Goal: Information Seeking & Learning: Learn about a topic

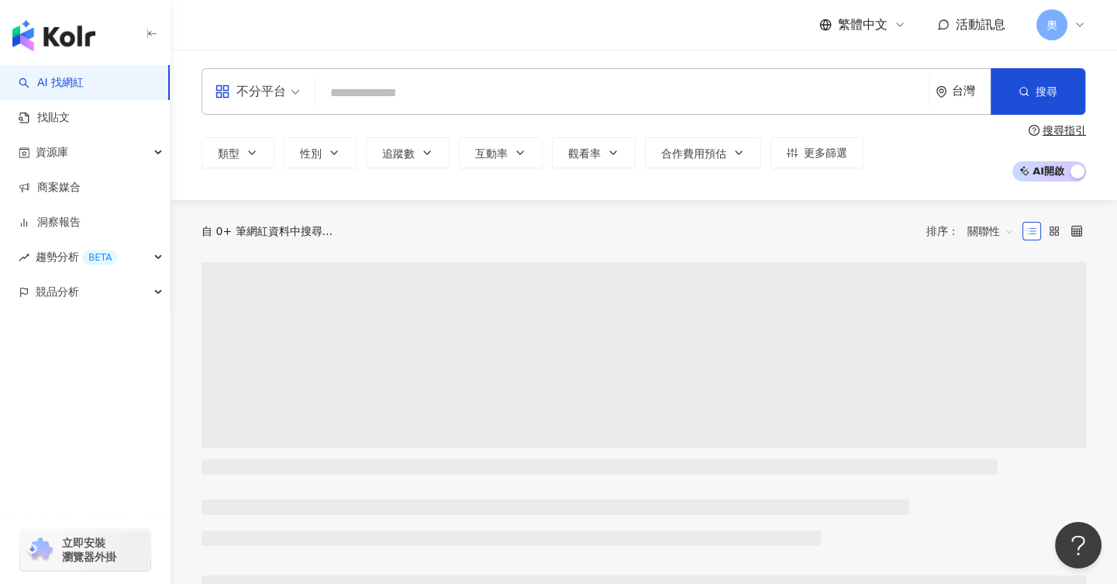
click at [530, 96] on input "search" at bounding box center [622, 92] width 601 height 29
click at [230, 154] on div "類型 性別 追蹤數 互動率 觀看率 合作費用預估 更多篩選" at bounding box center [533, 152] width 662 height 31
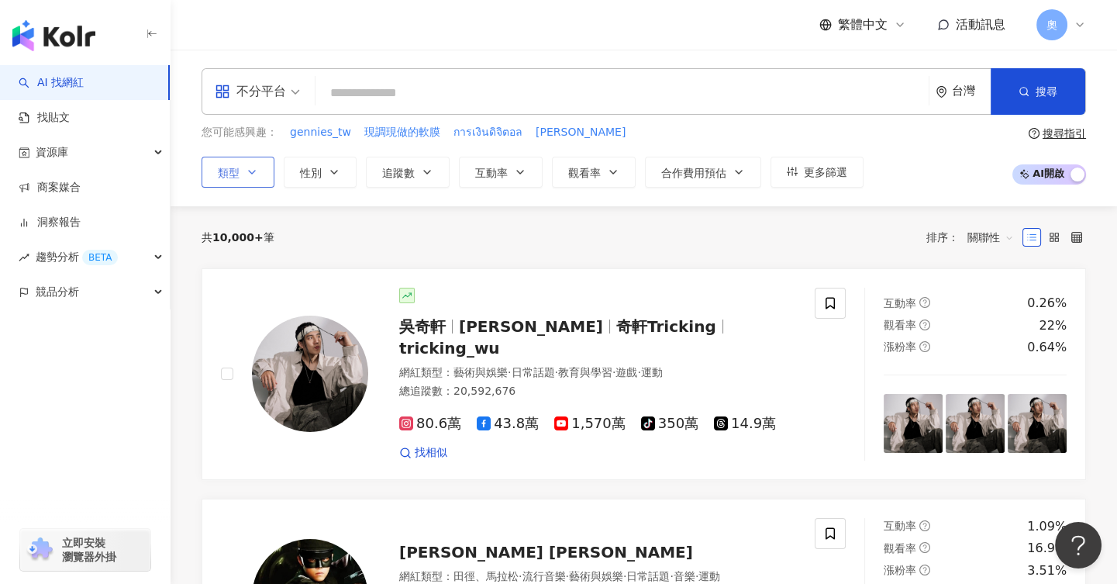
click at [242, 167] on button "類型" at bounding box center [238, 172] width 73 height 31
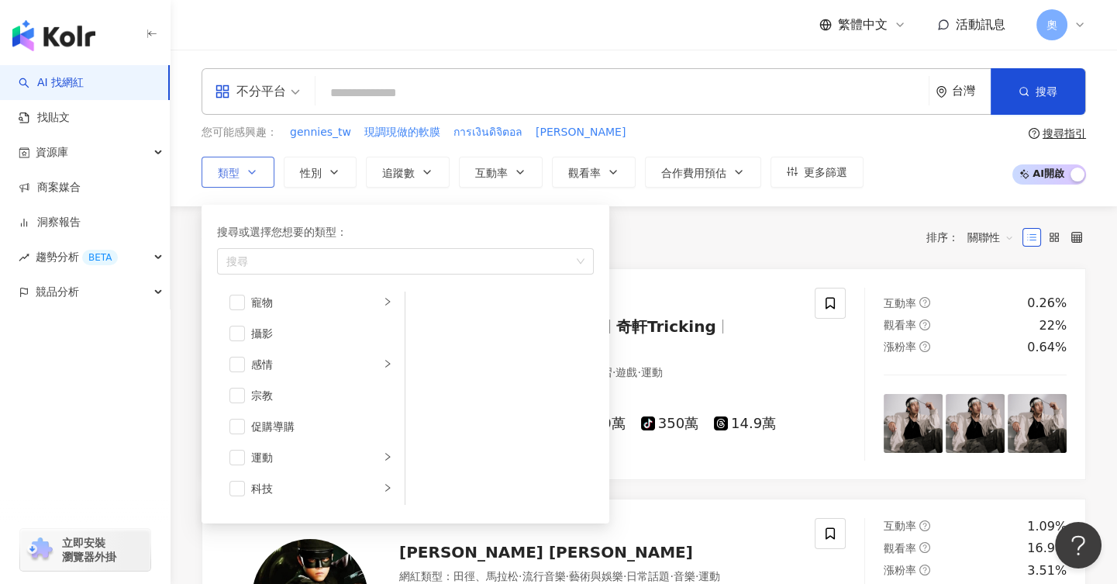
scroll to position [440, 0]
click at [312, 373] on li "感情" at bounding box center [310, 366] width 181 height 31
click at [233, 365] on span "button" at bounding box center [238, 367] width 16 height 16
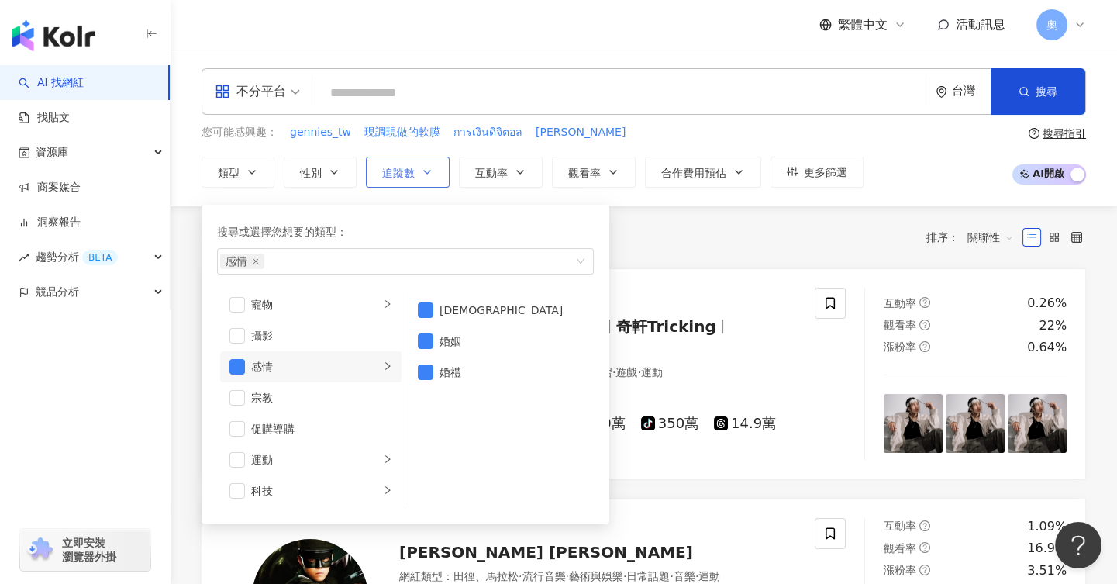
click at [389, 175] on span "追蹤數" at bounding box center [398, 173] width 33 height 12
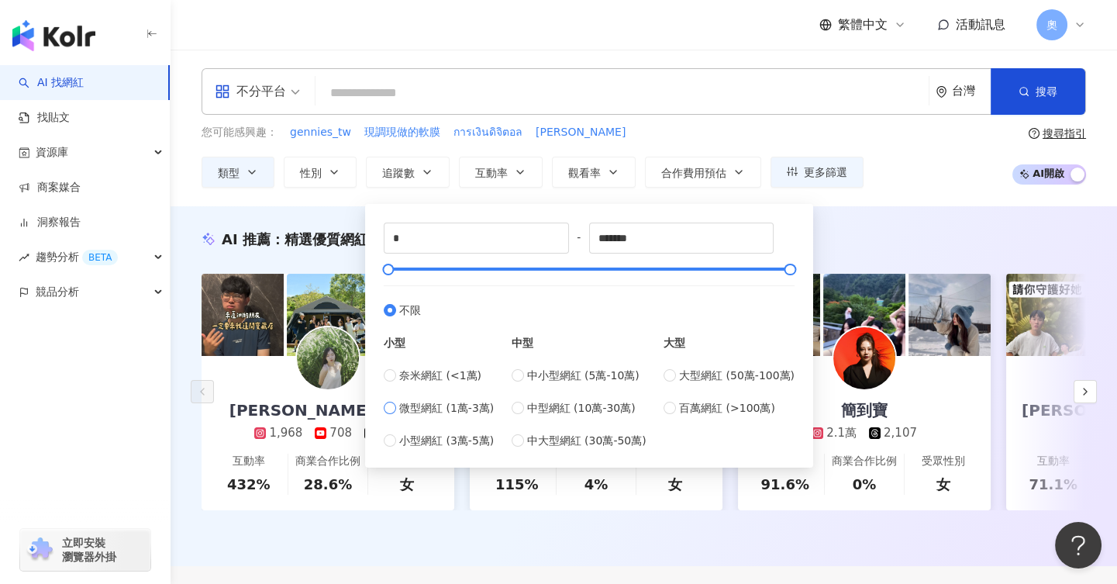
type input "*****"
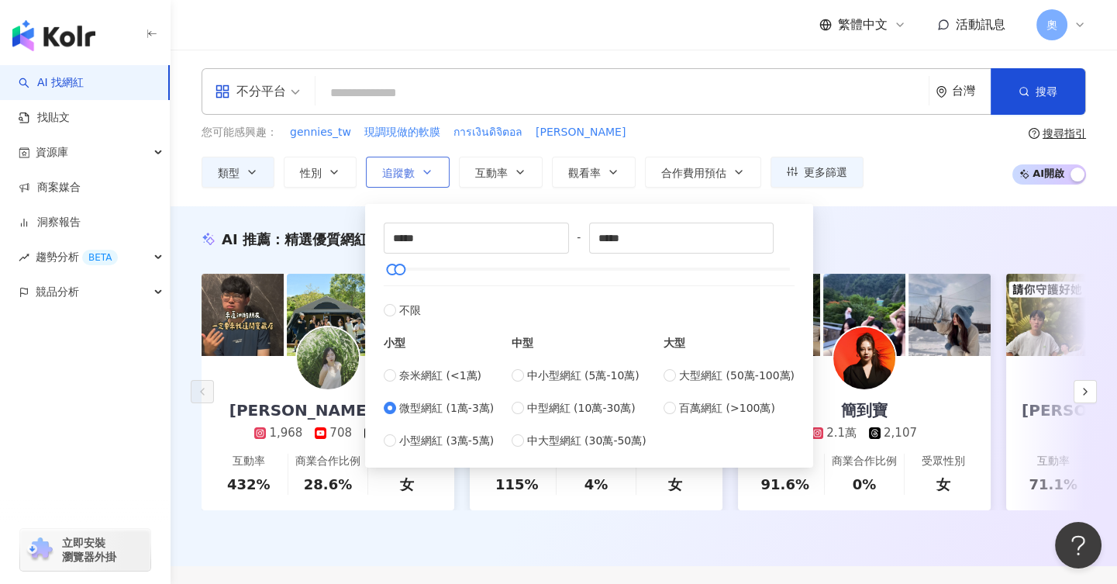
click at [376, 182] on button "追蹤數" at bounding box center [408, 172] width 84 height 31
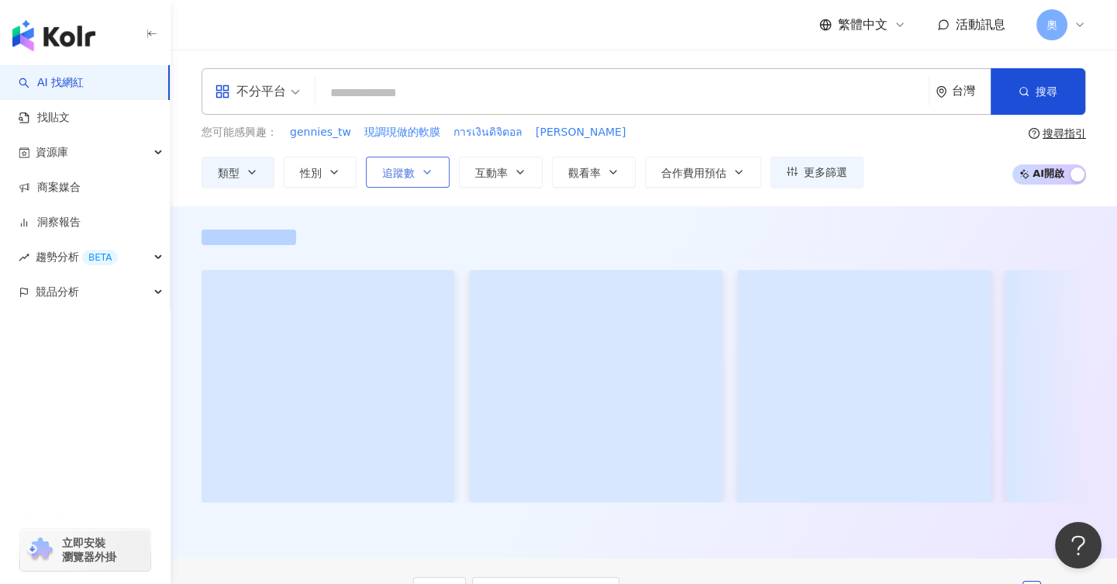
click at [410, 182] on button "追蹤數" at bounding box center [408, 172] width 84 height 31
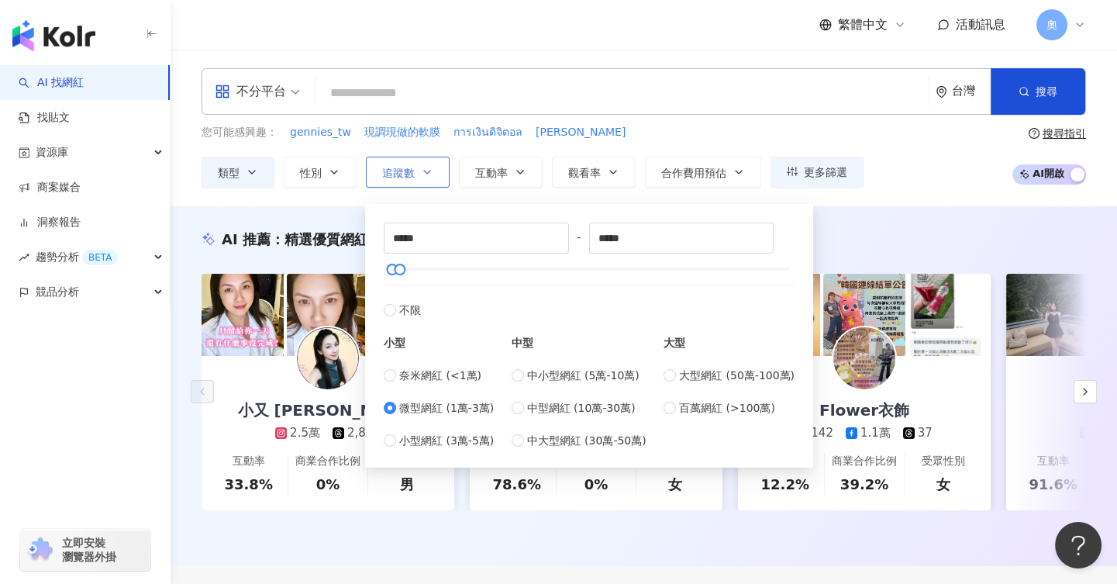
click at [410, 182] on button "追蹤數" at bounding box center [408, 172] width 84 height 31
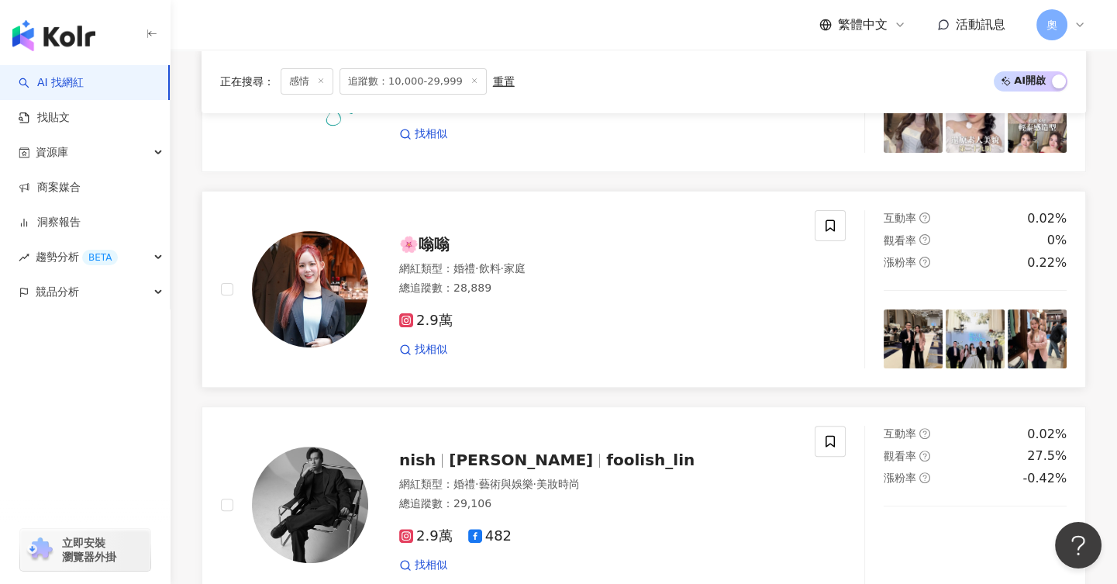
scroll to position [872, 0]
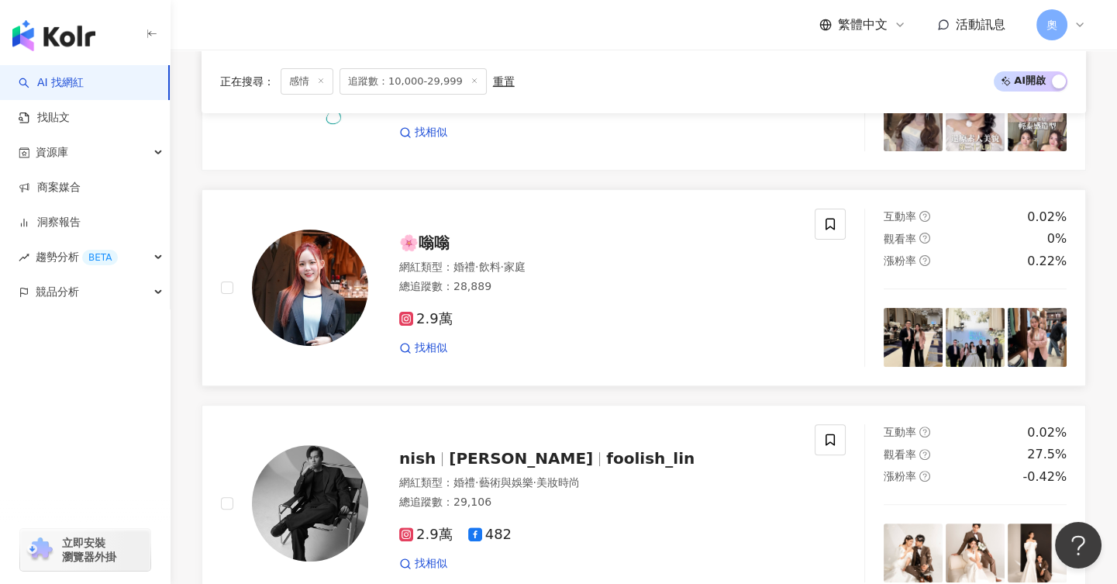
click at [421, 252] on span "🌸嗡嗡" at bounding box center [424, 242] width 50 height 19
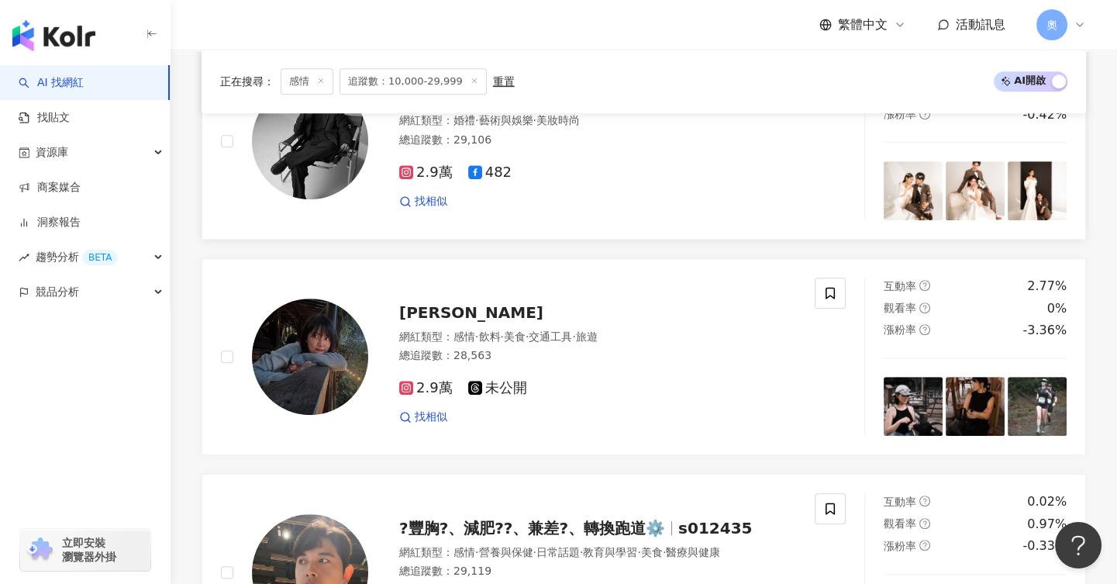
scroll to position [1259, 0]
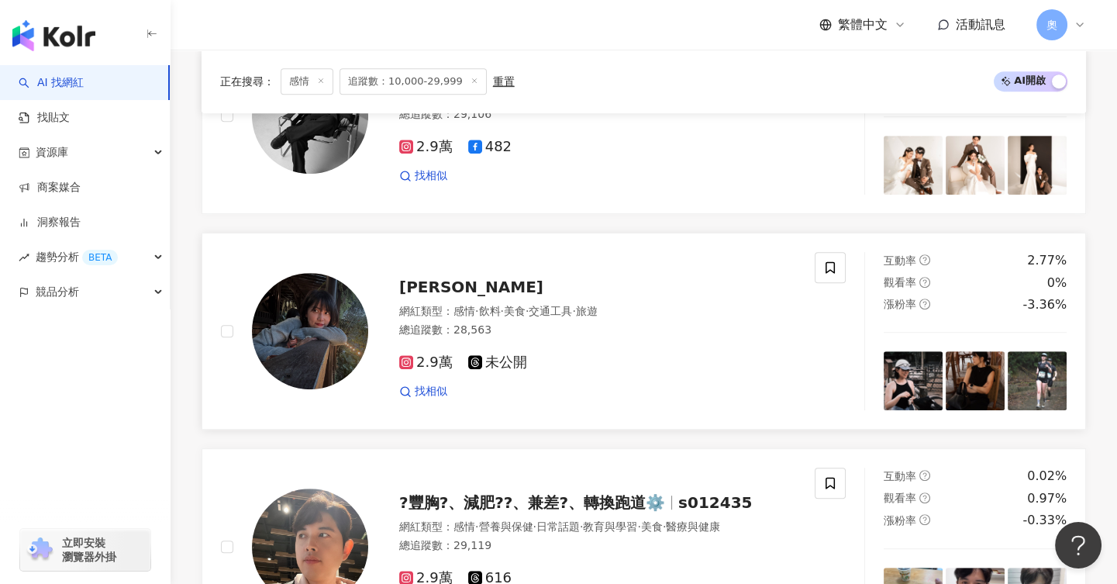
click at [420, 296] on span "ruth" at bounding box center [471, 287] width 144 height 19
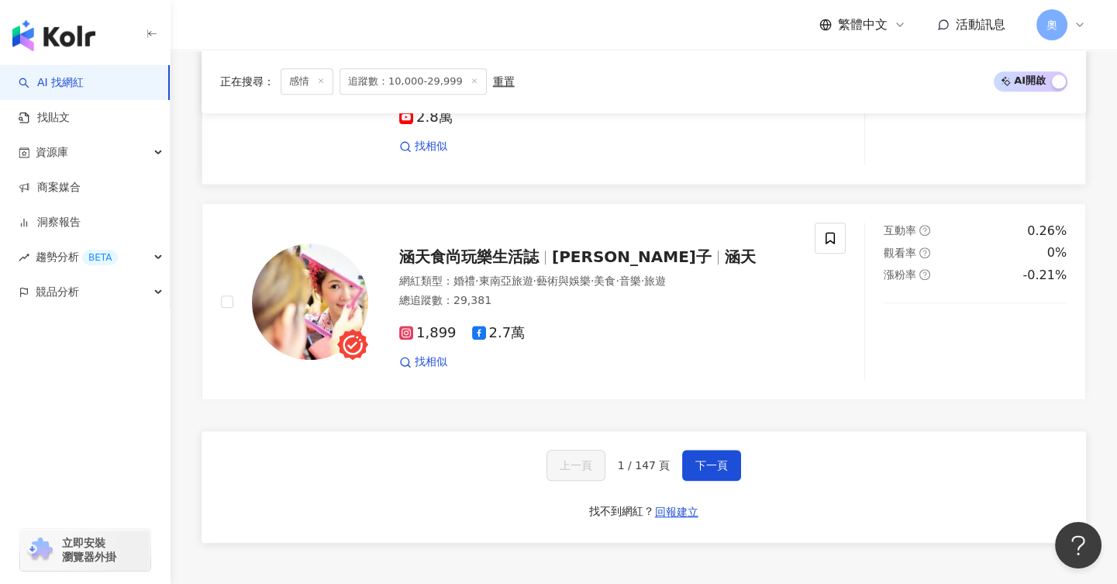
scroll to position [2616, 0]
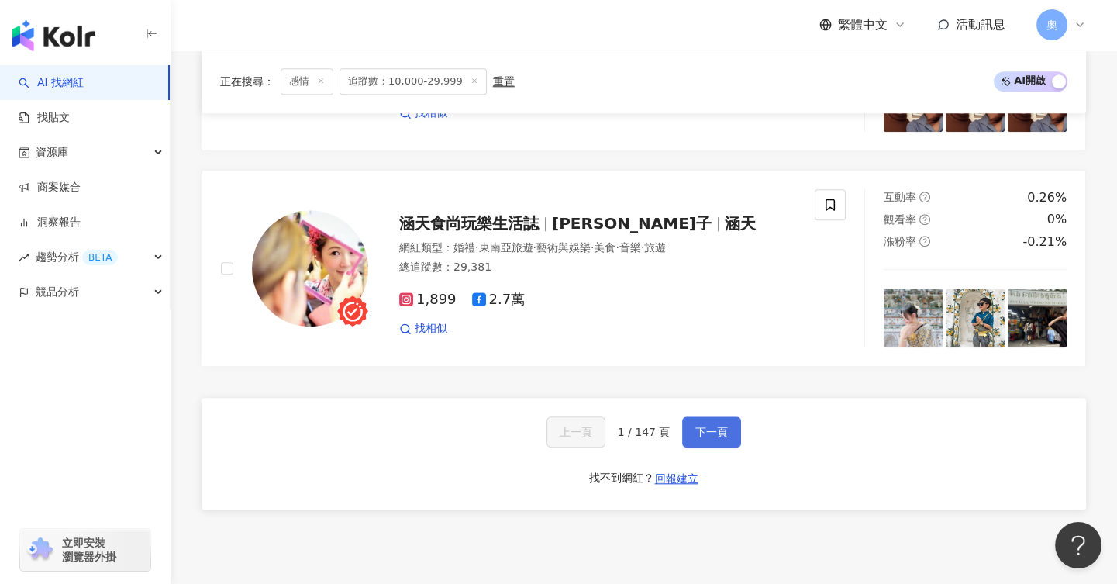
click at [708, 447] on button "下一頁" at bounding box center [711, 431] width 59 height 31
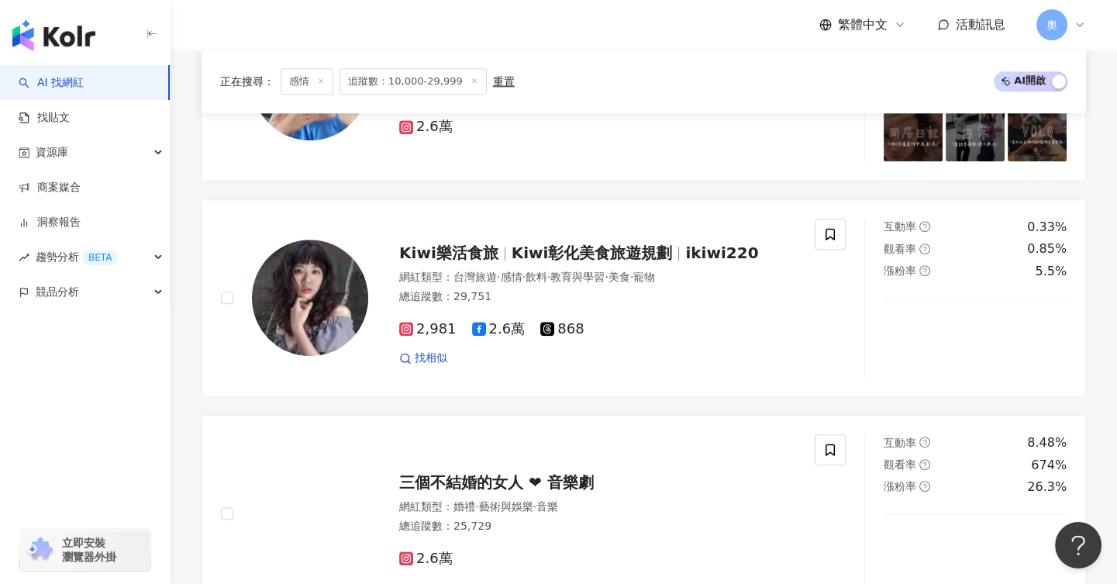
scroll to position [2541, 0]
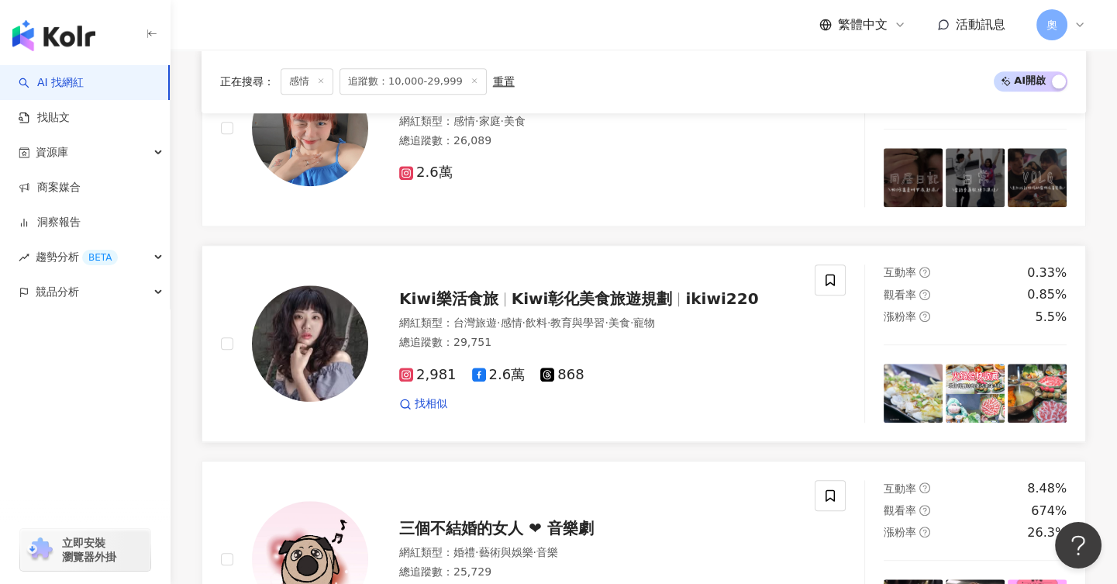
click at [579, 306] on span "Kiwi彰化美食旅遊規劃" at bounding box center [592, 298] width 161 height 19
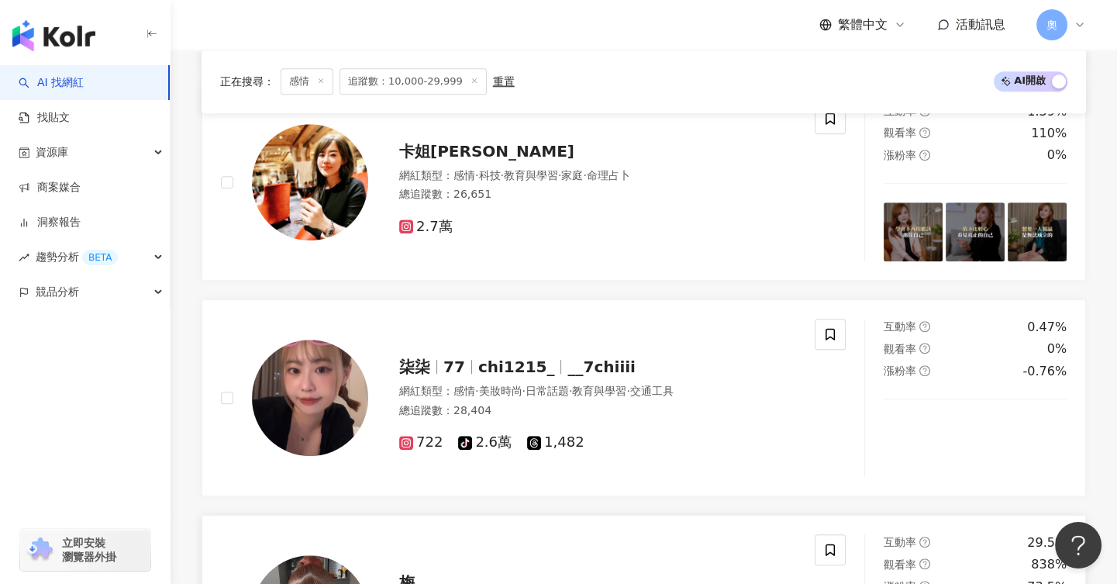
scroll to position [1862, 0]
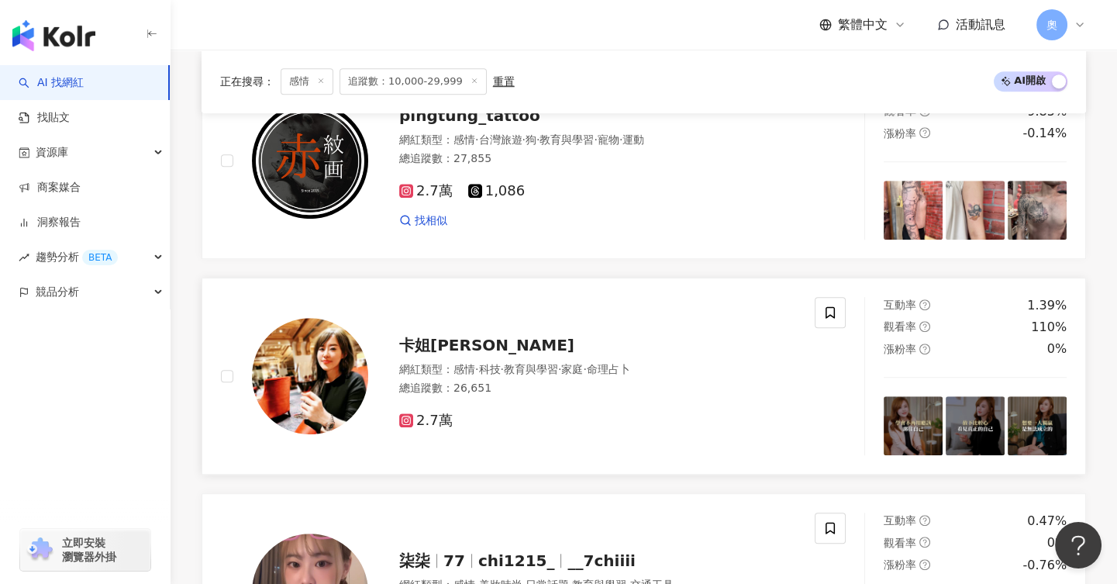
click at [447, 347] on span "卡姐[PERSON_NAME]" at bounding box center [486, 345] width 175 height 19
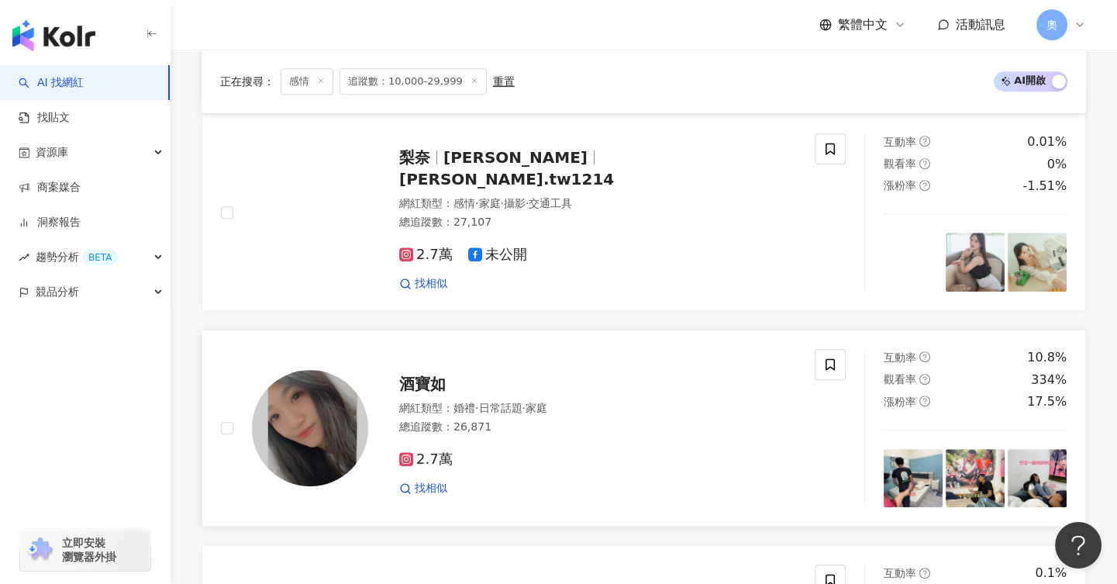
scroll to position [1378, 0]
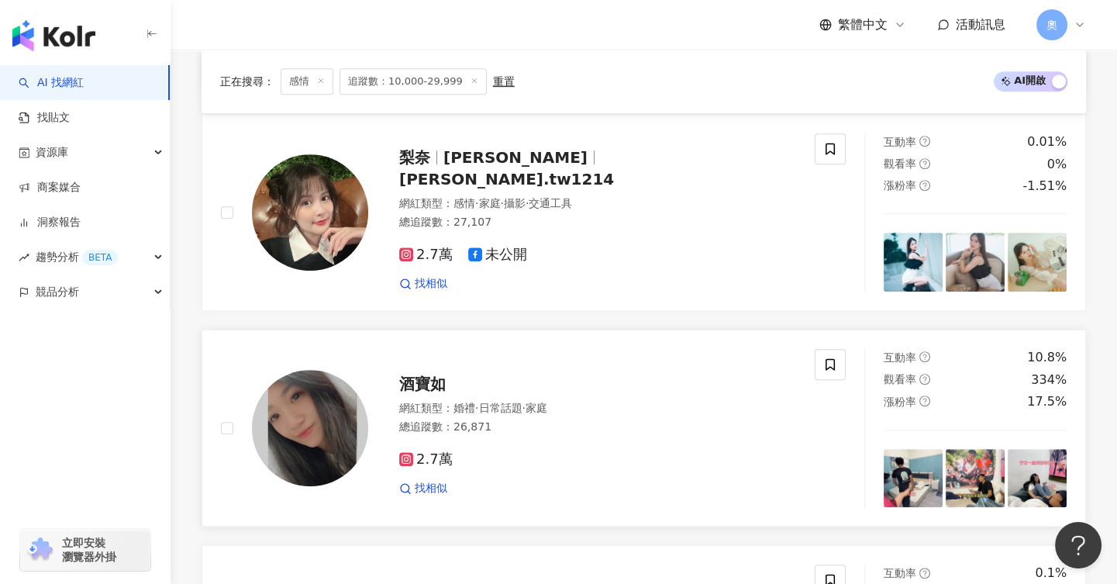
click at [435, 390] on span "酒寶如" at bounding box center [422, 384] width 47 height 19
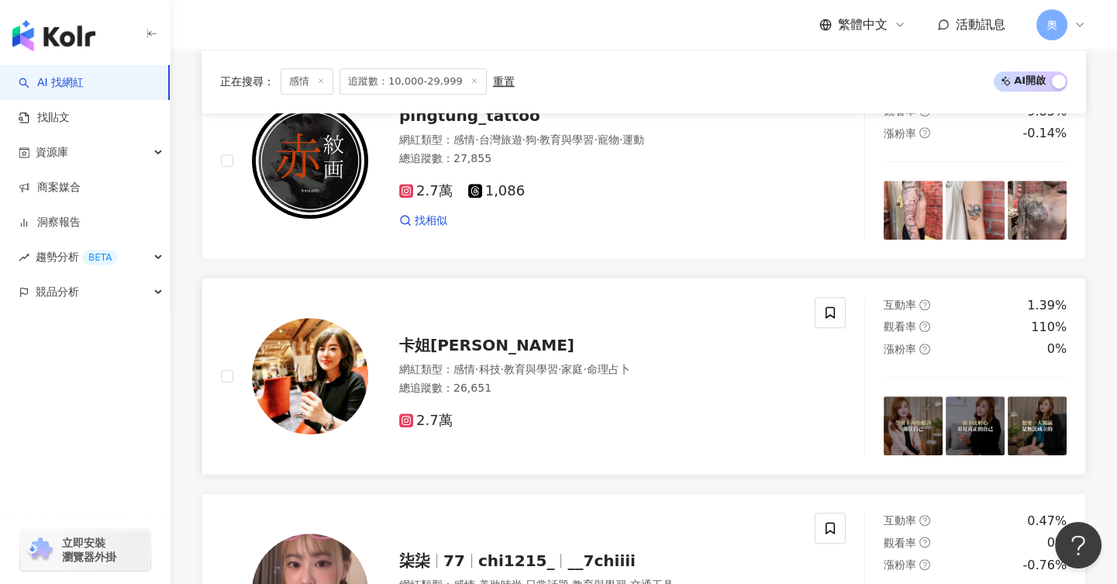
scroll to position [2153, 0]
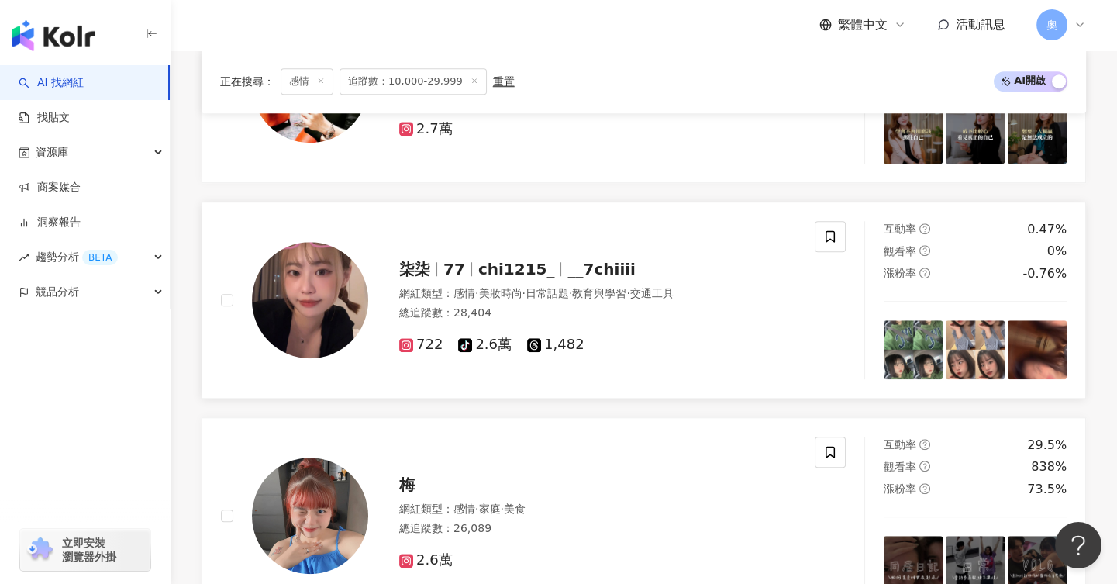
click at [456, 278] on span "77" at bounding box center [455, 269] width 22 height 19
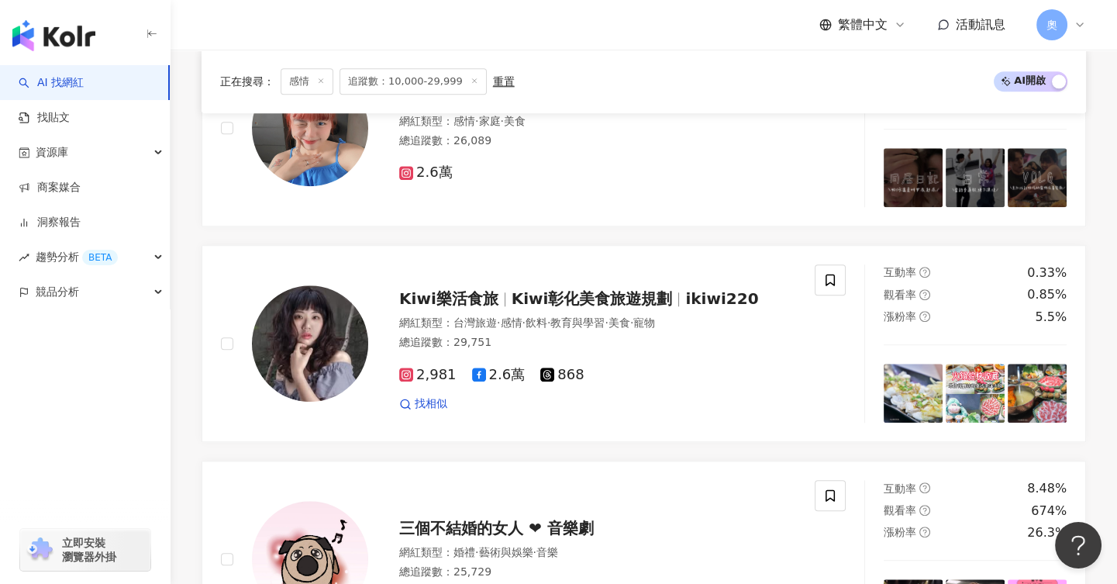
scroll to position [2929, 0]
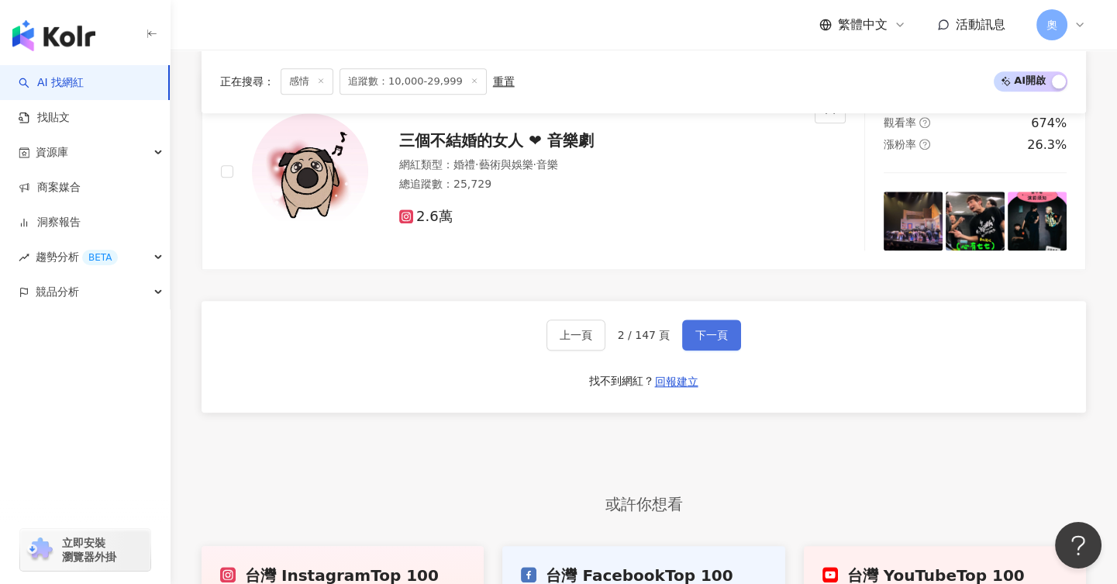
click at [699, 341] on span "下一頁" at bounding box center [712, 335] width 33 height 12
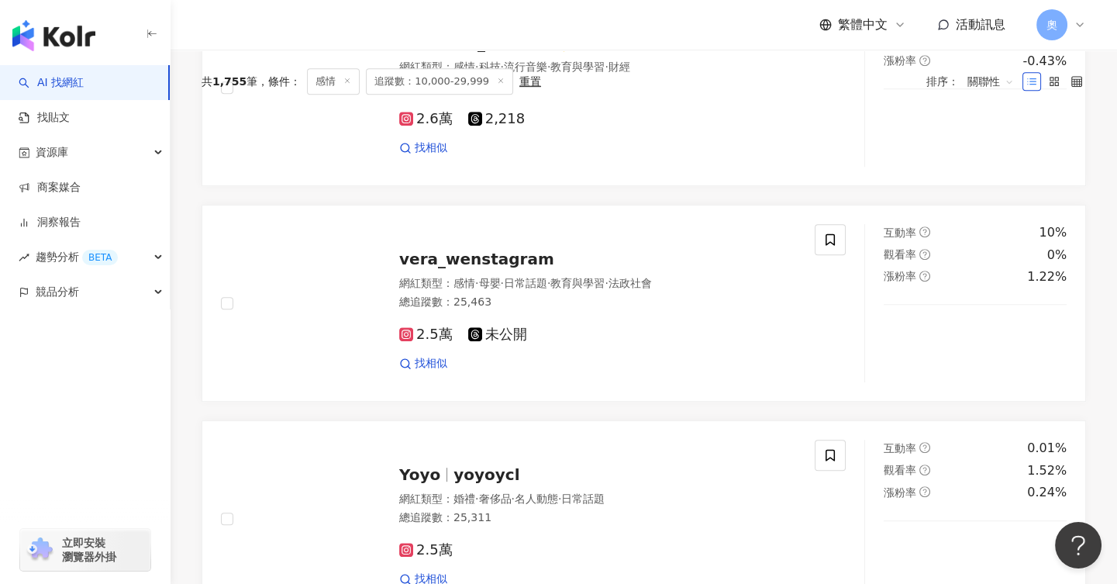
scroll to position [388, 0]
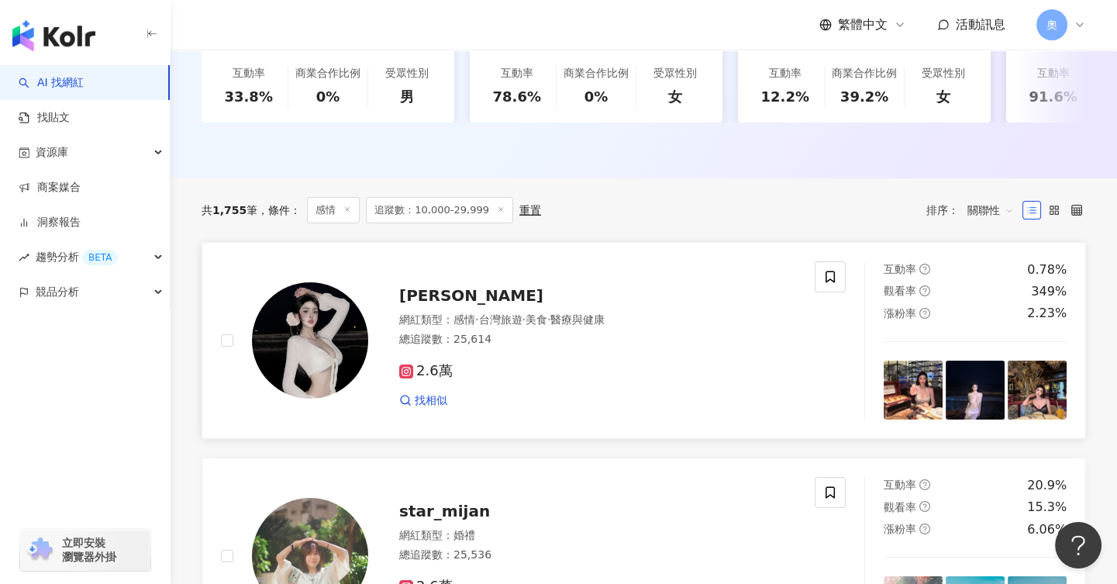
click at [465, 305] on span "Jennifer Hsu" at bounding box center [471, 295] width 144 height 19
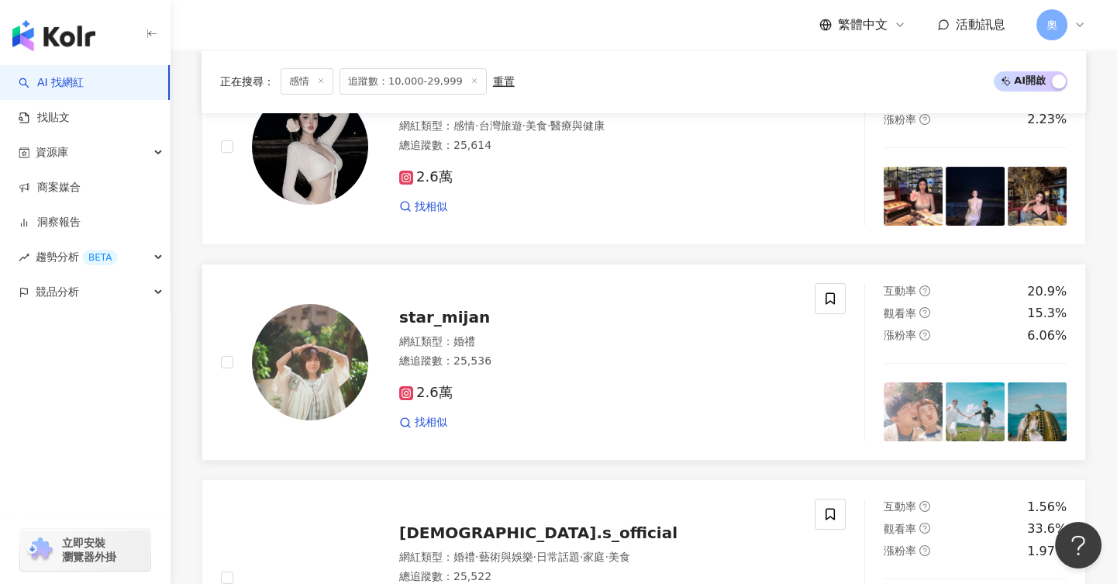
scroll to position [678, 0]
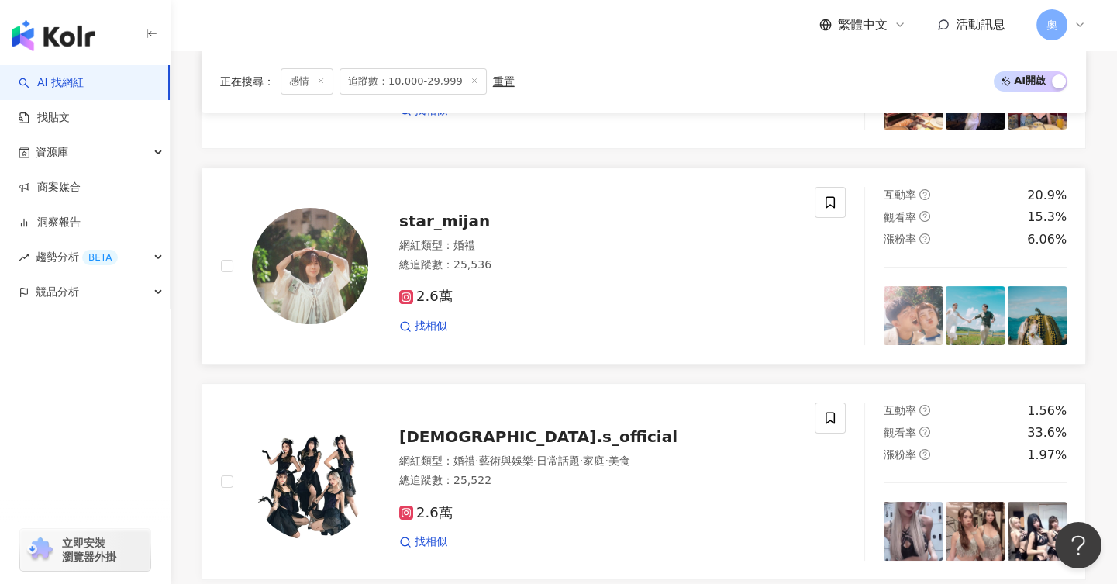
click at [422, 229] on span "star_mijan" at bounding box center [444, 221] width 91 height 19
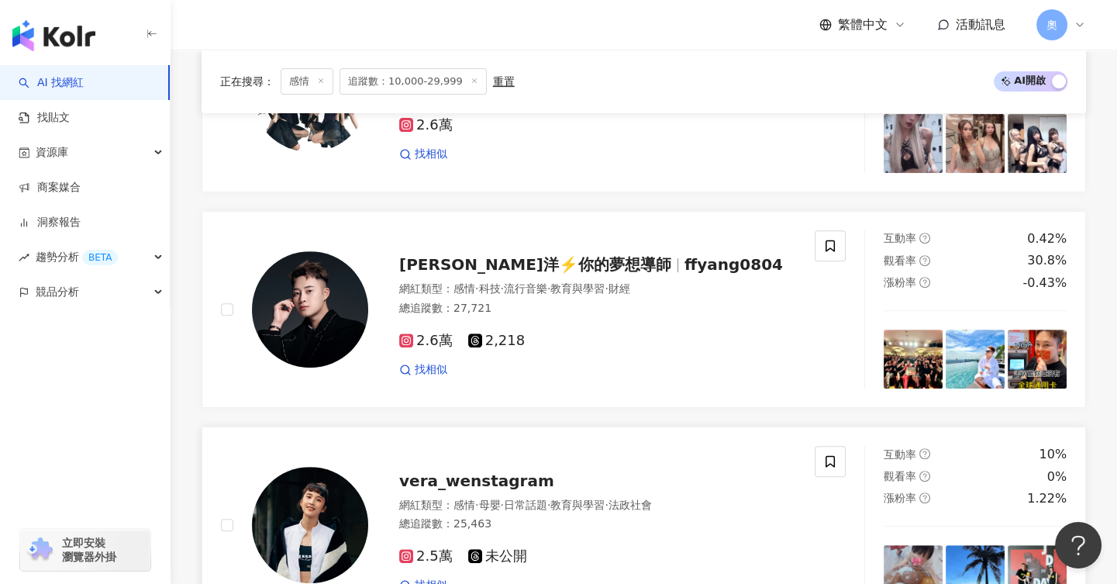
scroll to position [1259, 0]
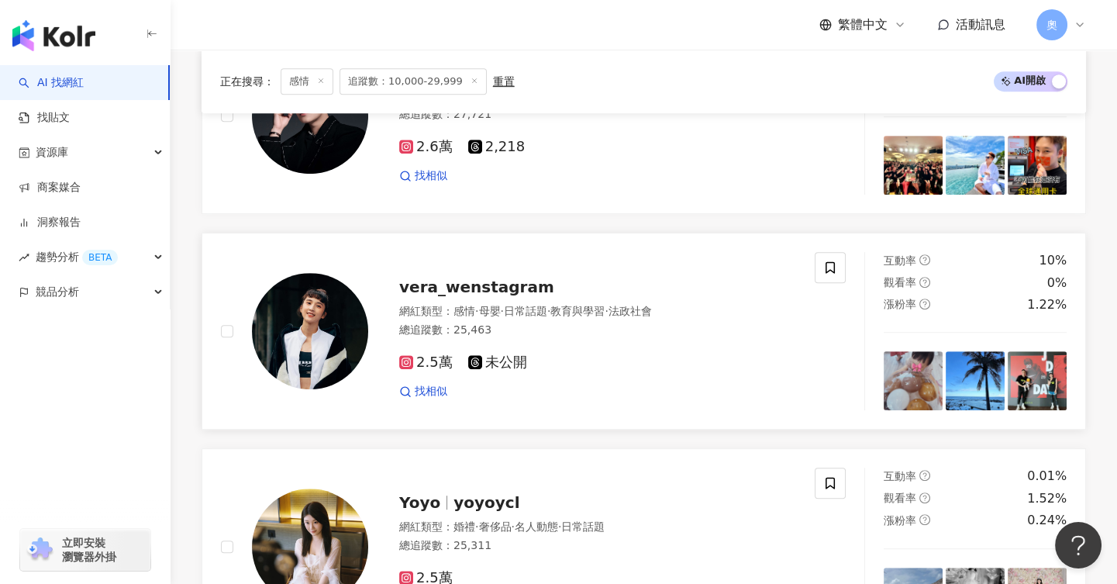
click at [451, 296] on span "vera_wenstagram" at bounding box center [476, 287] width 155 height 19
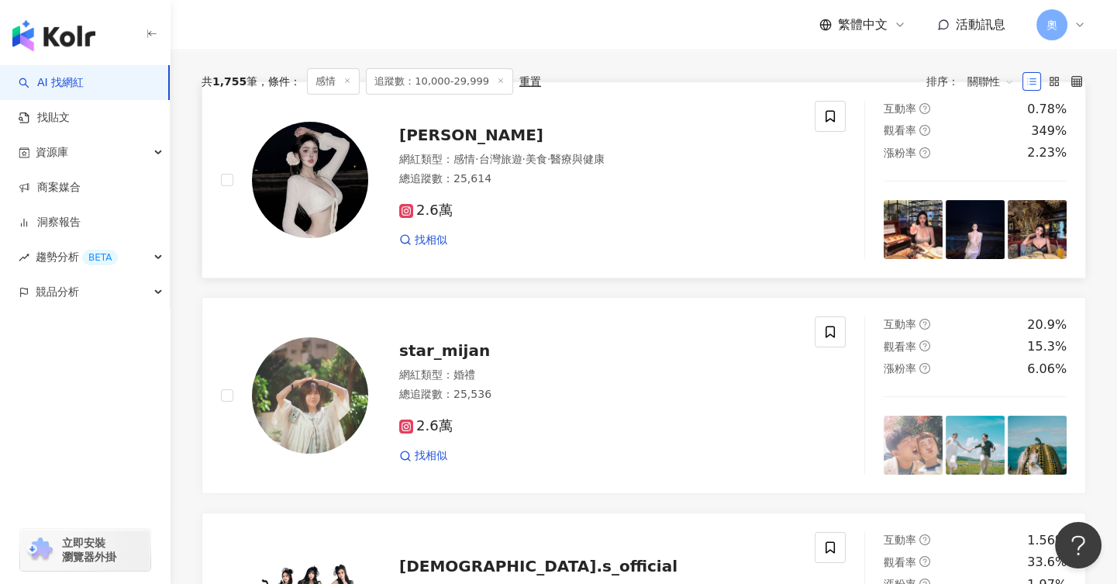
scroll to position [0, 0]
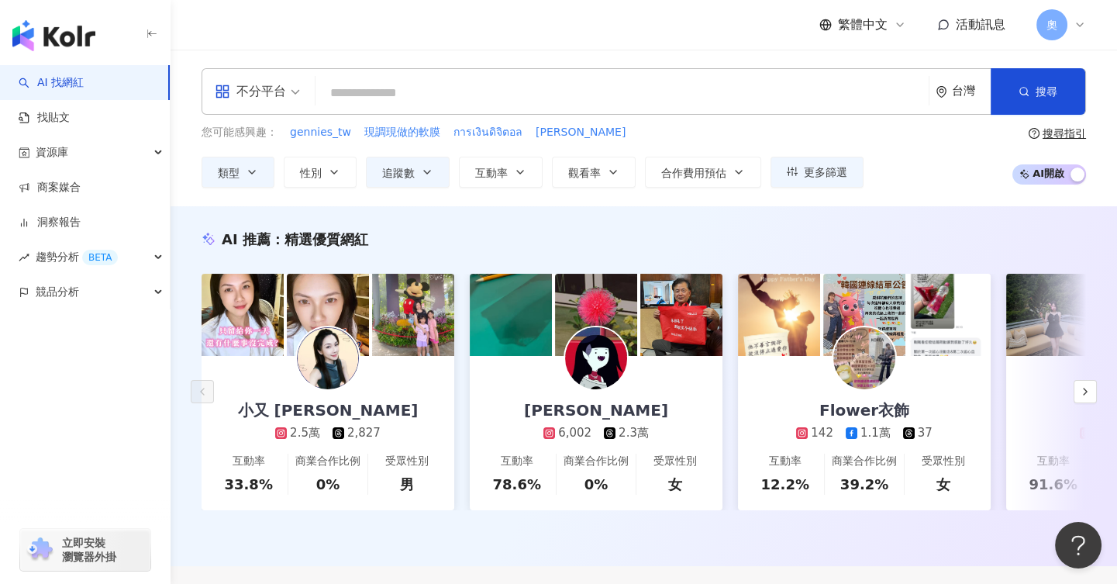
click at [370, 93] on input "search" at bounding box center [622, 92] width 601 height 29
click at [401, 83] on input "search" at bounding box center [622, 92] width 601 height 29
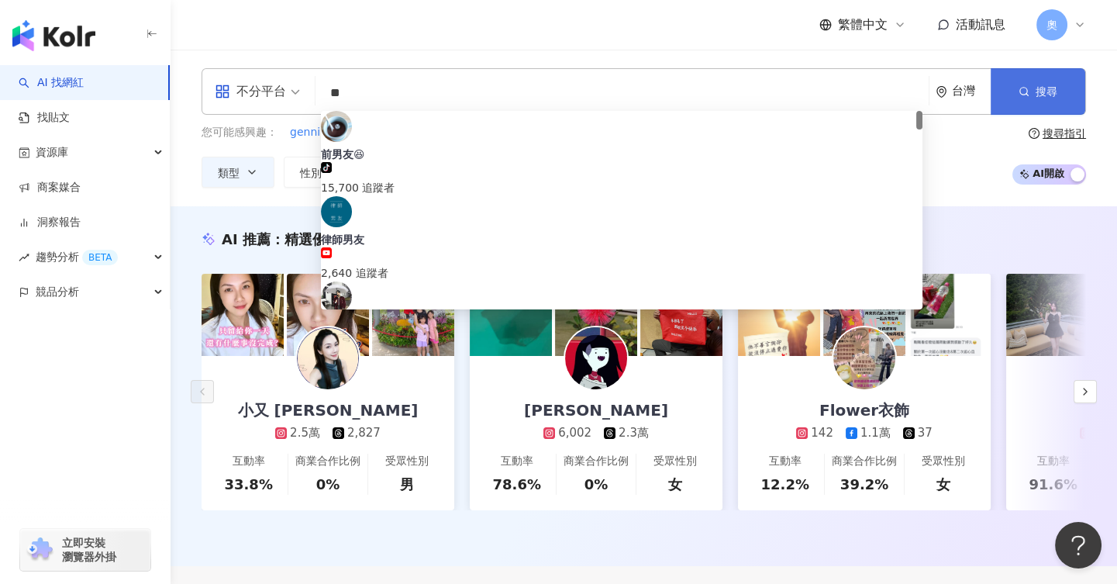
type input "**"
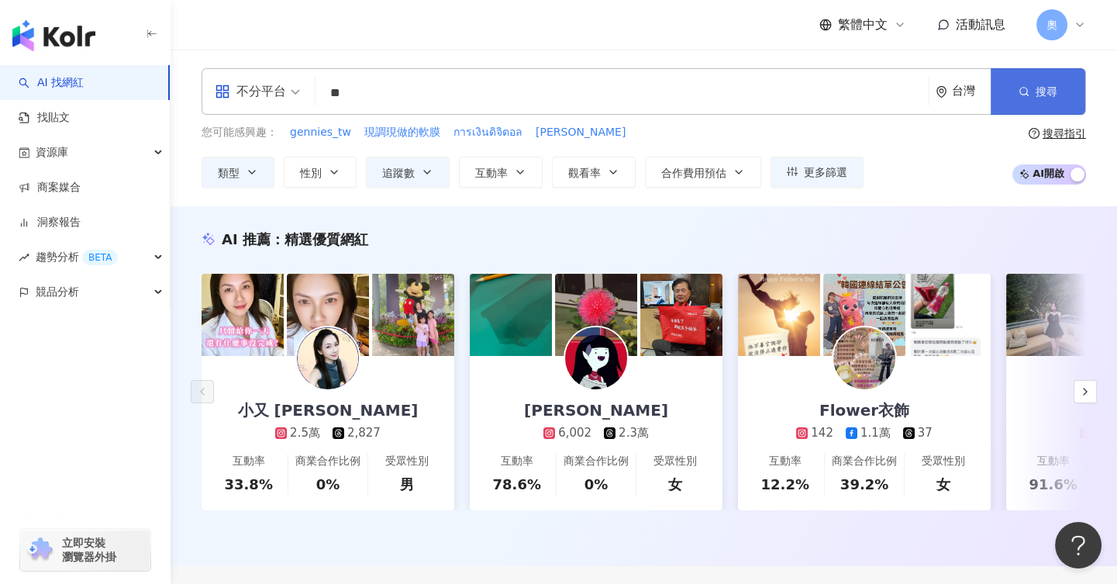
click at [1033, 99] on button "搜尋" at bounding box center [1038, 91] width 95 height 47
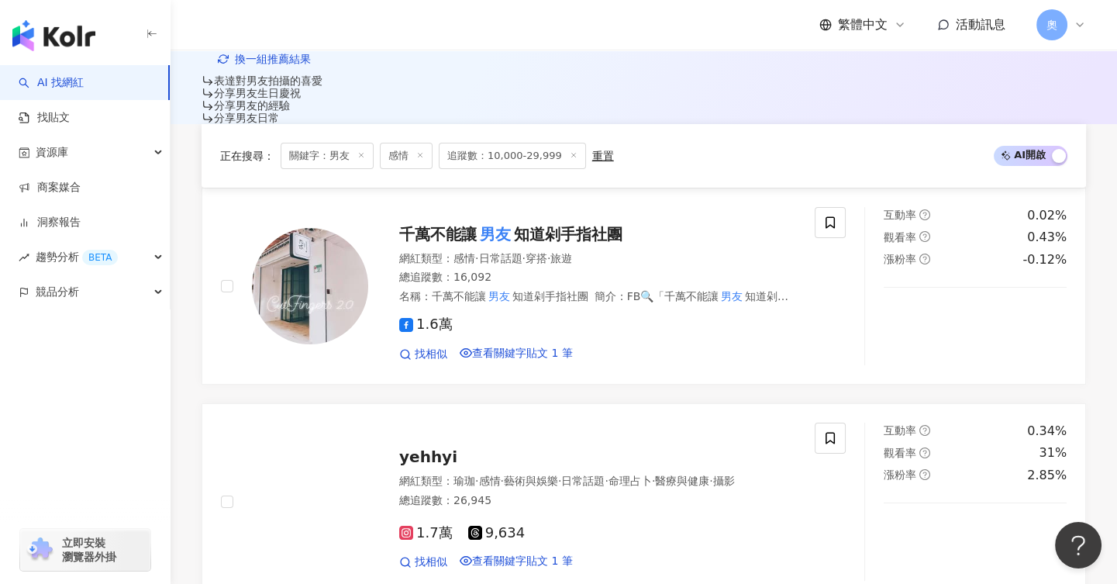
scroll to position [582, 0]
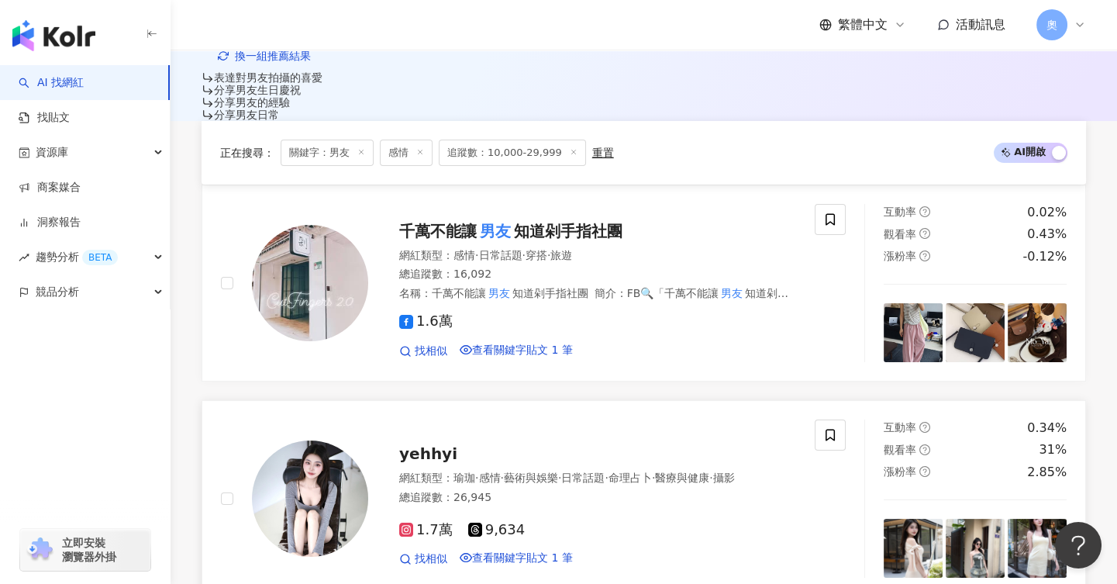
click at [426, 444] on span "yehhyi" at bounding box center [428, 453] width 58 height 19
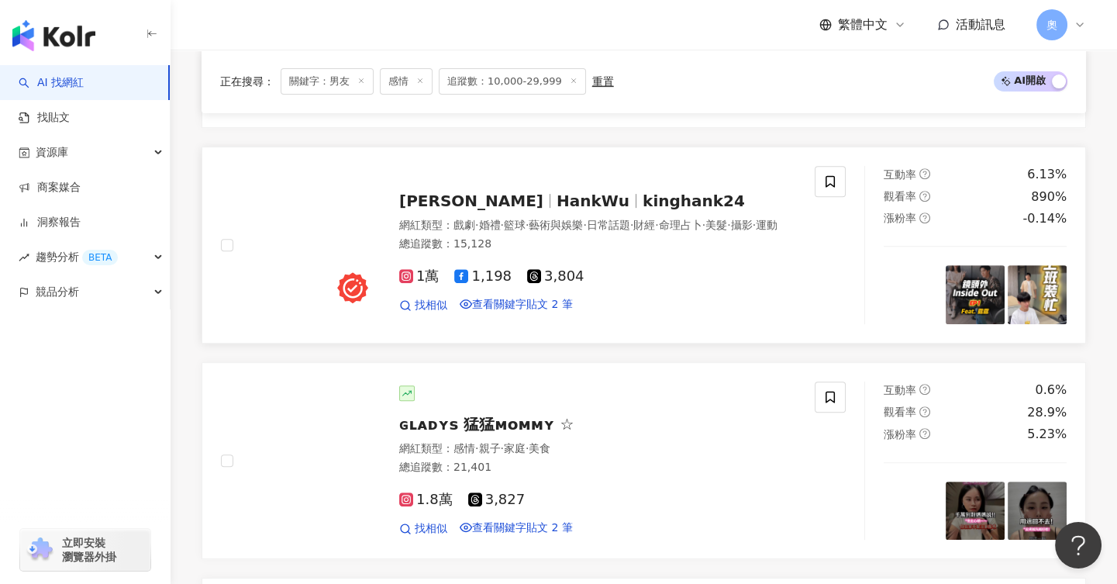
scroll to position [1065, 0]
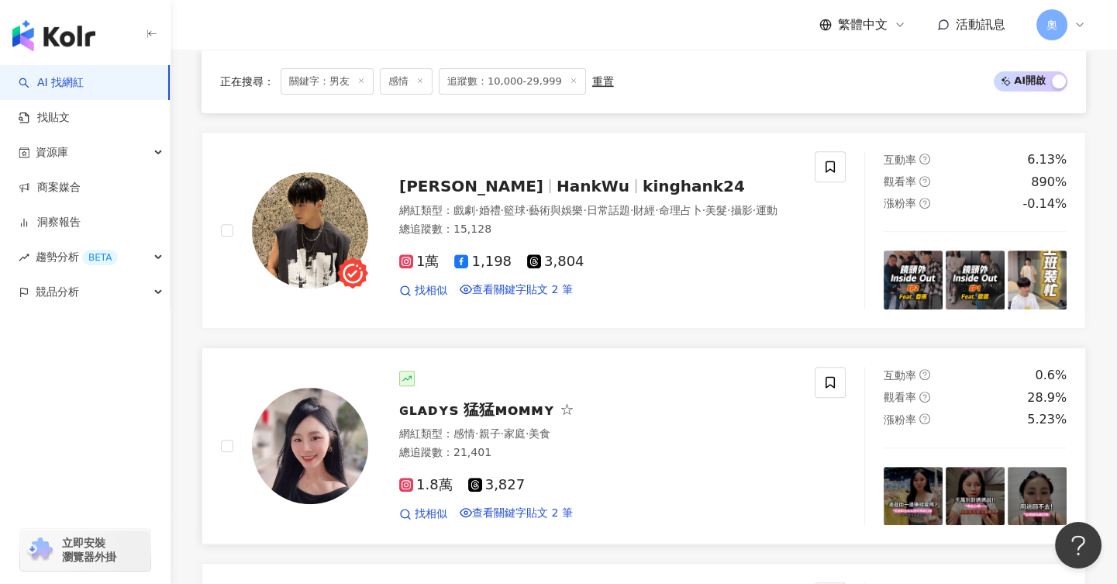
click at [500, 400] on span "ɢʟᴀᴅʏs 猛猛ᴍoᴍᴍʏ ☆" at bounding box center [486, 409] width 174 height 19
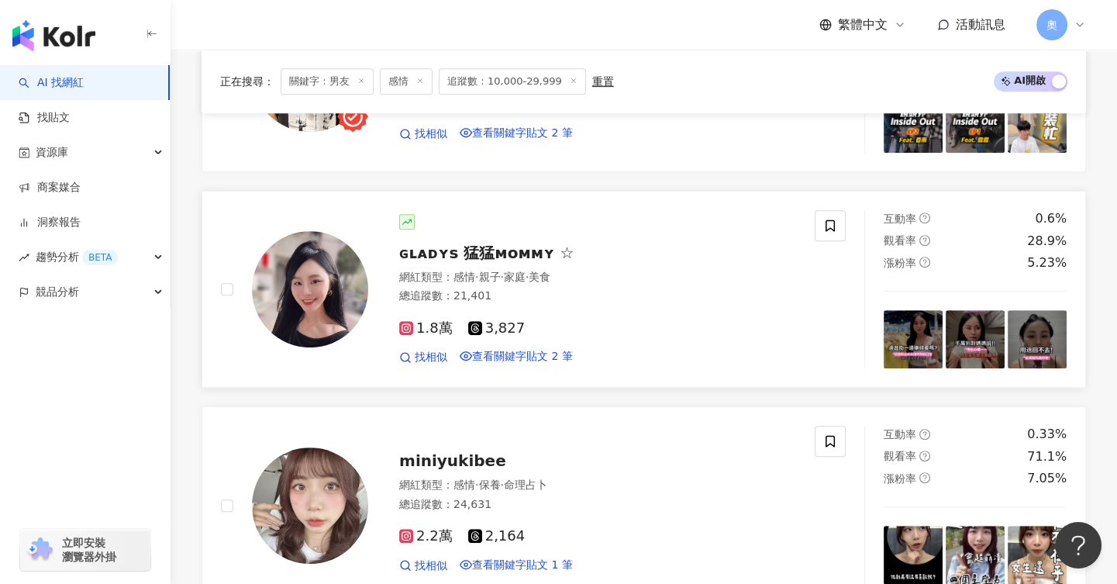
scroll to position [1259, 0]
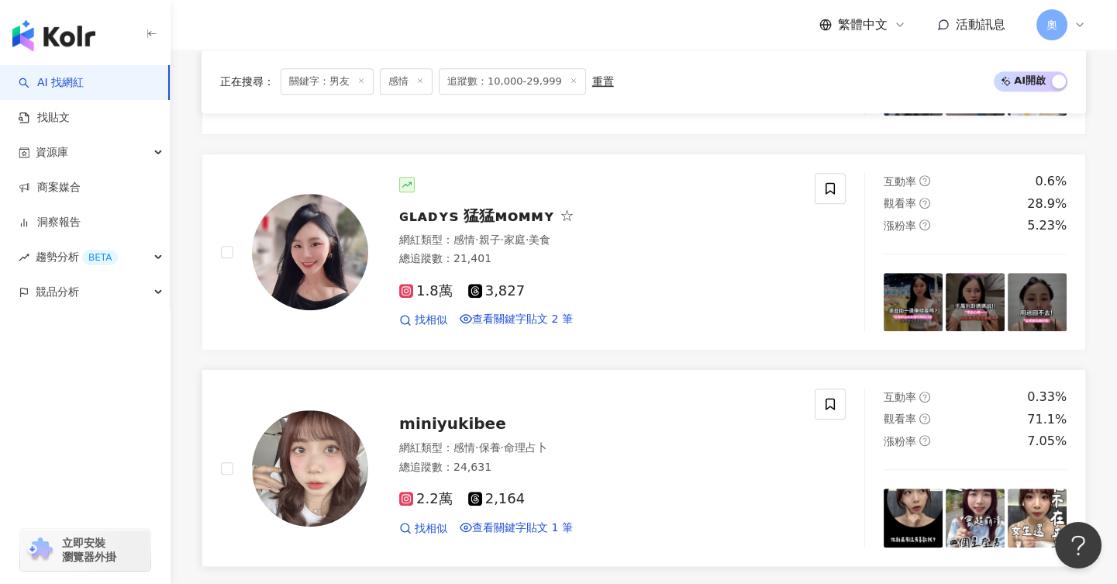
click at [453, 414] on span "miniyukibee" at bounding box center [452, 423] width 107 height 19
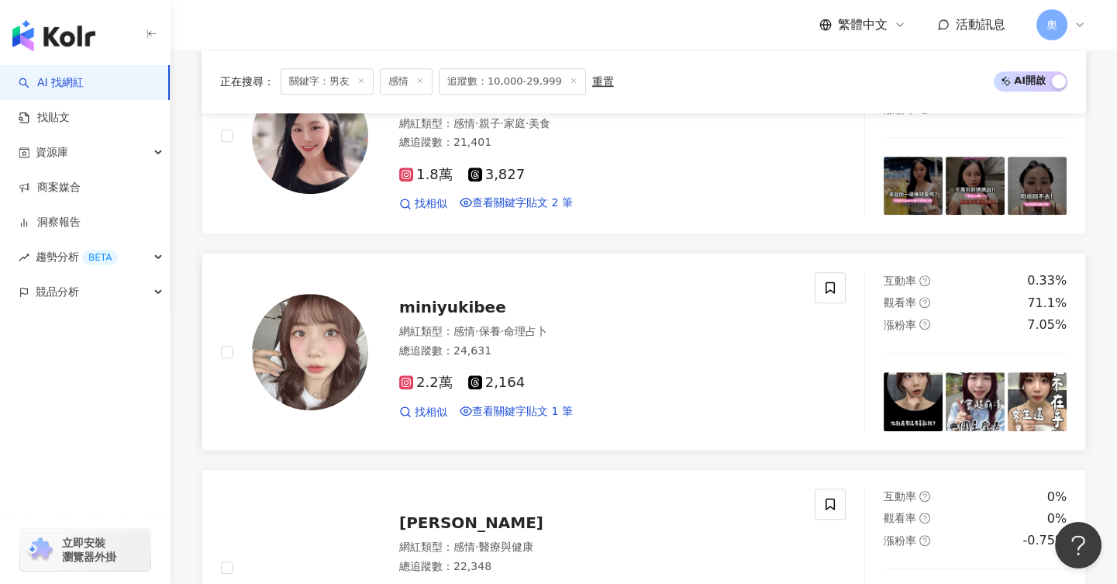
scroll to position [1453, 0]
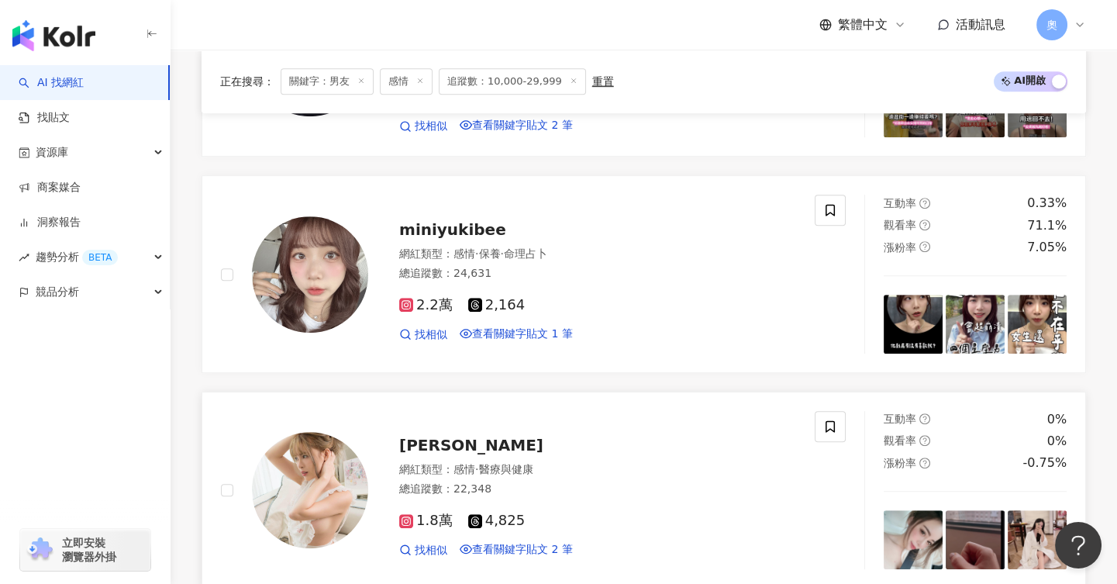
click at [426, 436] on span "林葳" at bounding box center [471, 445] width 144 height 19
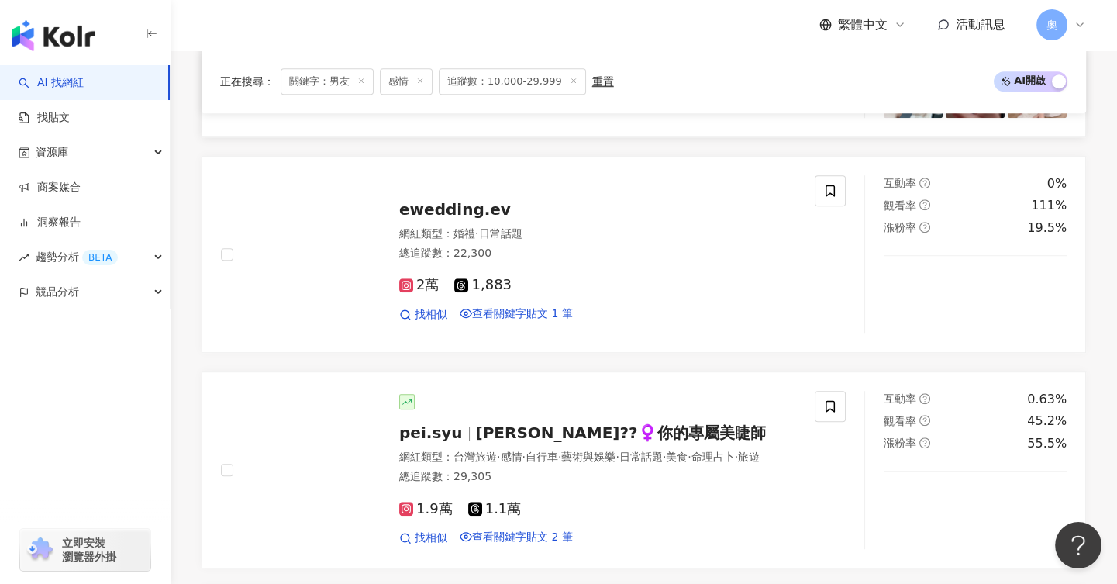
scroll to position [1939, 0]
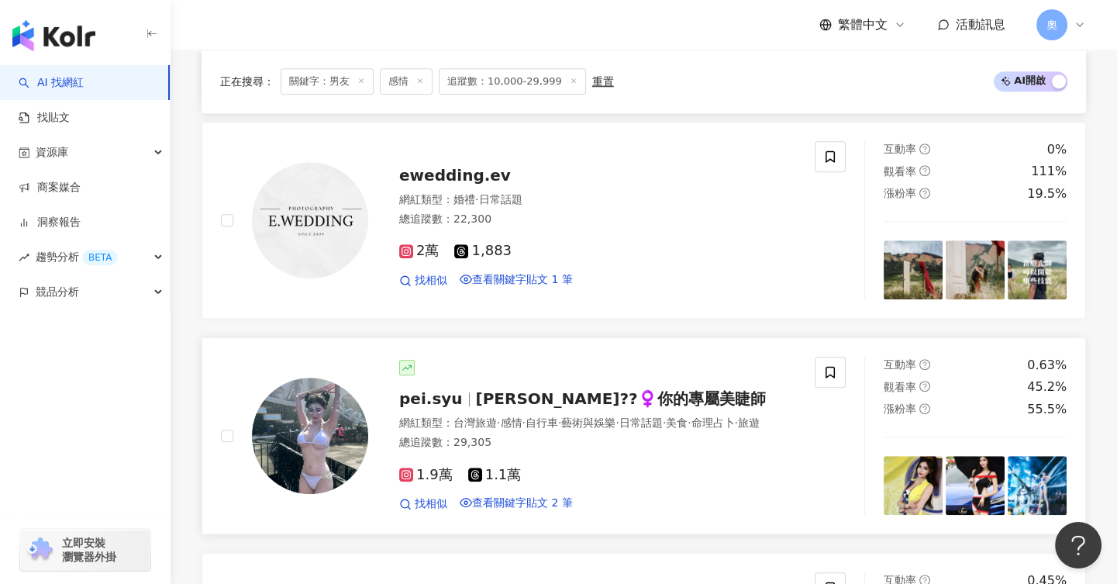
click at [479, 389] on span "翎瑄??‍♀️你的專屬美睫師" at bounding box center [621, 398] width 290 height 19
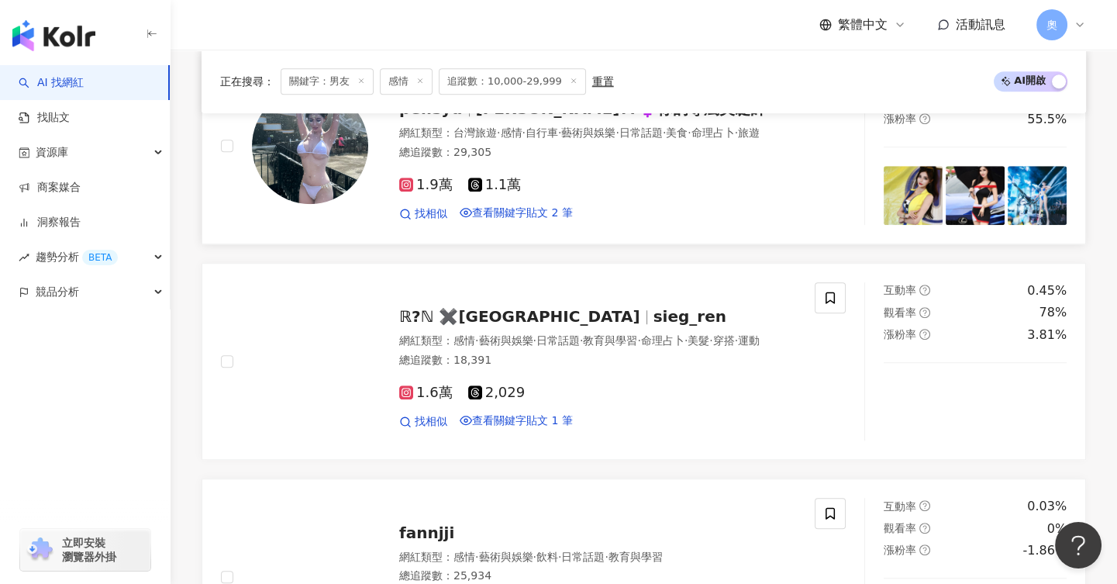
scroll to position [2423, 0]
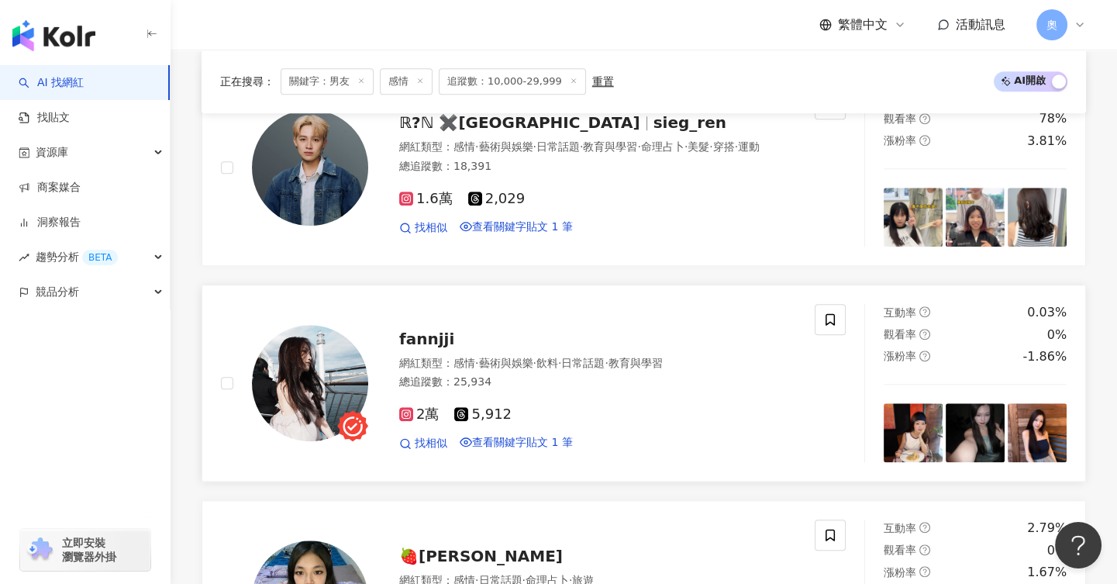
click at [433, 330] on span "fannjji" at bounding box center [426, 339] width 55 height 19
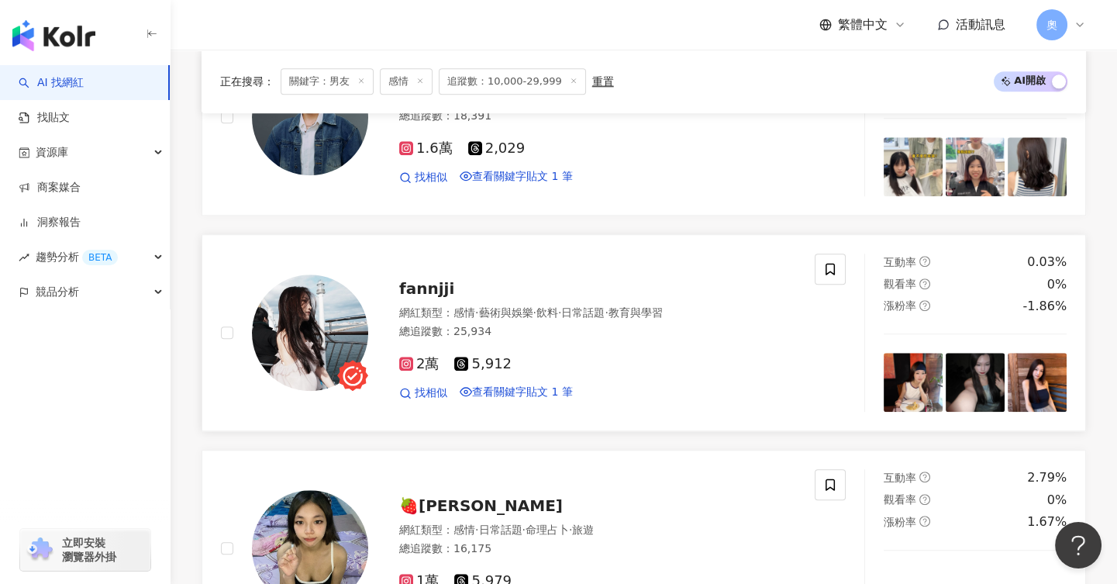
scroll to position [2616, 0]
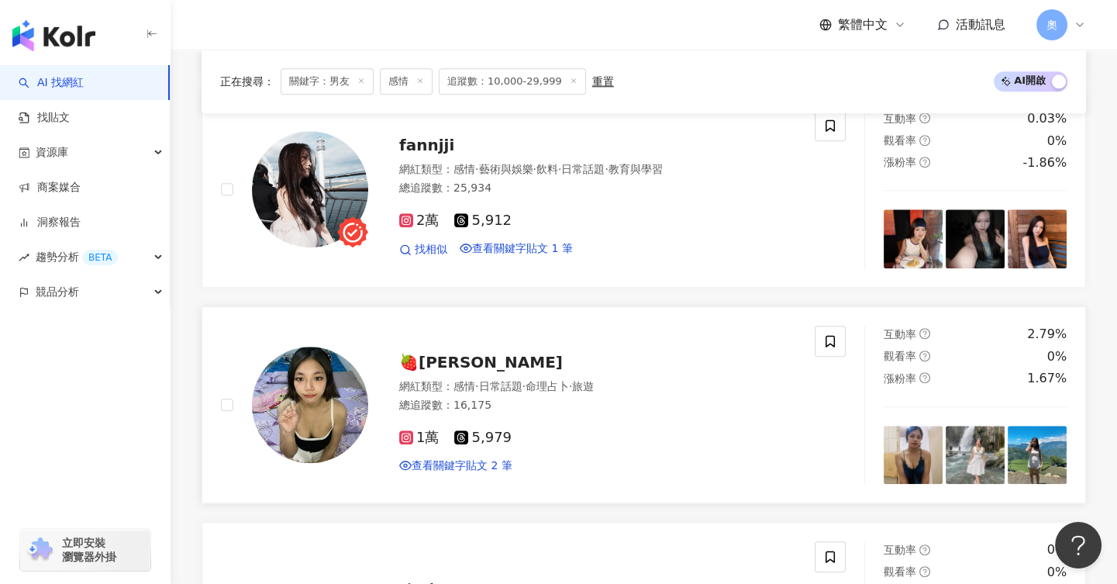
click at [436, 353] on span "🍓芊芊🍓" at bounding box center [481, 362] width 164 height 19
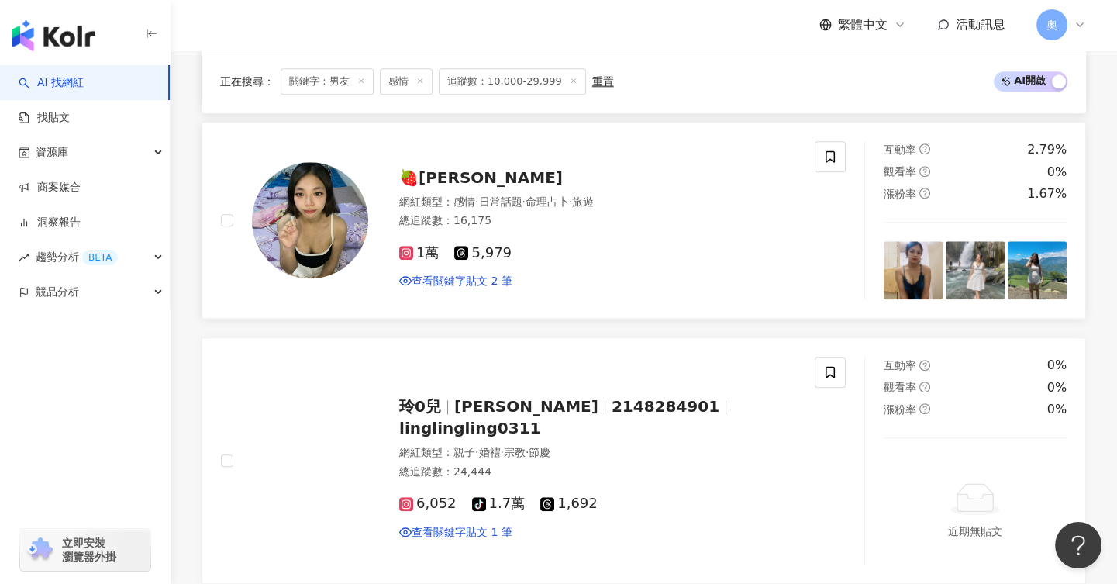
scroll to position [2810, 0]
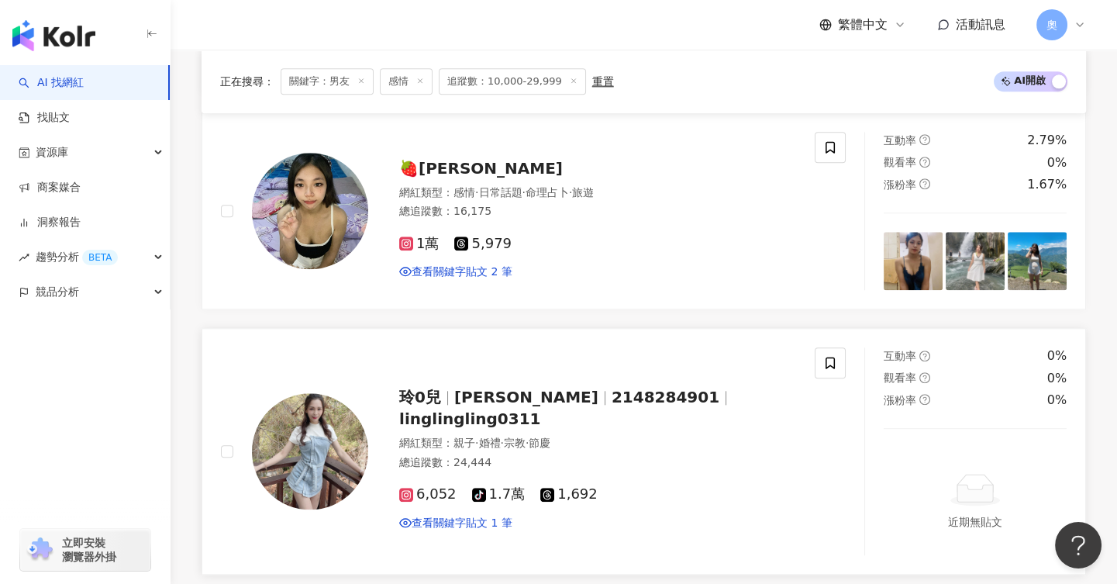
click at [480, 388] on span "Zi Ling" at bounding box center [526, 397] width 144 height 19
click at [405, 489] on rect at bounding box center [406, 494] width 11 height 11
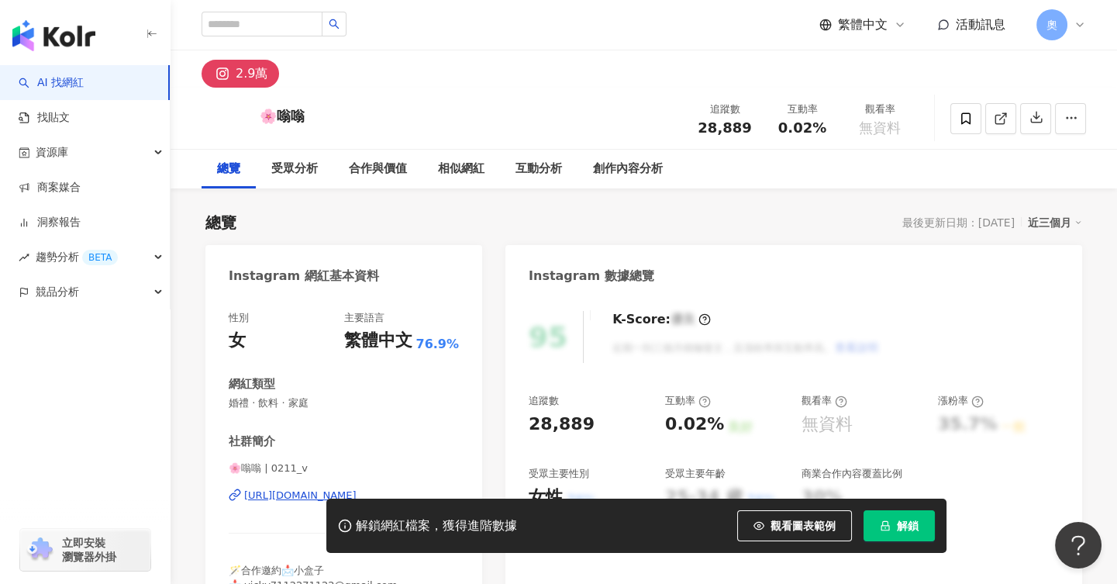
scroll to position [194, 0]
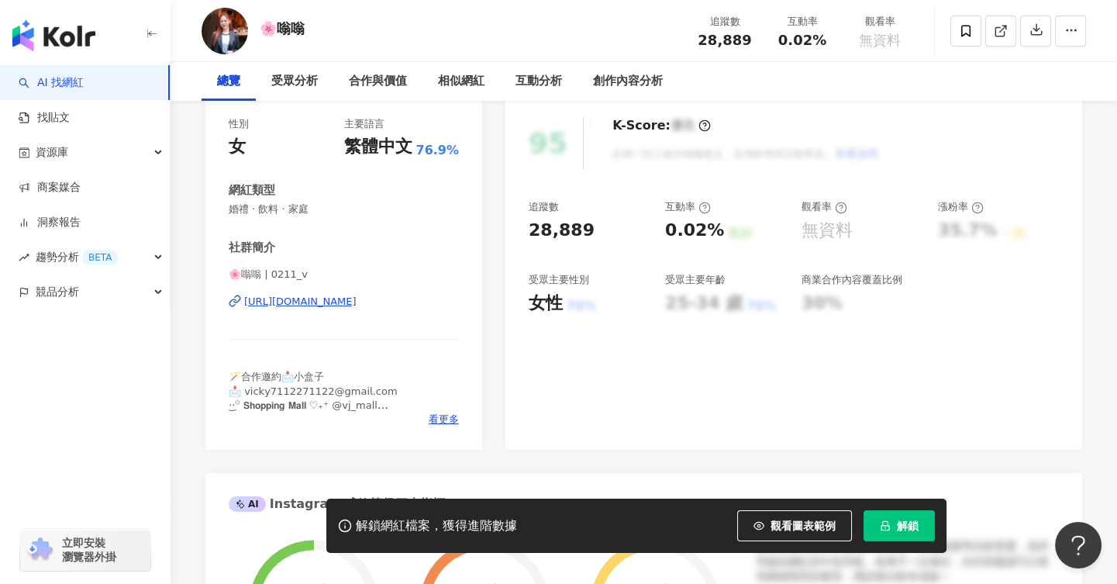
click at [326, 306] on div "https://www.instagram.com/0211_v/" at bounding box center [300, 302] width 112 height 14
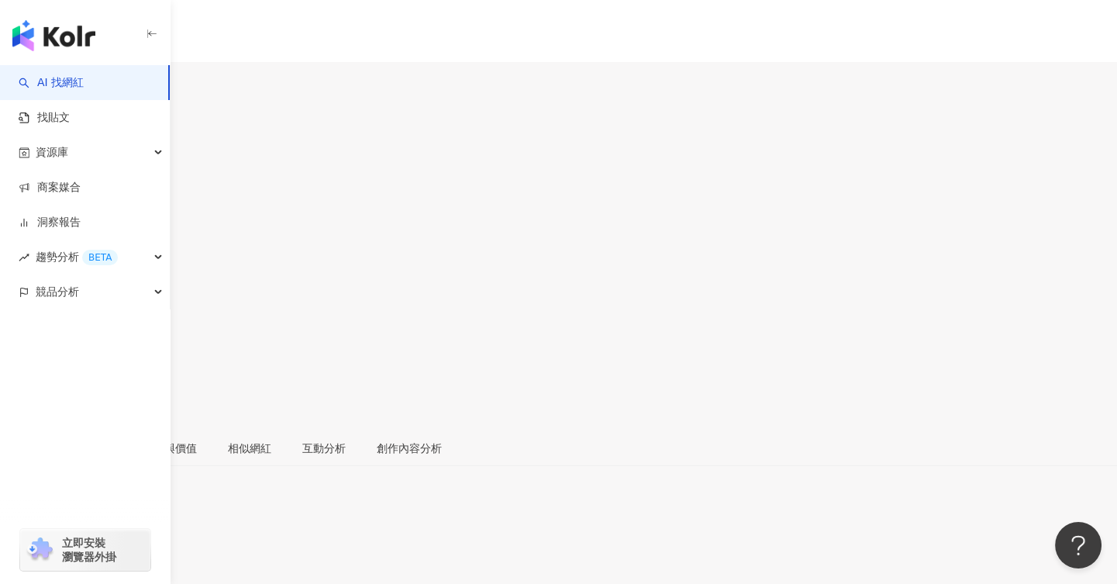
click at [469, 528] on div "Instagram 網紅基本資料" at bounding box center [558, 534] width 1117 height 12
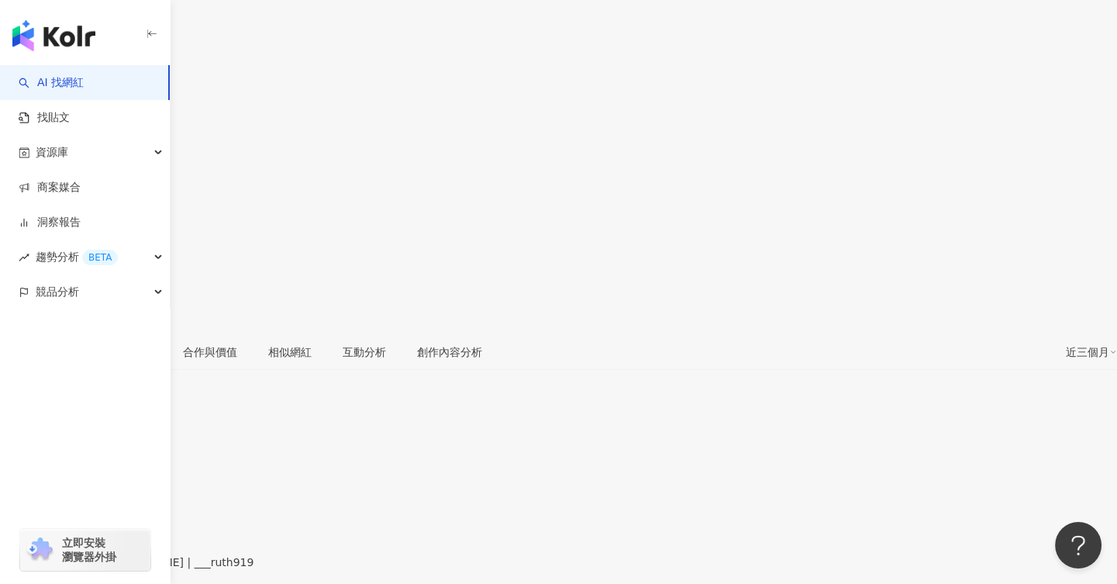
click at [136, 569] on div "https://www.instagram.com/___ruth919/" at bounding box center [76, 575] width 121 height 12
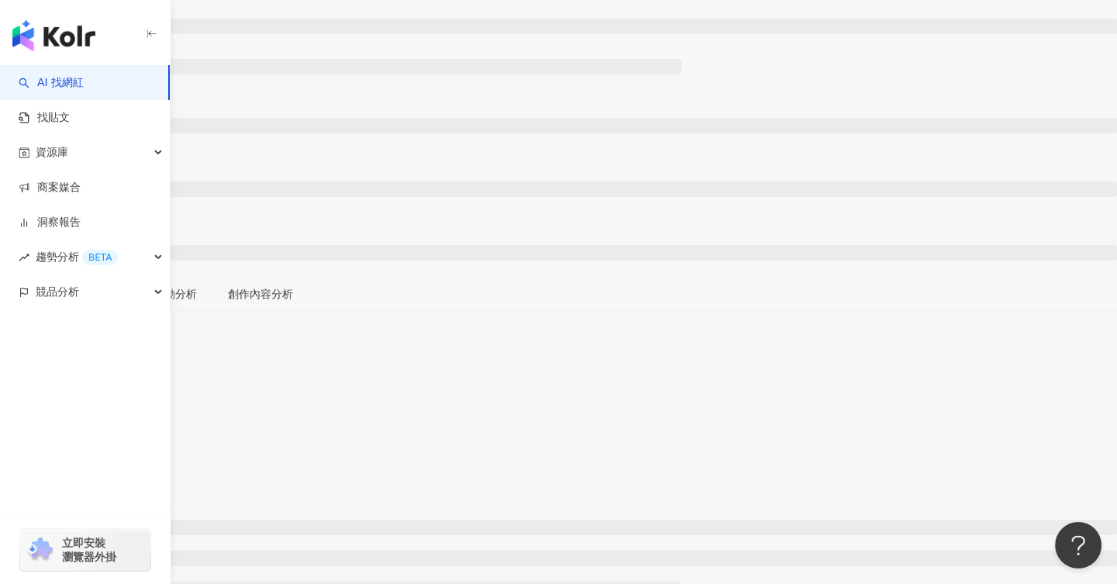
scroll to position [194, 0]
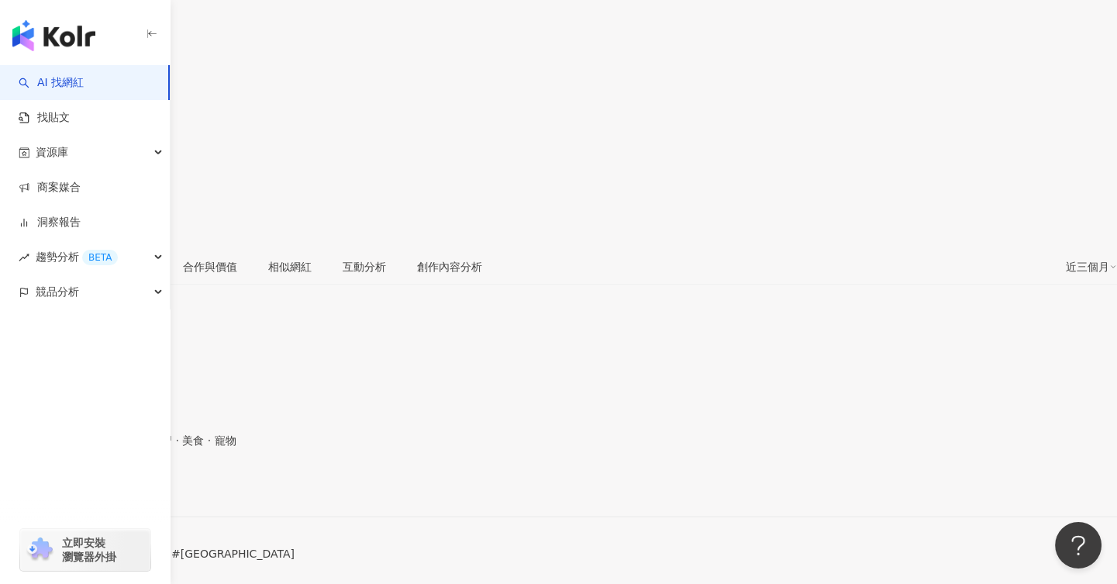
click at [136, 484] on div "https://www.instagram.com/ikiwi220/" at bounding box center [76, 490] width 121 height 12
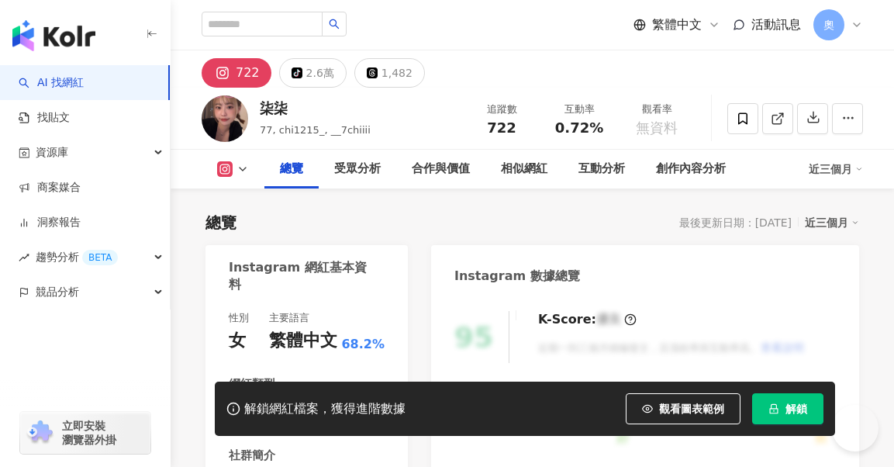
click at [314, 436] on div "解鎖網紅檔案，獲得進階數據 觀看圖表範例 解鎖" at bounding box center [447, 409] width 894 height 54
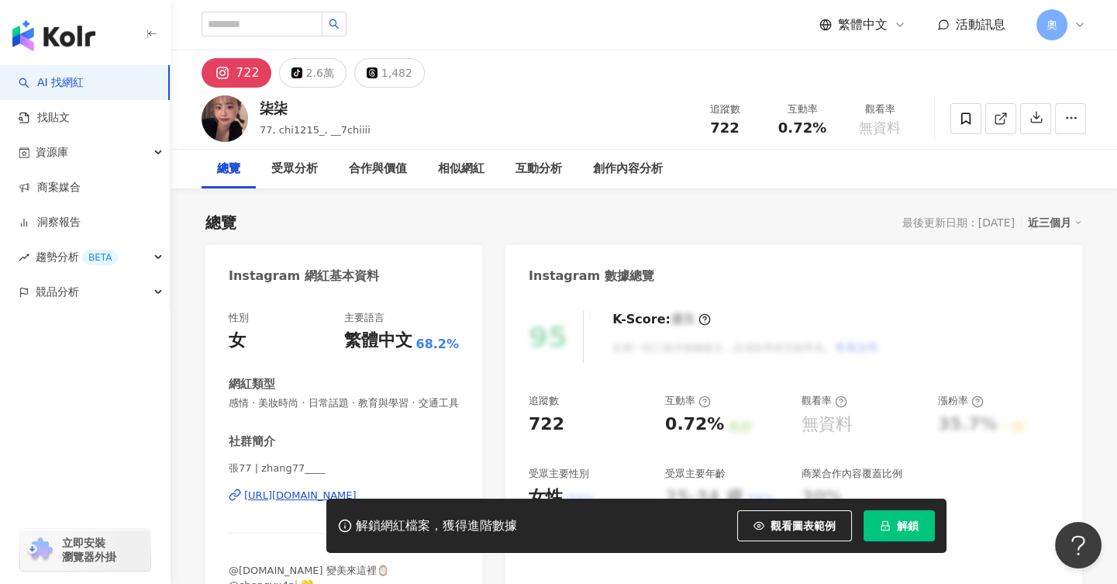
click at [287, 466] on div "解鎖網紅檔案，獲得進階數據 觀看圖表範例 解鎖" at bounding box center [558, 526] width 1117 height 54
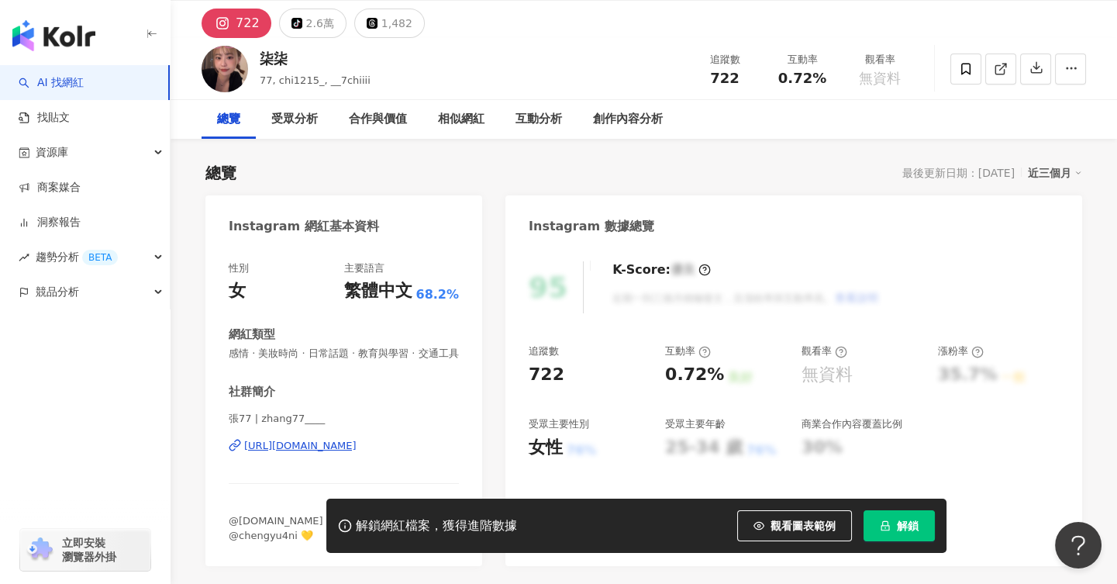
scroll to position [96, 0]
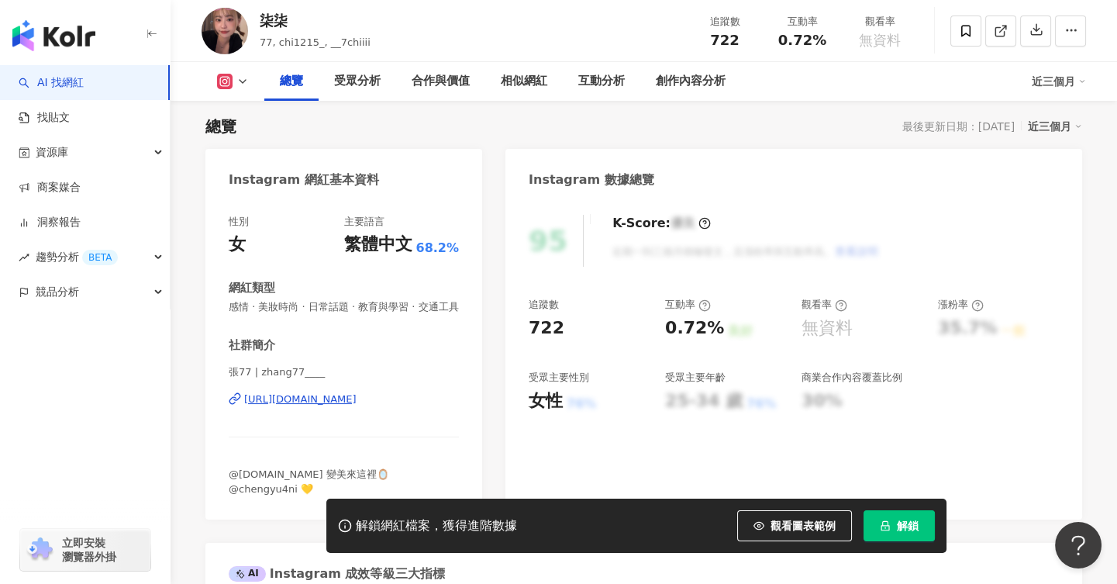
click at [332, 406] on div "https://www.instagram.com/zhang77____/" at bounding box center [300, 399] width 112 height 14
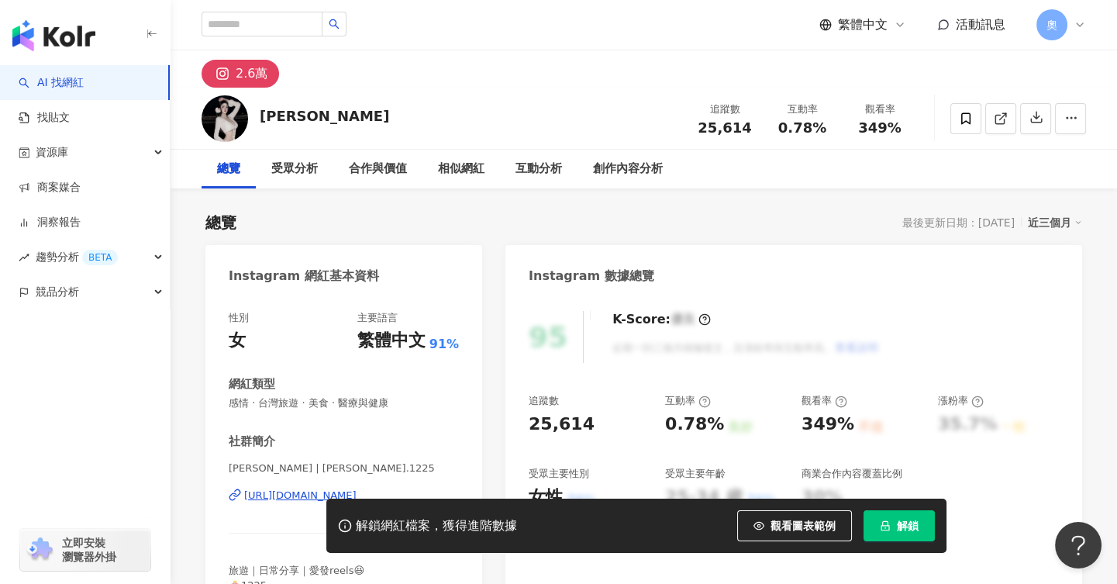
click at [281, 490] on div "[URL][DOMAIN_NAME]" at bounding box center [300, 496] width 112 height 14
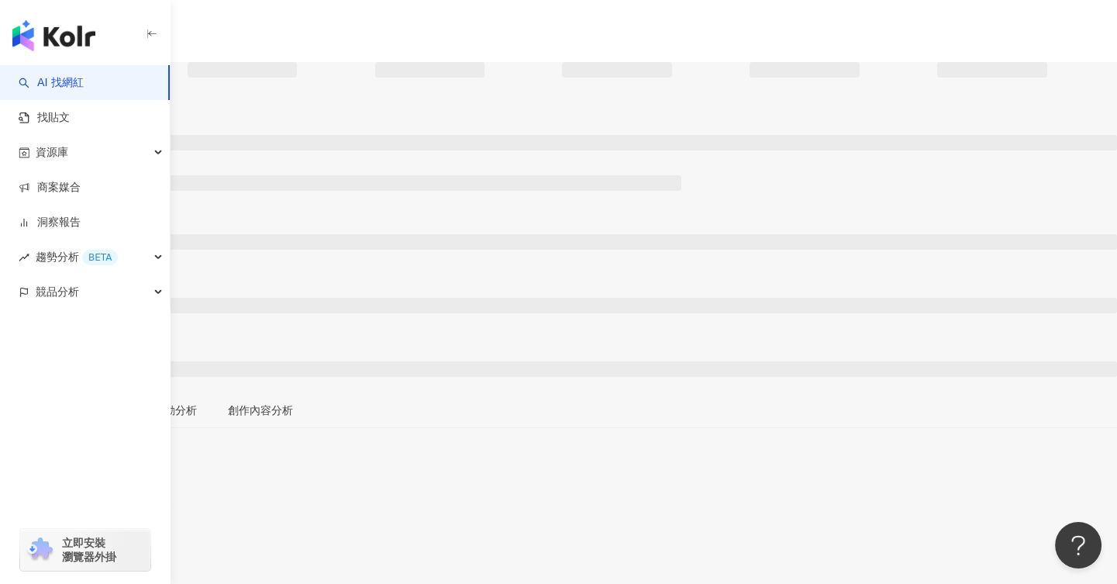
scroll to position [194, 0]
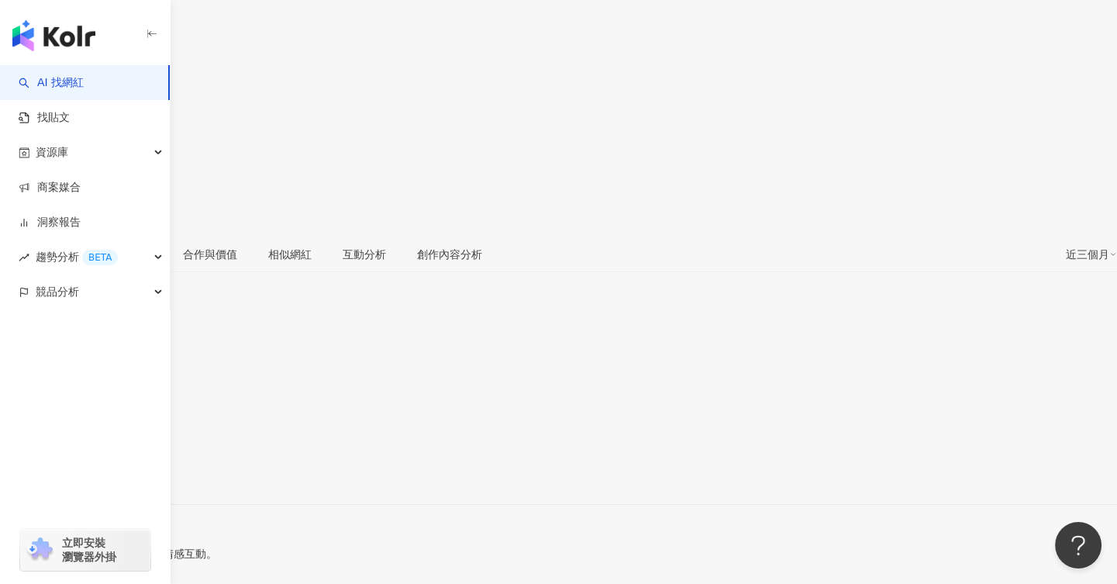
click at [136, 466] on div "[URL][DOMAIN_NAME]" at bounding box center [76, 477] width 121 height 12
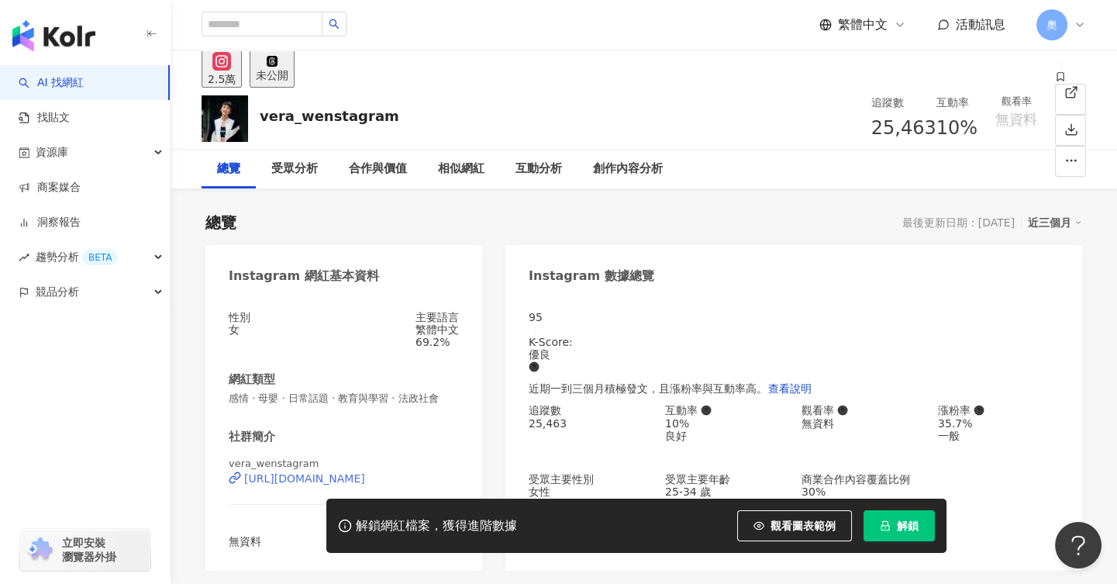
click at [266, 485] on div "https://www.instagram.com/vera_wenstagram/" at bounding box center [304, 478] width 121 height 12
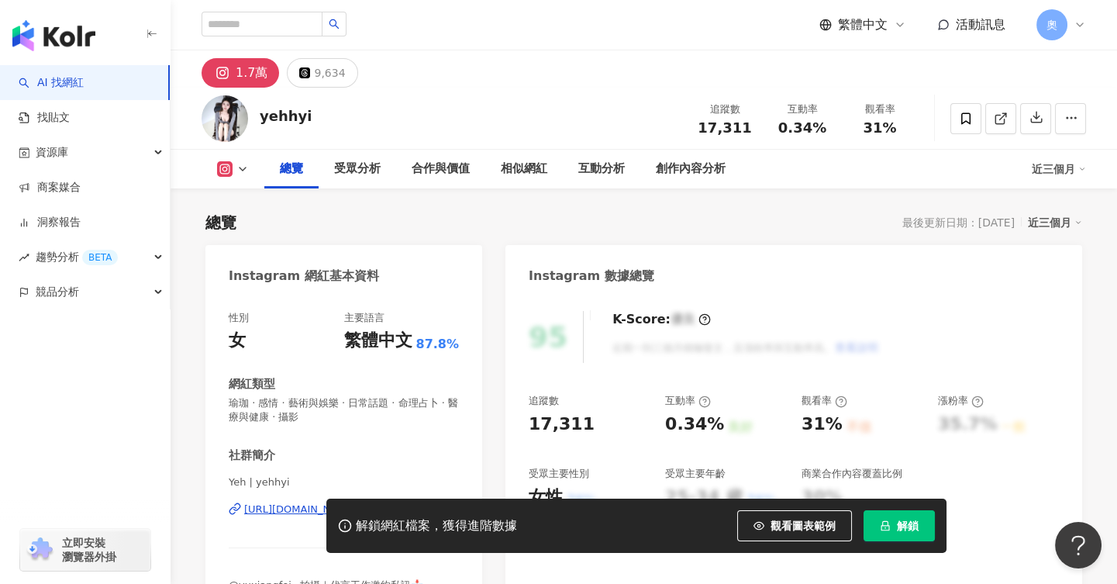
drag, startPoint x: 199, startPoint y: 355, endPoint x: 218, endPoint y: 409, distance: 57.4
click at [283, 509] on div "解鎖網紅檔案，獲得進階數據 觀看圖表範例 解鎖" at bounding box center [558, 526] width 1117 height 54
click at [299, 510] on div "解鎖網紅檔案，獲得進階數據 觀看圖表範例 解鎖" at bounding box center [558, 526] width 1117 height 54
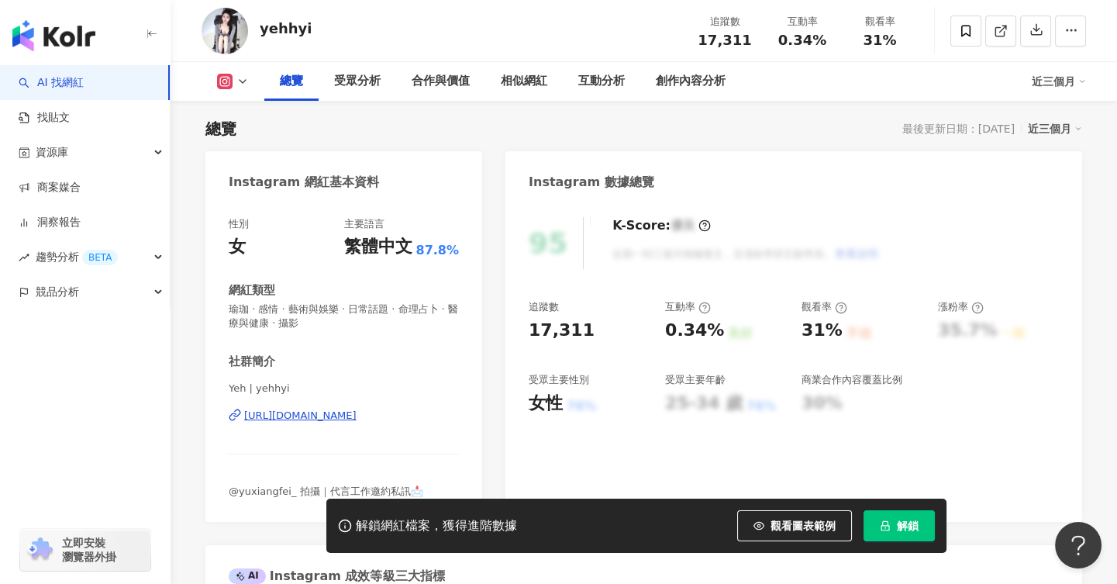
scroll to position [96, 0]
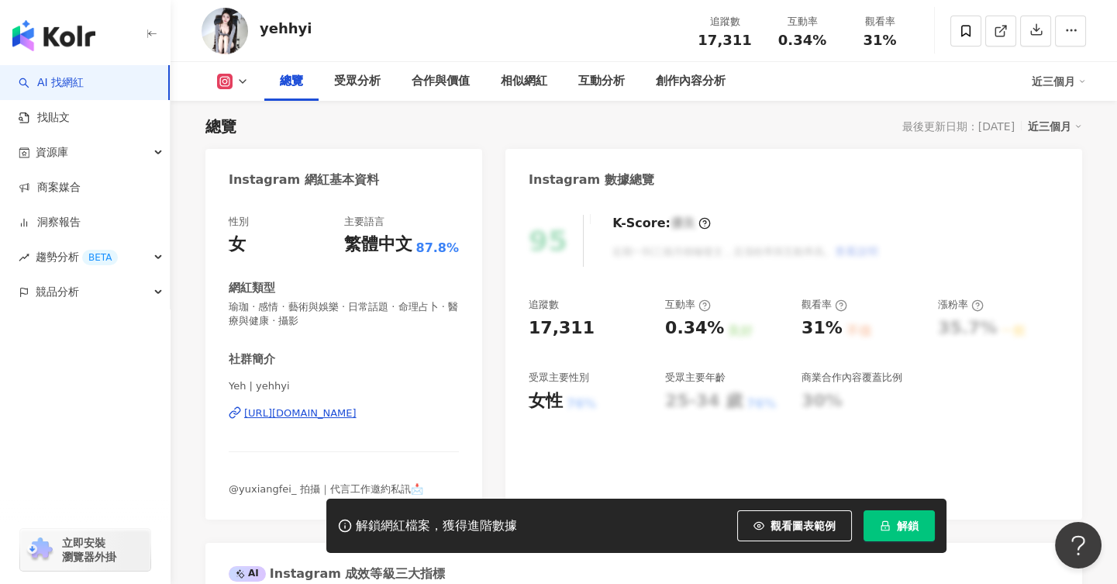
click at [337, 415] on div "https://www.instagram.com/yehhyi/" at bounding box center [300, 413] width 112 height 14
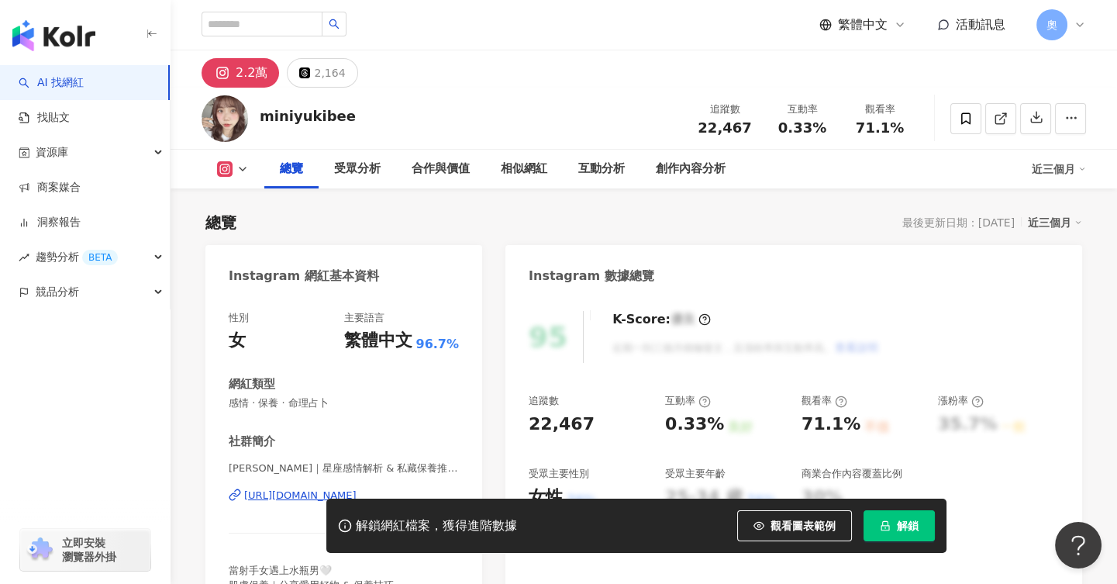
click at [296, 511] on div "解鎖網紅檔案，獲得進階數據 觀看圖表範例 解鎖" at bounding box center [558, 526] width 1117 height 54
click at [299, 500] on div "解鎖網紅檔案，獲得進階數據 觀看圖表範例 解鎖" at bounding box center [558, 526] width 1117 height 54
click at [280, 500] on div "解鎖網紅檔案，獲得進階數據 觀看圖表範例 解鎖" at bounding box center [558, 526] width 1117 height 54
click at [281, 493] on div "https://www.instagram.com/miniyukibee/" at bounding box center [300, 496] width 112 height 14
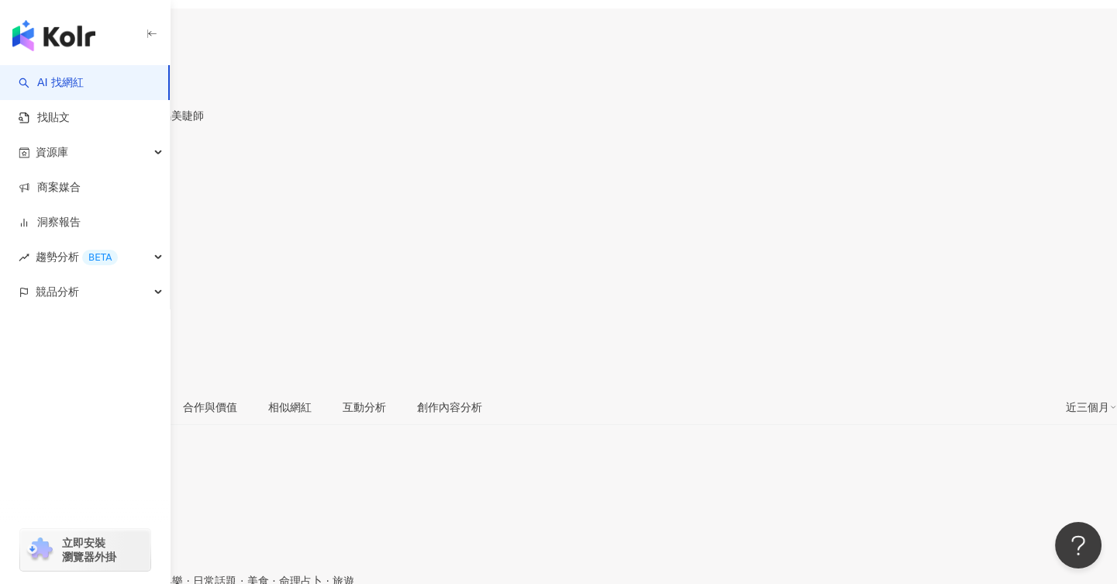
scroll to position [194, 0]
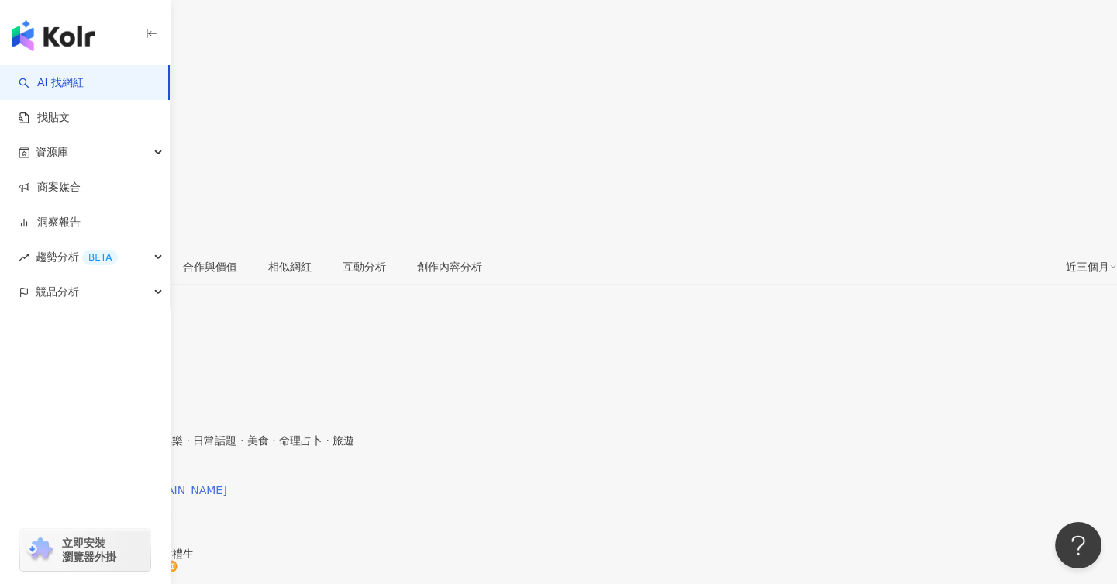
click at [227, 484] on div "[URL][DOMAIN_NAME][DOMAIN_NAME]" at bounding box center [122, 490] width 212 height 12
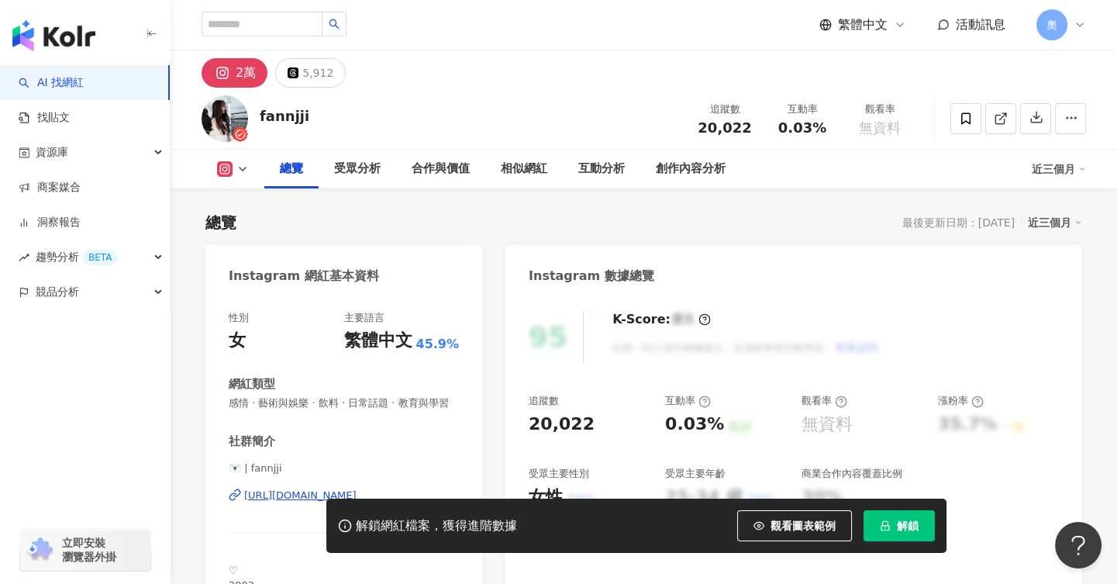
click at [279, 513] on div "解鎖網紅檔案，獲得進階數據 觀看圖表範例 解鎖" at bounding box center [558, 526] width 1117 height 54
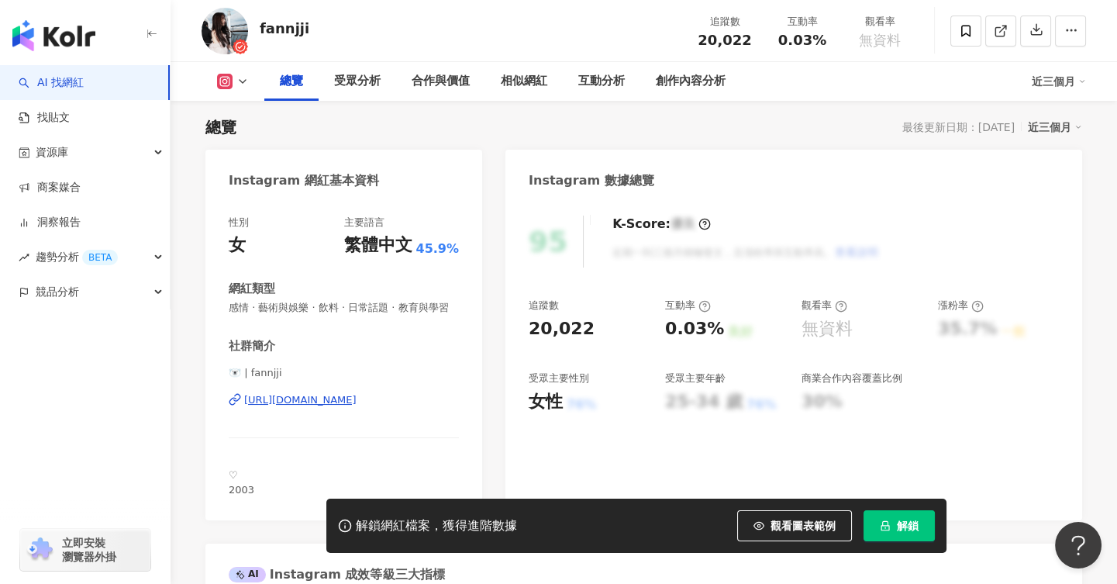
scroll to position [96, 0]
click at [326, 406] on div "https://www.instagram.com/fannjji/" at bounding box center [300, 399] width 112 height 14
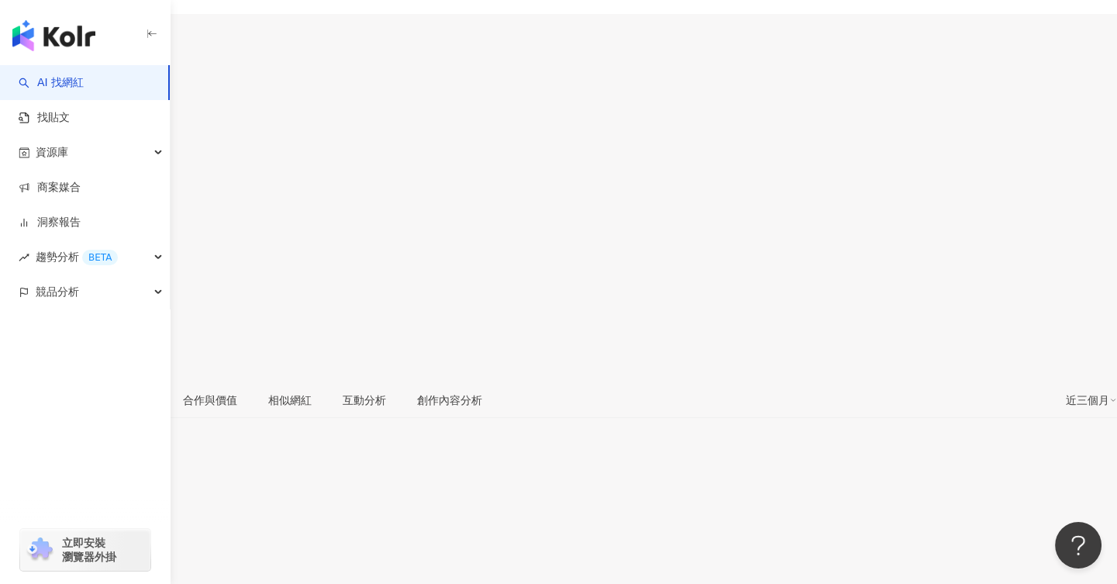
scroll to position [96, 0]
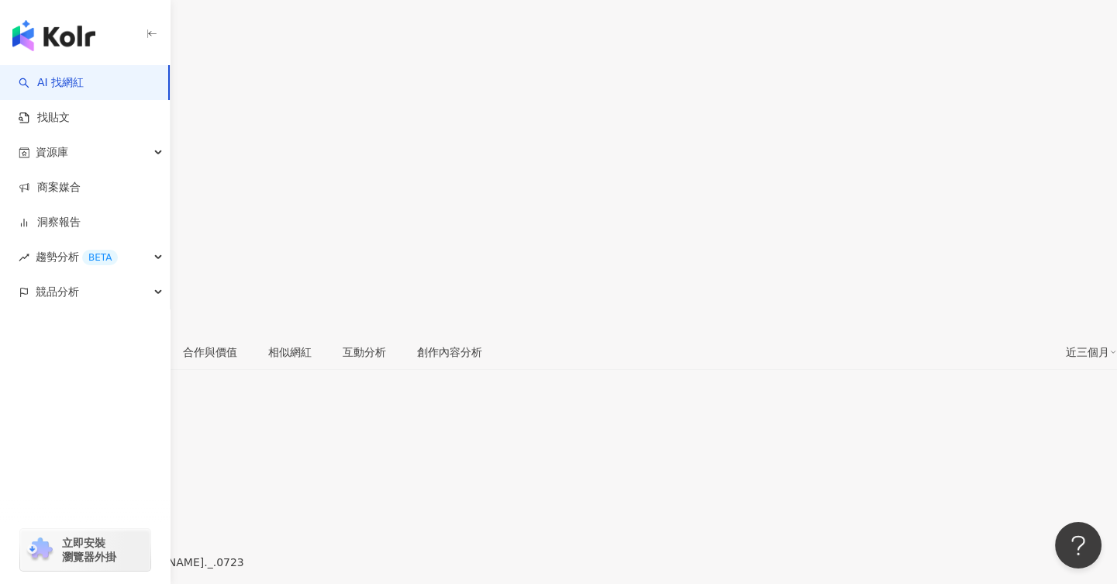
click at [136, 569] on div "https://www.instagram.com/tammy._.0723/" at bounding box center [76, 575] width 121 height 12
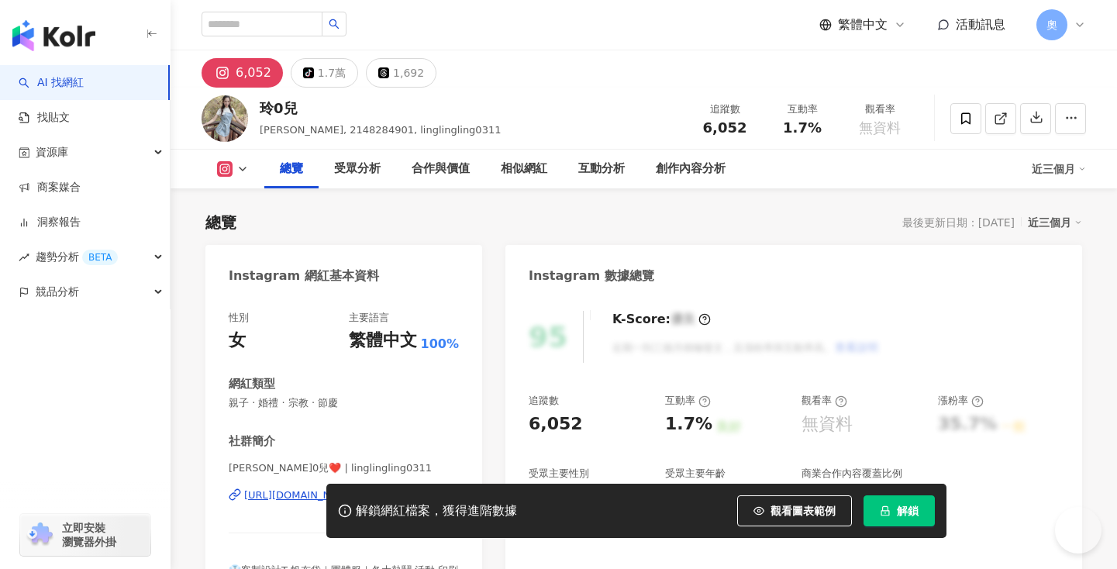
click at [294, 497] on div "https://www.instagram.com/linglingling0311/" at bounding box center [300, 496] width 112 height 14
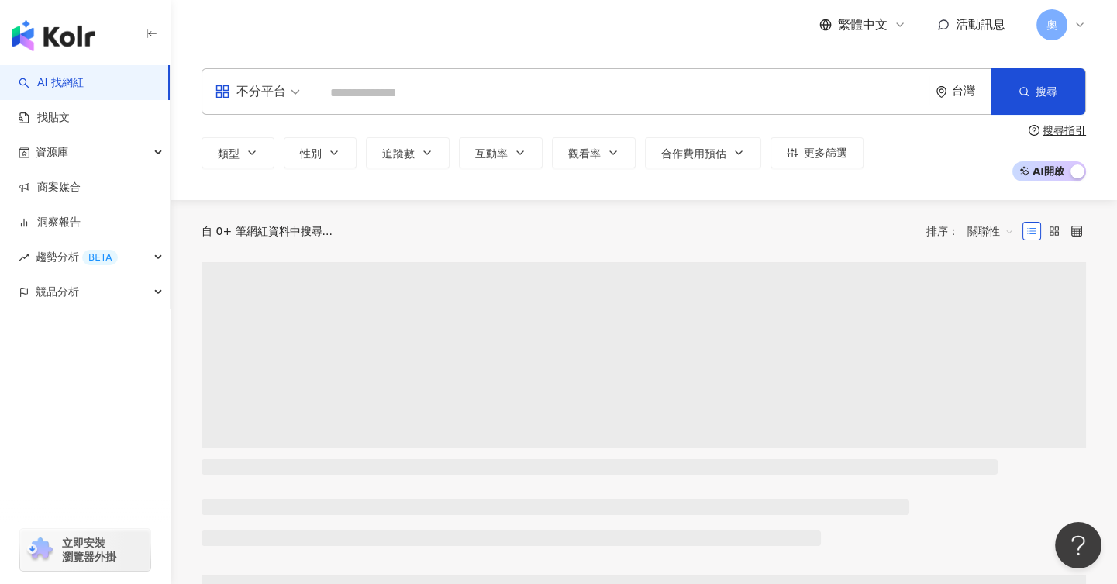
click at [658, 85] on input "search" at bounding box center [622, 92] width 601 height 29
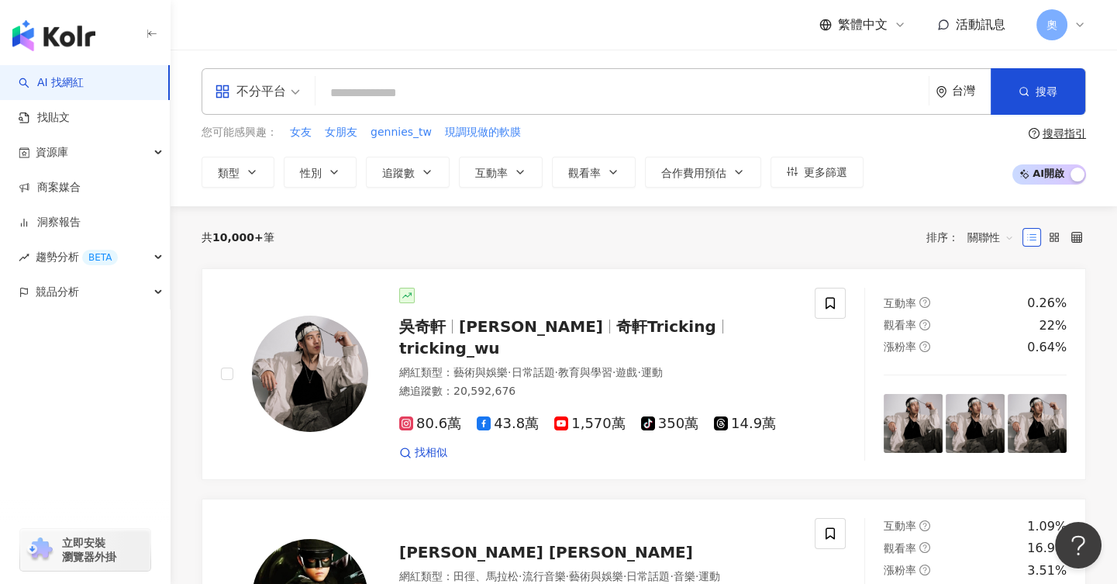
click at [1055, 133] on div "搜尋指引" at bounding box center [1064, 133] width 43 height 12
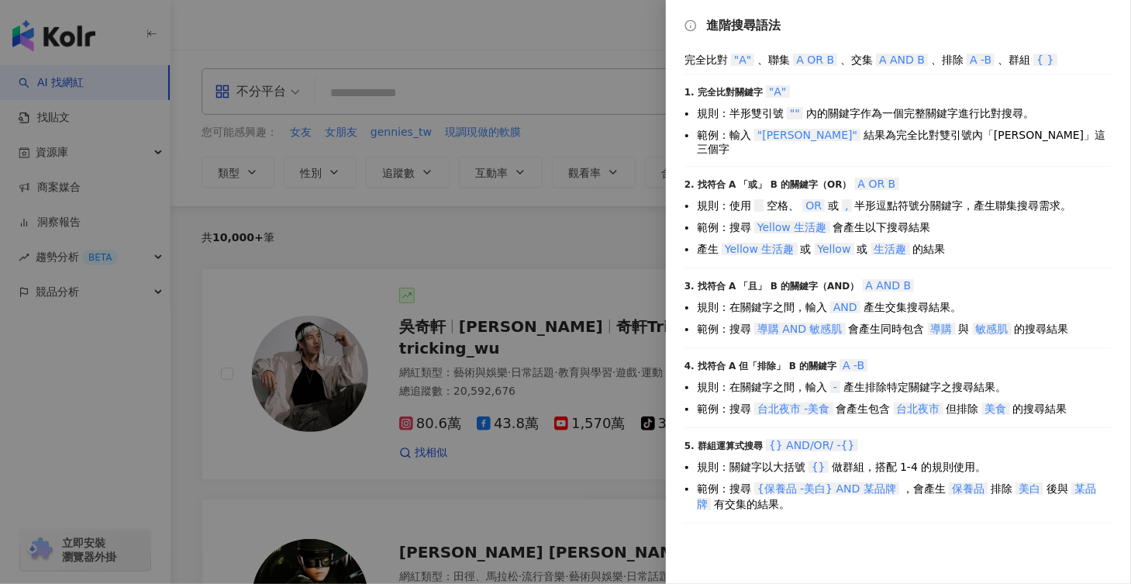
drag, startPoint x: 398, startPoint y: 127, endPoint x: 388, endPoint y: 108, distance: 21.9
click at [395, 127] on div at bounding box center [565, 292] width 1131 height 584
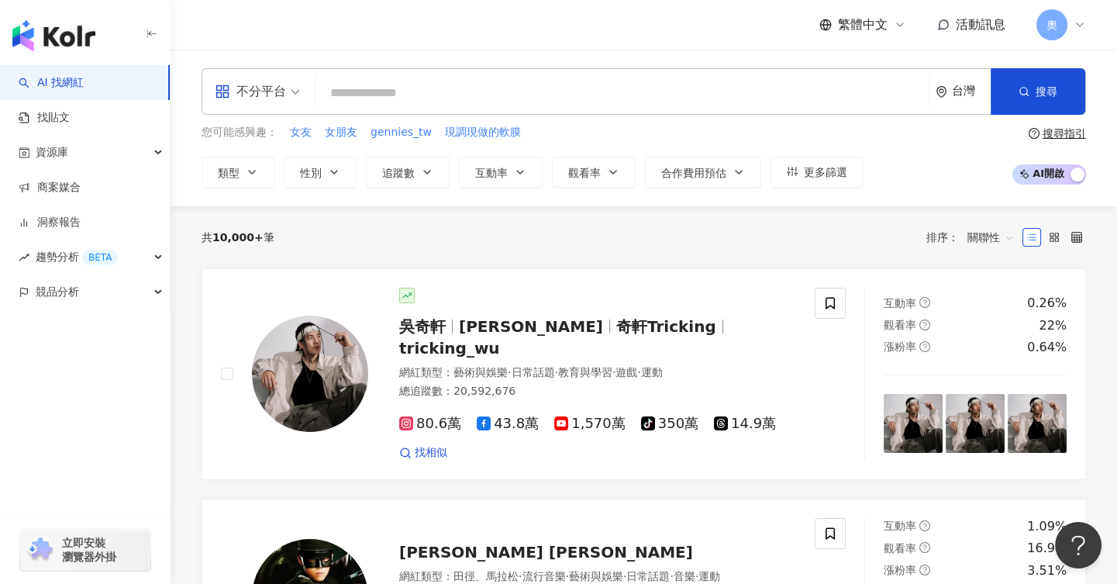
click at [381, 92] on input "search" at bounding box center [622, 92] width 601 height 29
click at [1052, 139] on div "搜尋指引" at bounding box center [1064, 133] width 43 height 12
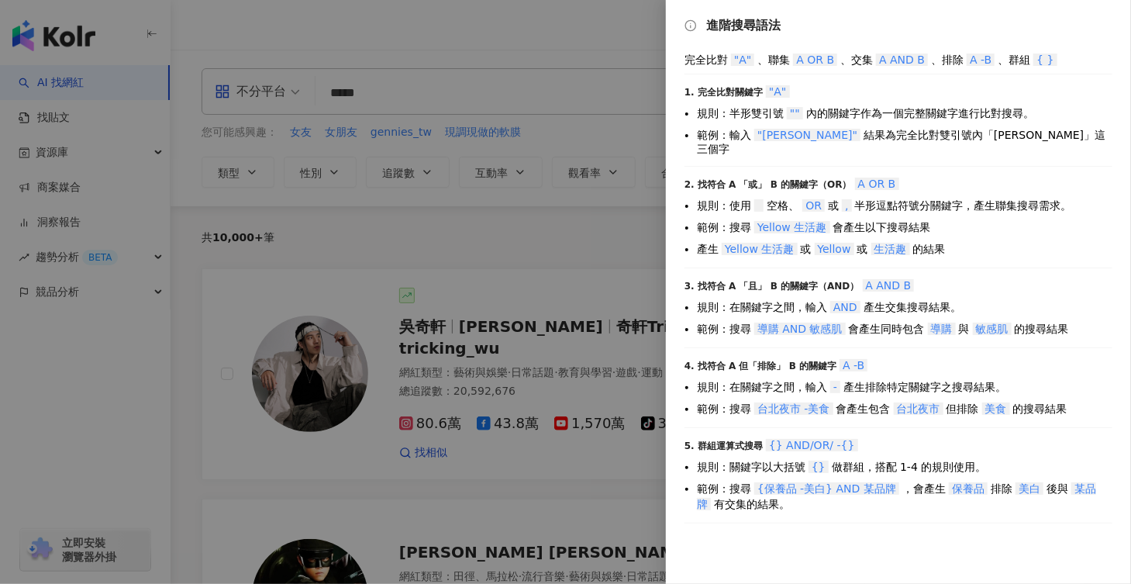
click at [397, 141] on div at bounding box center [565, 292] width 1131 height 584
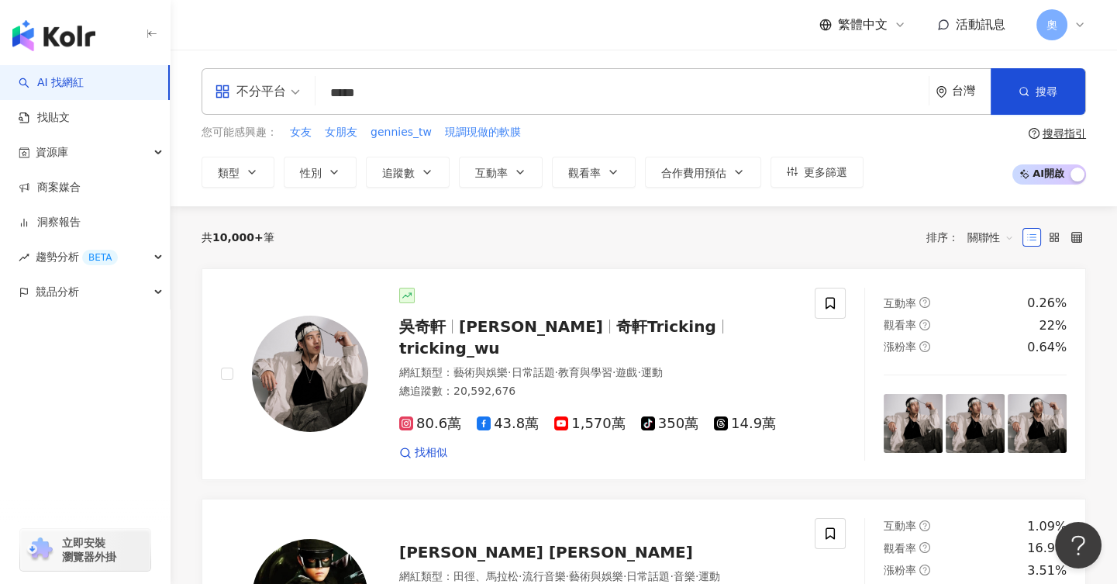
click at [353, 95] on input "*****" at bounding box center [622, 92] width 601 height 29
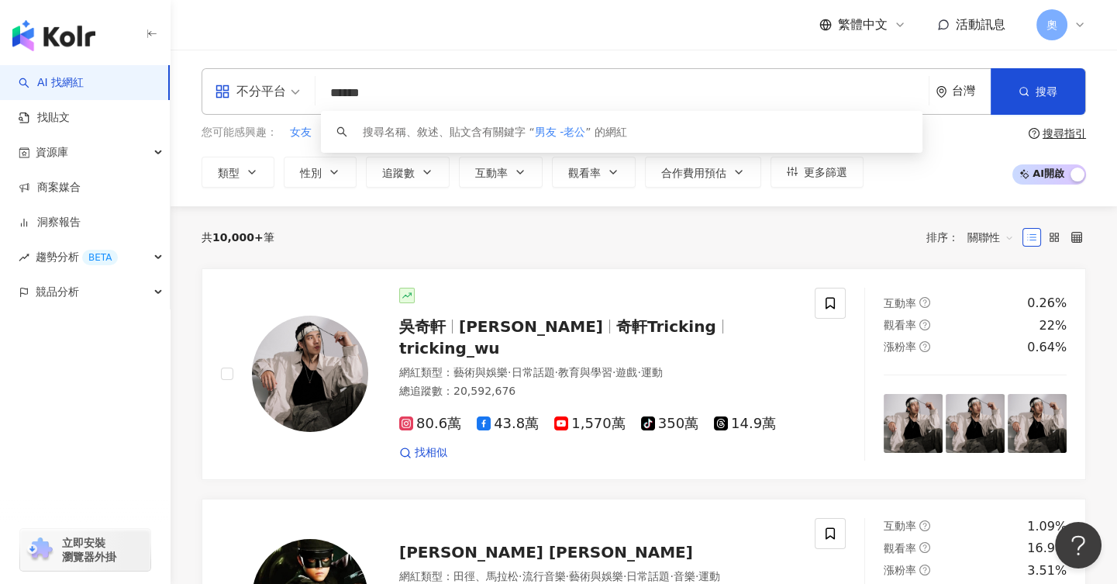
click at [506, 105] on input "******" at bounding box center [622, 92] width 601 height 29
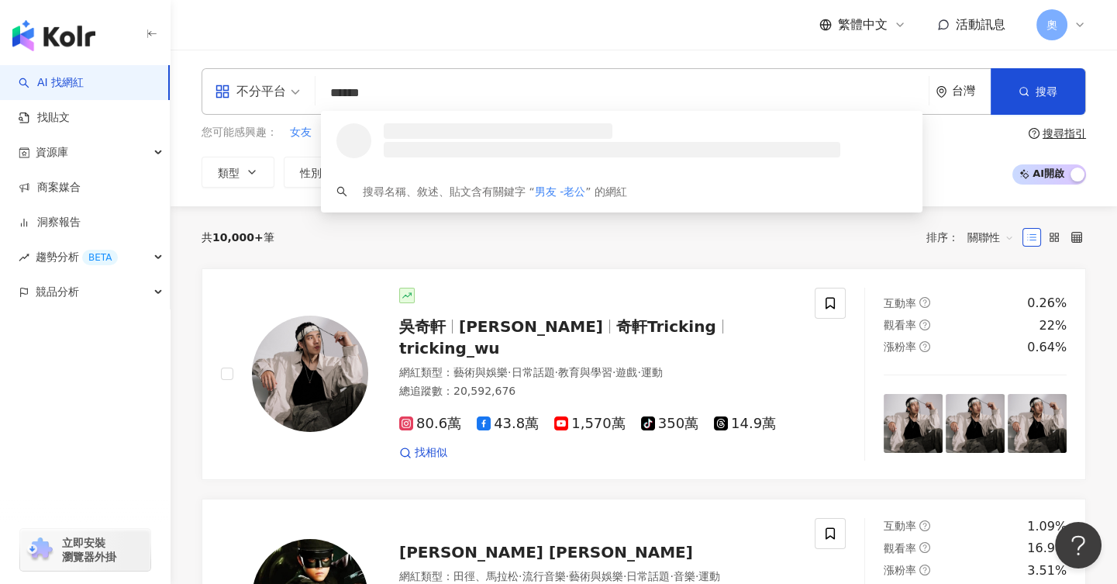
click at [509, 97] on input "******" at bounding box center [622, 92] width 601 height 29
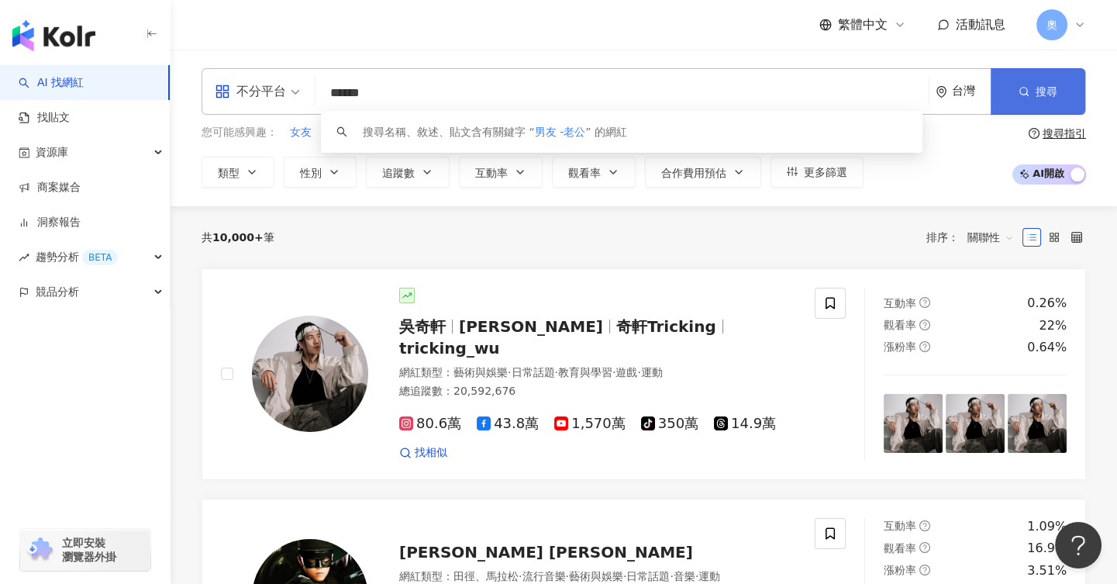
type input "******"
click at [1060, 102] on button "搜尋" at bounding box center [1038, 91] width 95 height 47
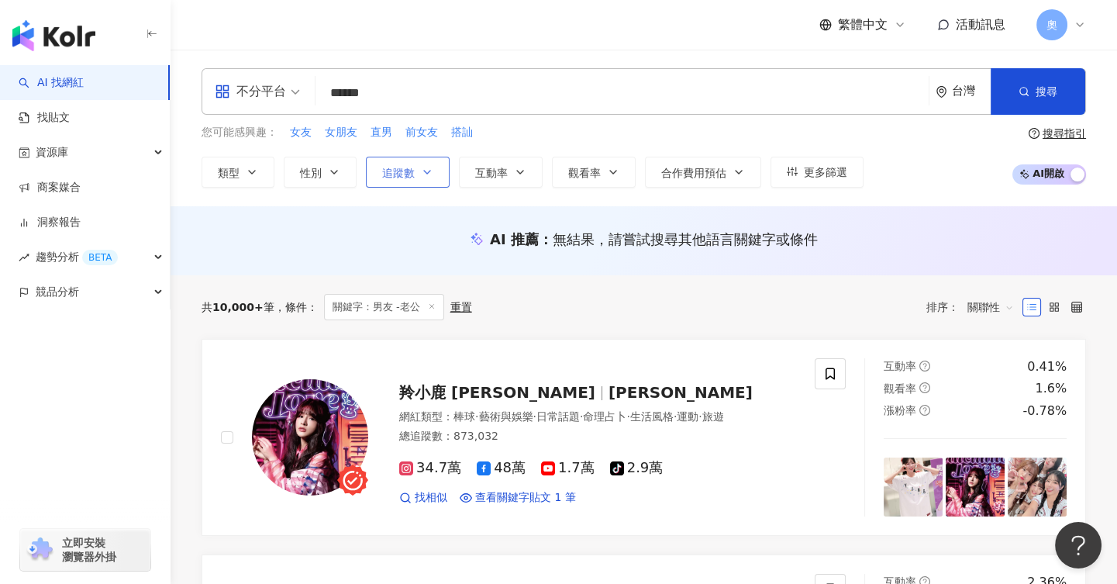
click at [413, 171] on span "追蹤數" at bounding box center [398, 173] width 33 height 12
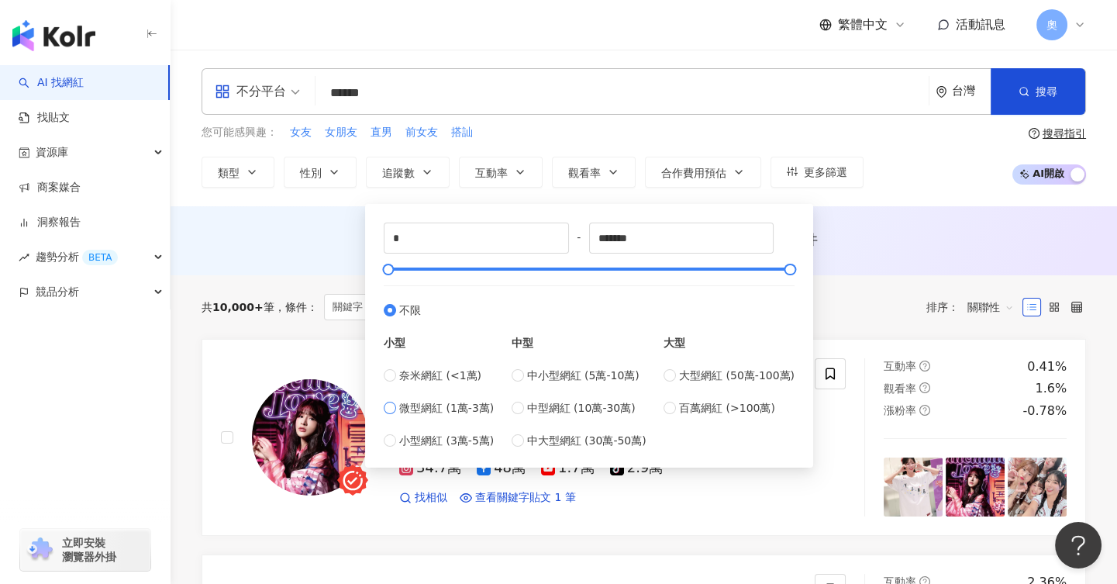
click at [430, 407] on span "微型網紅 (1萬-3萬)" at bounding box center [446, 407] width 95 height 17
type input "*****"
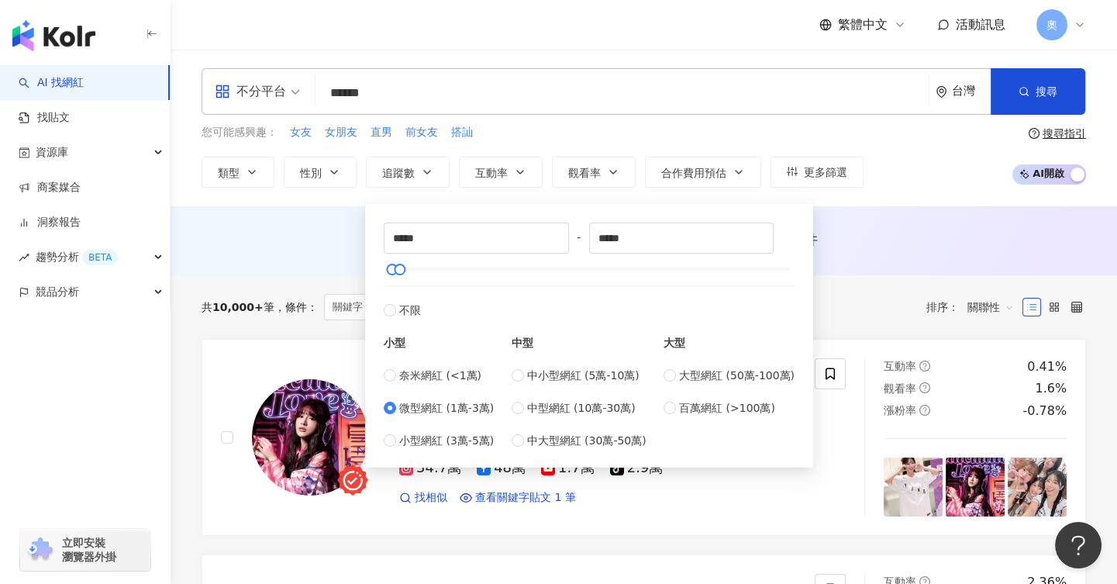
click at [908, 233] on div "AI 推薦 ： 無結果，請嘗試搜尋其他語言關鍵字或條件" at bounding box center [644, 239] width 885 height 19
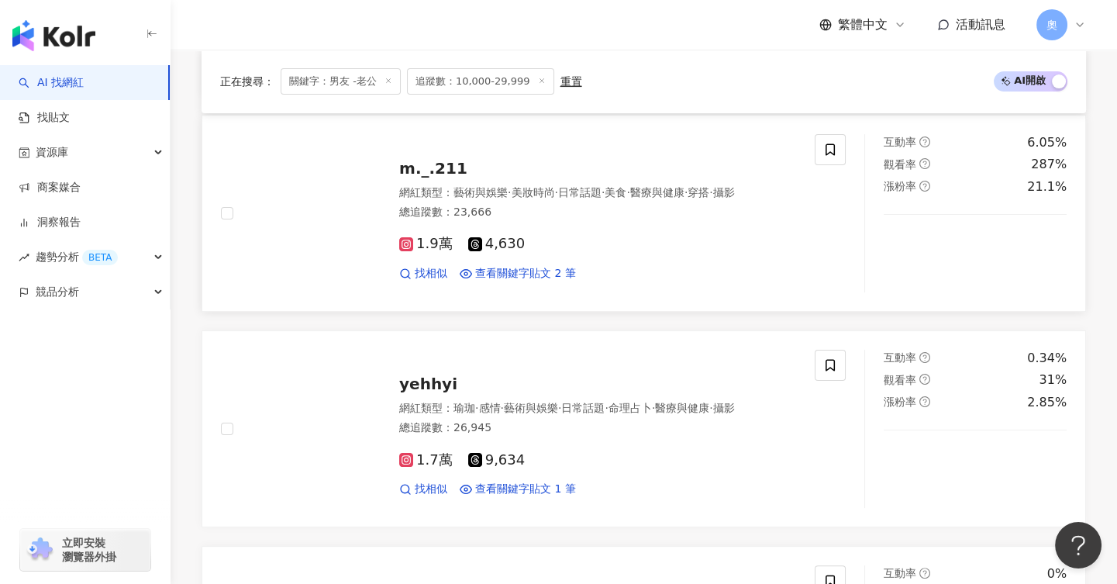
scroll to position [678, 0]
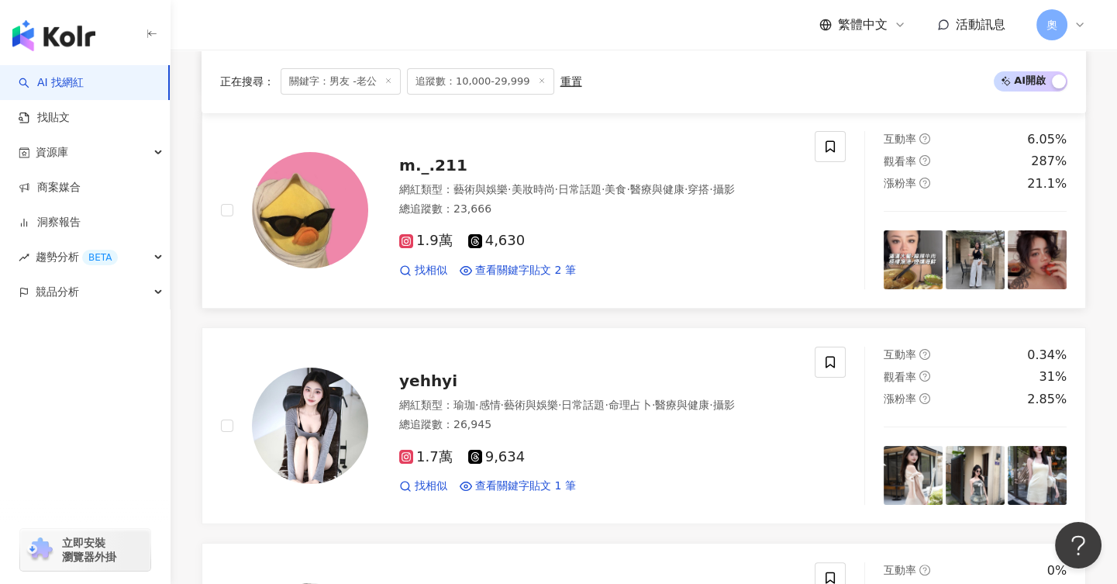
click at [441, 171] on span "m._.211" at bounding box center [433, 165] width 68 height 19
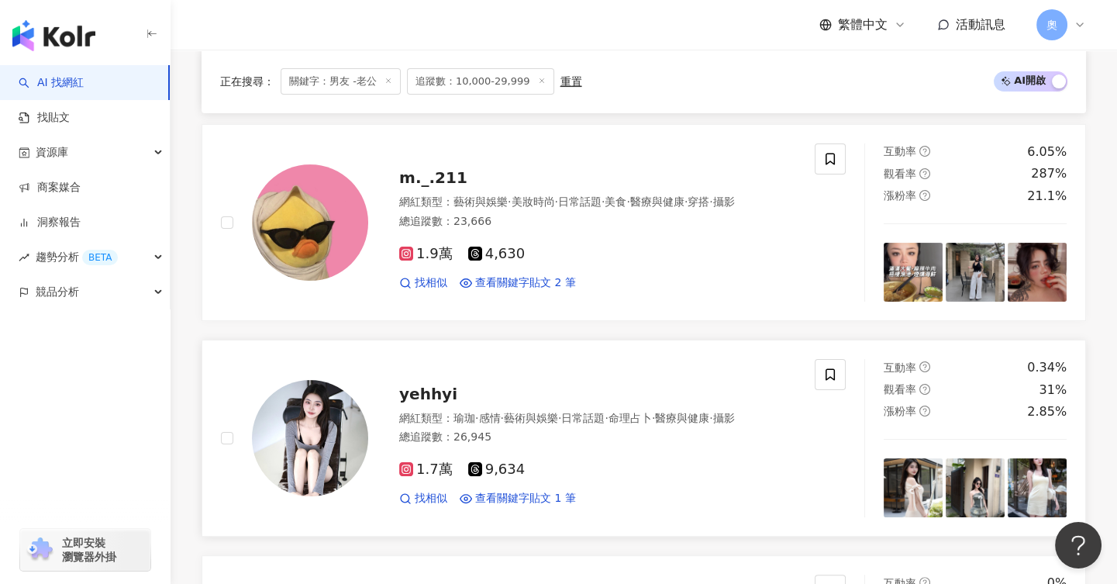
click at [427, 385] on span "yehhyi" at bounding box center [428, 394] width 58 height 19
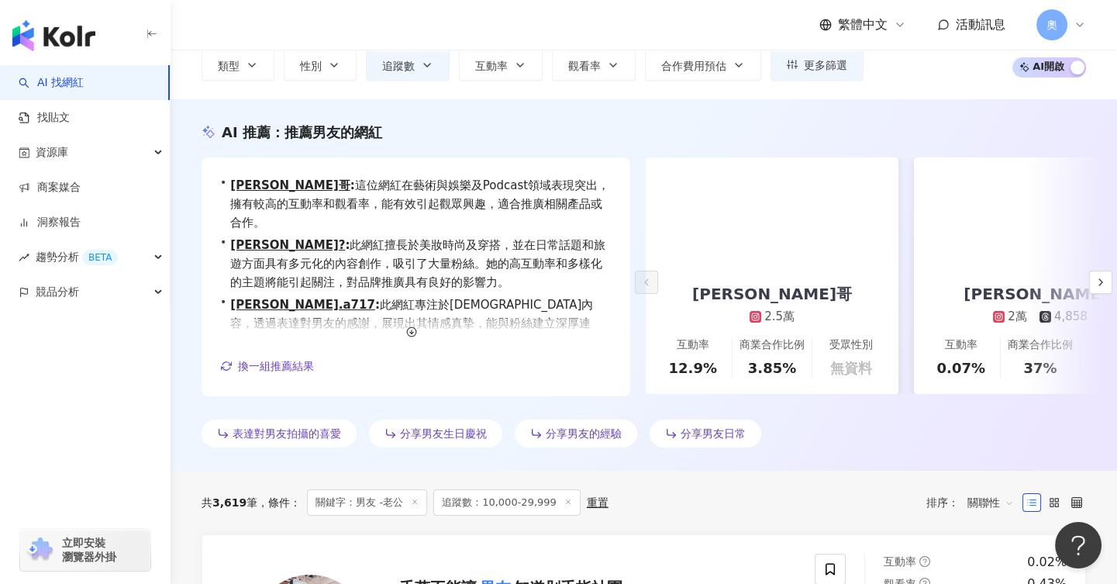
scroll to position [0, 0]
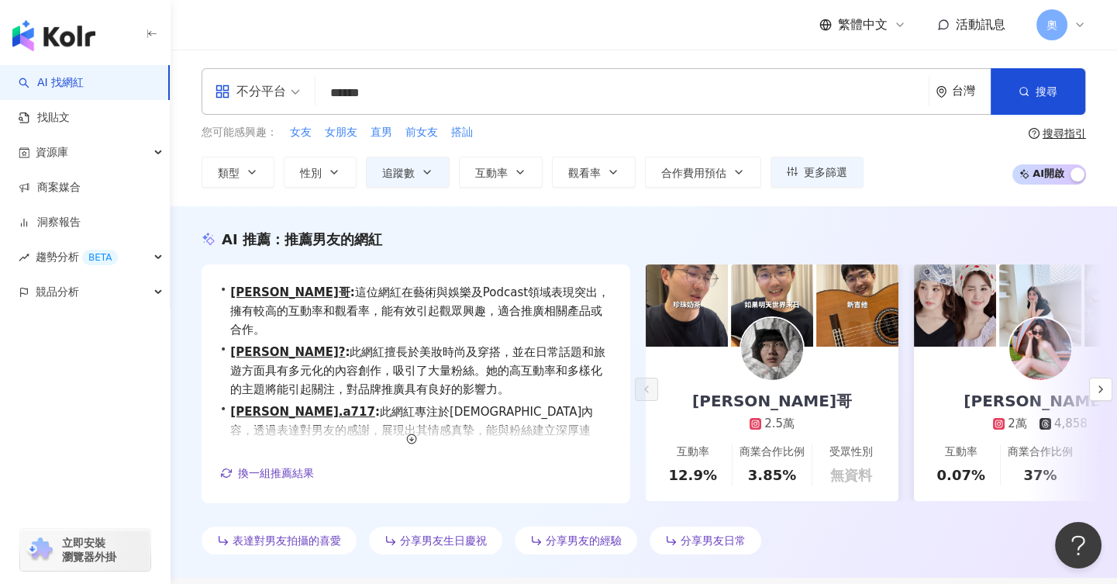
click at [482, 92] on input "******" at bounding box center [622, 92] width 601 height 29
click at [1059, 134] on div "搜尋指引" at bounding box center [1064, 133] width 43 height 12
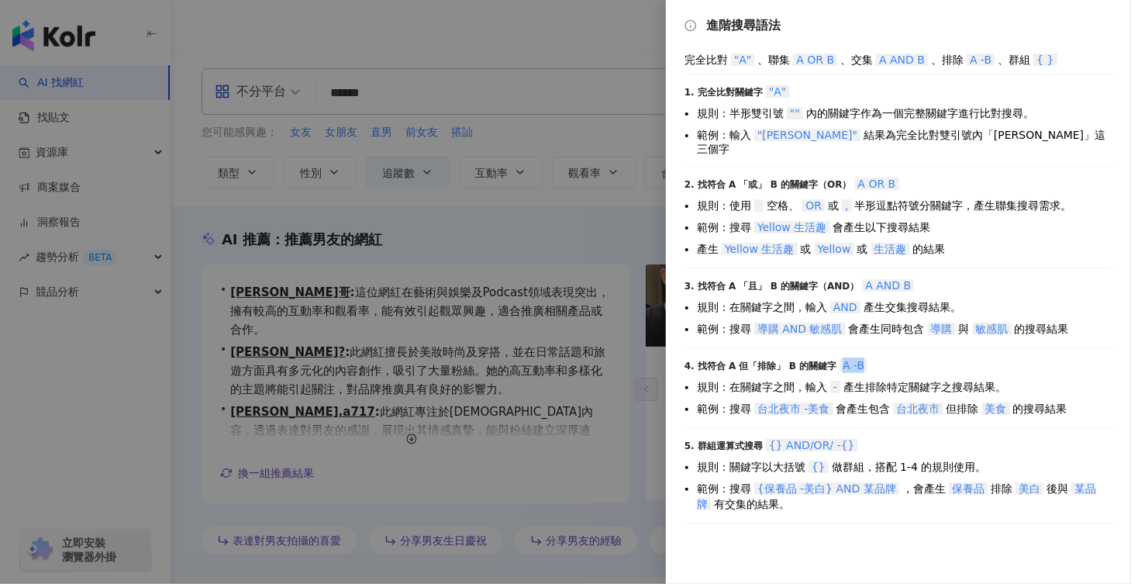
drag, startPoint x: 838, startPoint y: 352, endPoint x: 861, endPoint y: 353, distance: 22.5
click at [860, 357] on div "4. 找符合 A 但「排除」 B 的關鍵字 A -B" at bounding box center [899, 365] width 428 height 16
drag, startPoint x: 800, startPoint y: 370, endPoint x: 815, endPoint y: 371, distance: 14.8
click at [815, 379] on li "規則：在關鍵字之間，輸入 - 產生排除特定關鍵字之搜尋結果。" at bounding box center [905, 387] width 416 height 16
click at [838, 381] on span "-" at bounding box center [836, 387] width 10 height 12
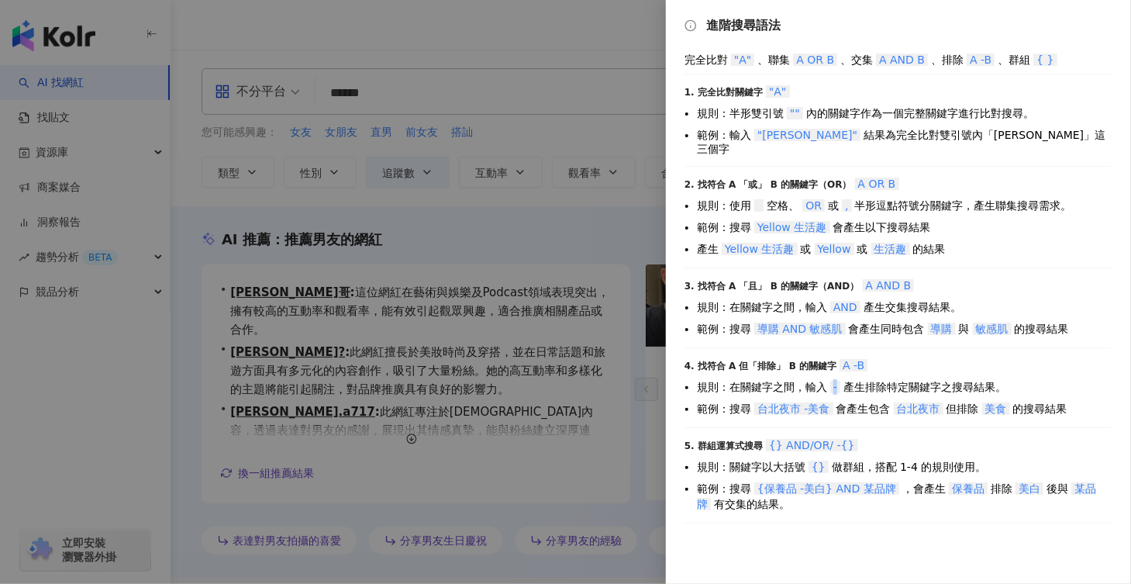
click at [836, 381] on span "-" at bounding box center [836, 387] width 10 height 12
drag, startPoint x: 838, startPoint y: 373, endPoint x: 869, endPoint y: 373, distance: 31.0
click at [858, 379] on li "規則：在關鍵字之間，輸入 - 產生排除特定關鍵字之搜尋結果。" at bounding box center [905, 387] width 416 height 16
drag, startPoint x: 889, startPoint y: 373, endPoint x: 983, endPoint y: 375, distance: 93.9
click at [976, 379] on li "規則：在關鍵字之間，輸入 - 產生排除特定關鍵字之搜尋結果。" at bounding box center [905, 387] width 416 height 16
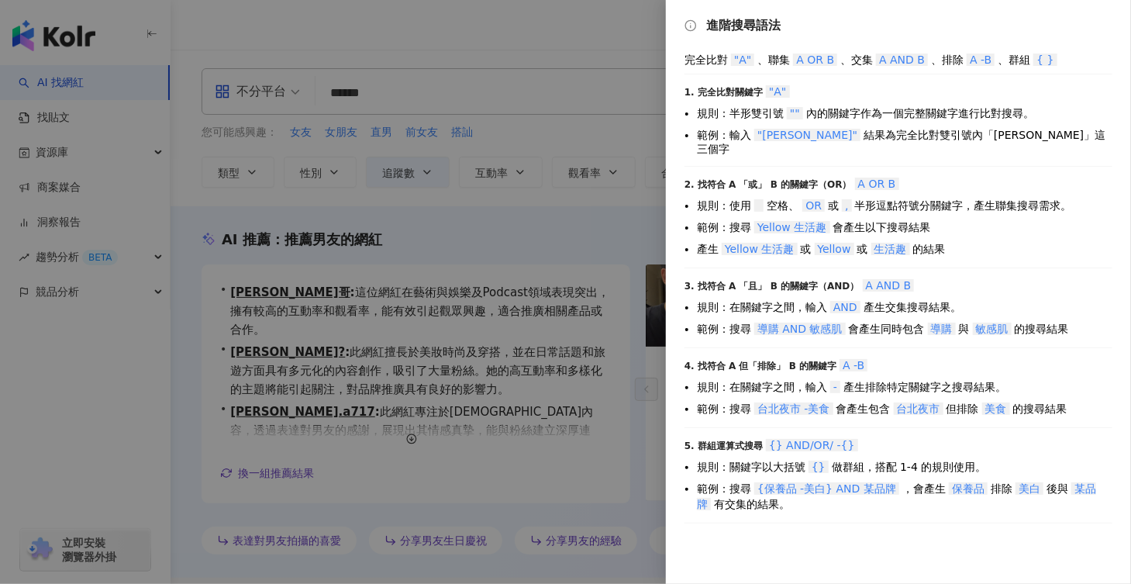
click at [986, 379] on li "規則：在關鍵字之間，輸入 - 產生排除特定關鍵字之搜尋結果。" at bounding box center [905, 387] width 416 height 16
click at [433, 91] on div at bounding box center [565, 292] width 1131 height 584
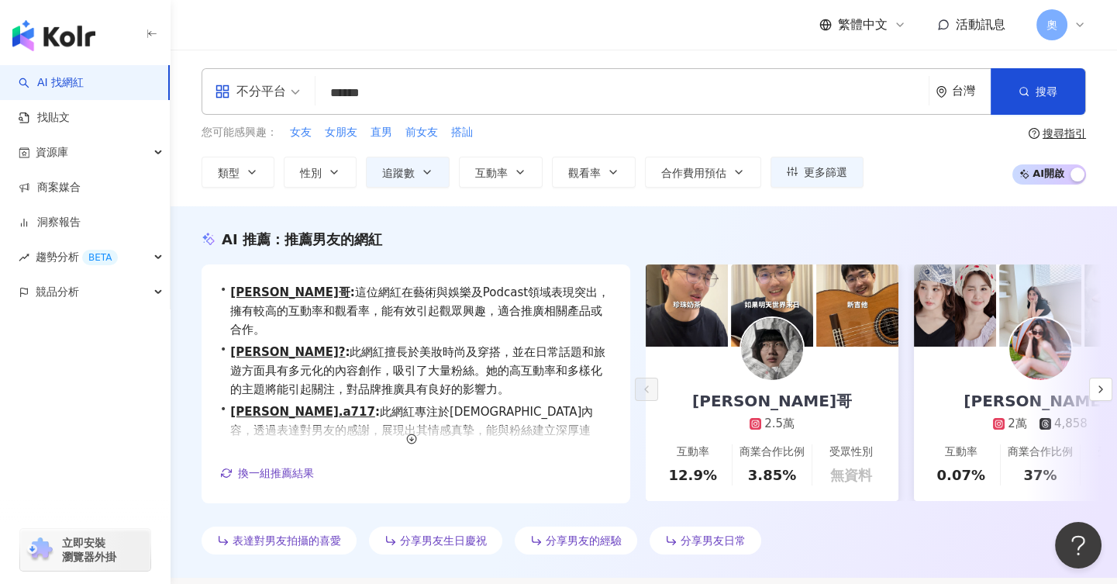
drag, startPoint x: 357, startPoint y: 94, endPoint x: 372, endPoint y: 104, distance: 17.9
click at [358, 95] on input "******" at bounding box center [622, 92] width 601 height 29
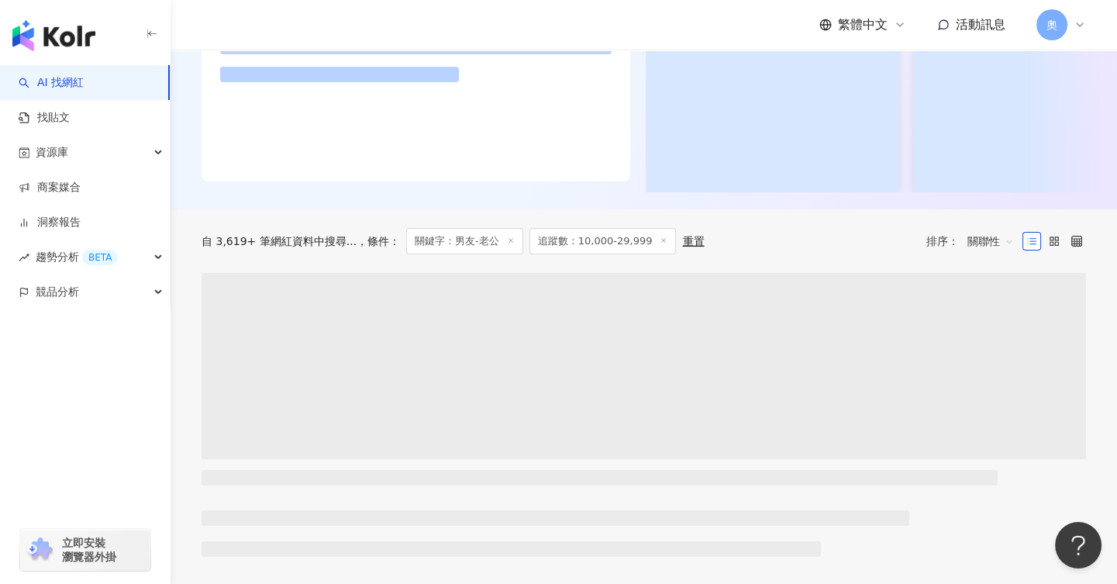
scroll to position [484, 0]
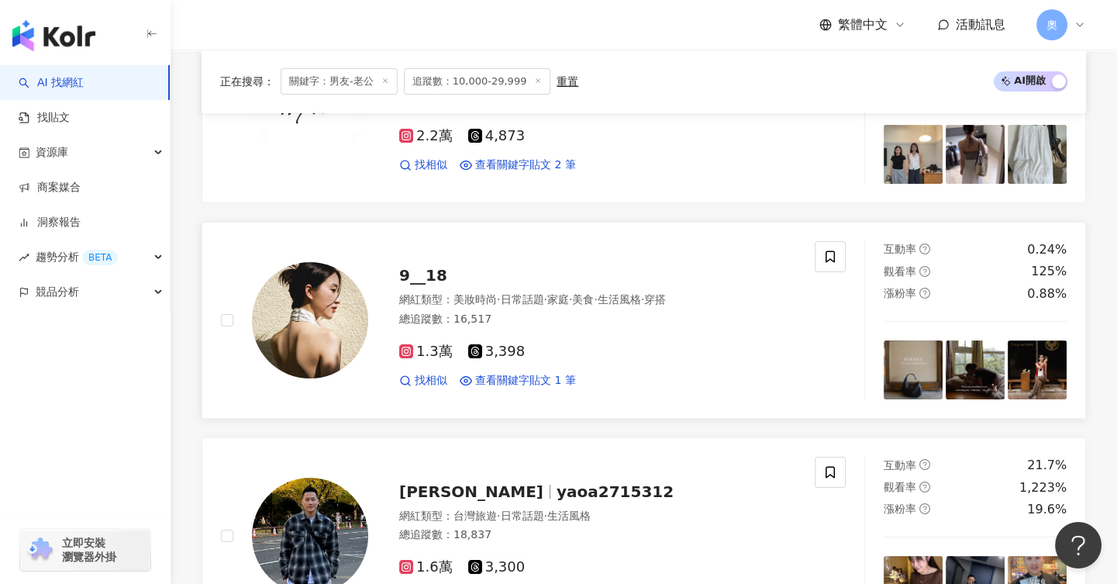
click at [424, 273] on span "9__18" at bounding box center [423, 275] width 48 height 19
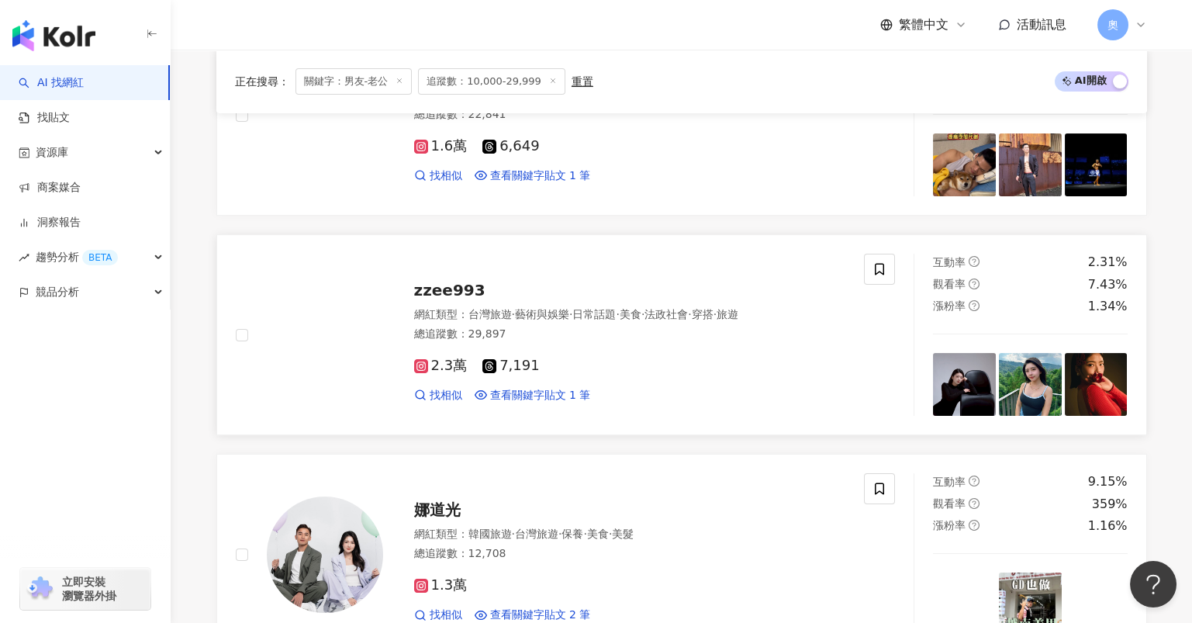
scroll to position [1505, 0]
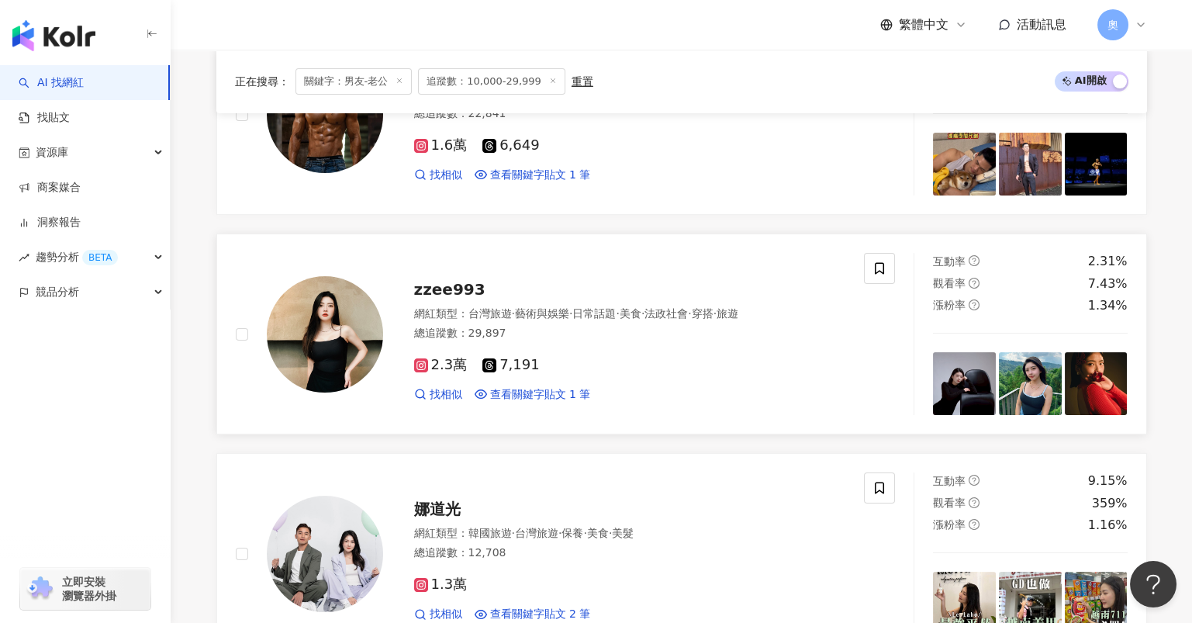
click at [454, 292] on span "zzee993" at bounding box center [449, 289] width 71 height 19
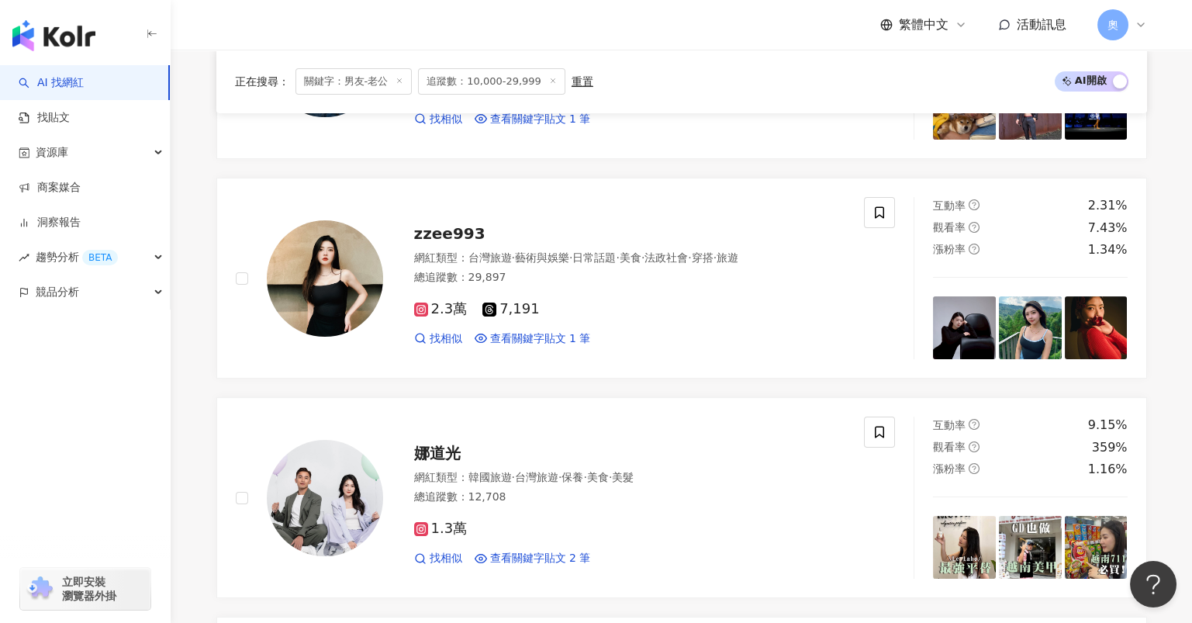
scroll to position [1711, 0]
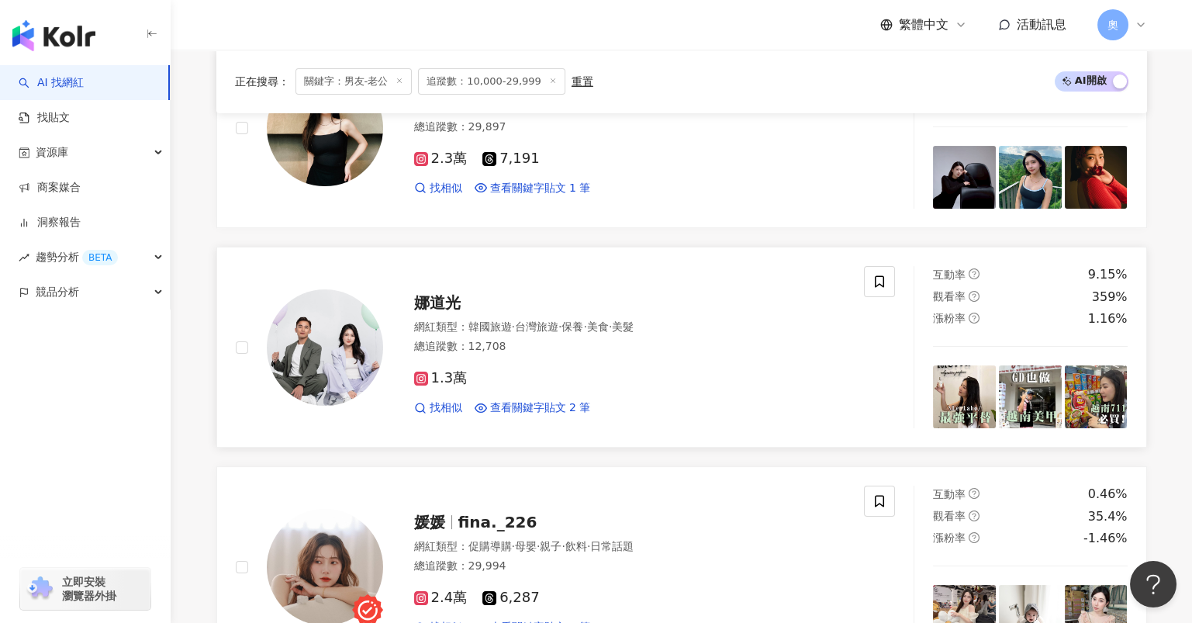
click at [444, 297] on span "娜道光" at bounding box center [437, 302] width 47 height 19
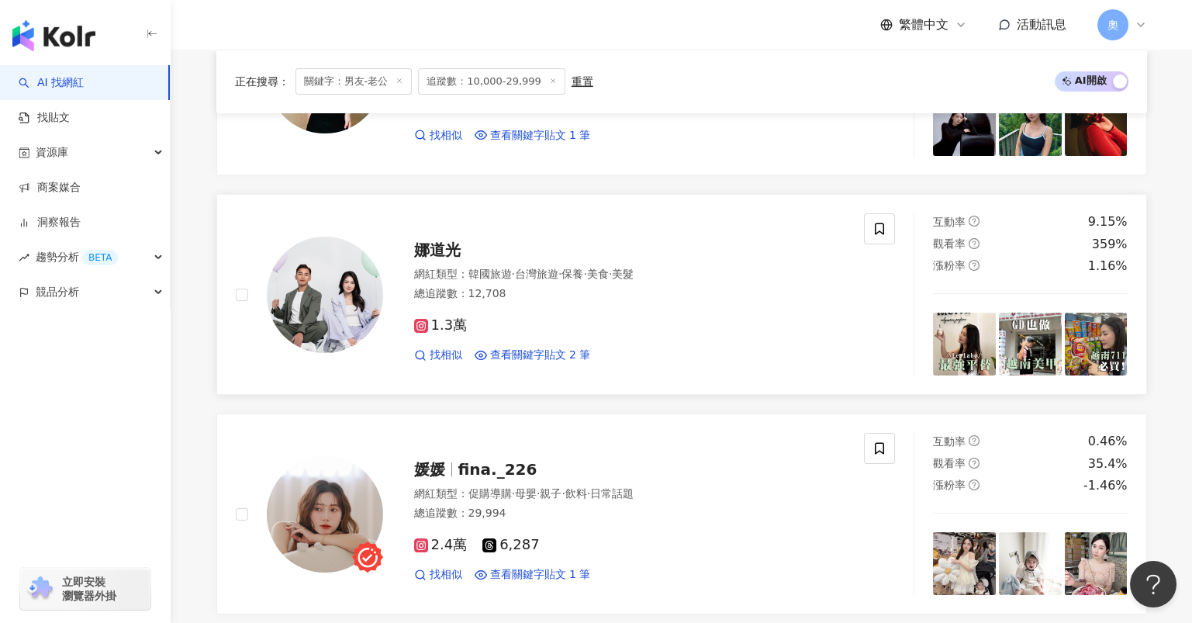
scroll to position [1919, 0]
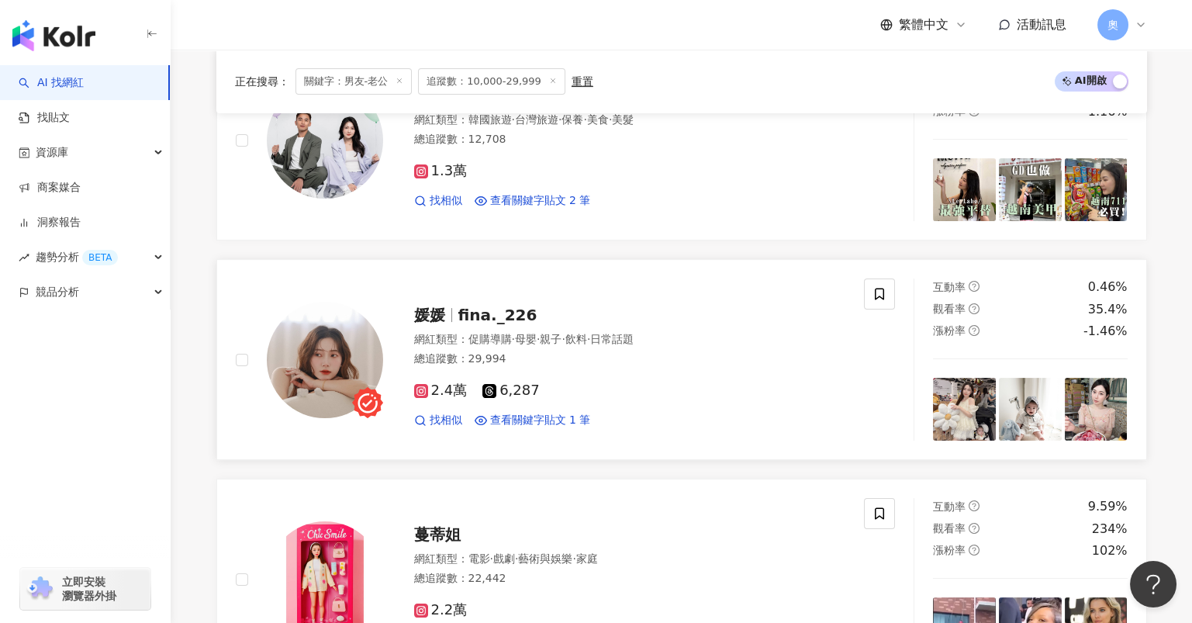
click at [509, 313] on span "fina._226" at bounding box center [497, 315] width 79 height 19
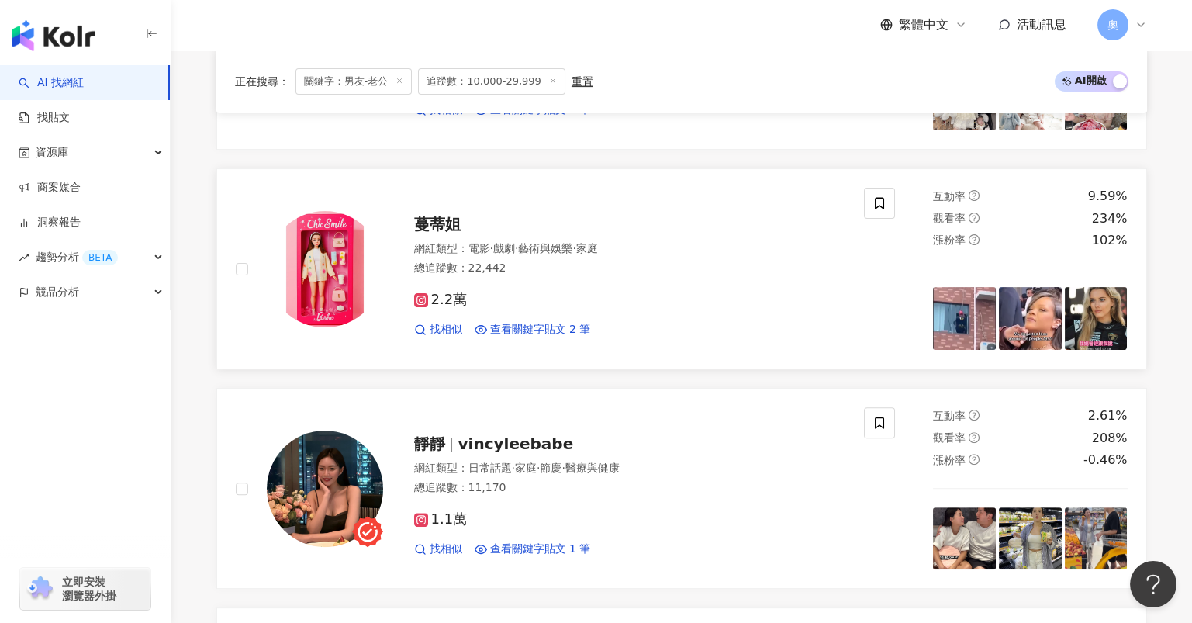
click at [446, 223] on span "蔓蒂姐" at bounding box center [437, 224] width 47 height 19
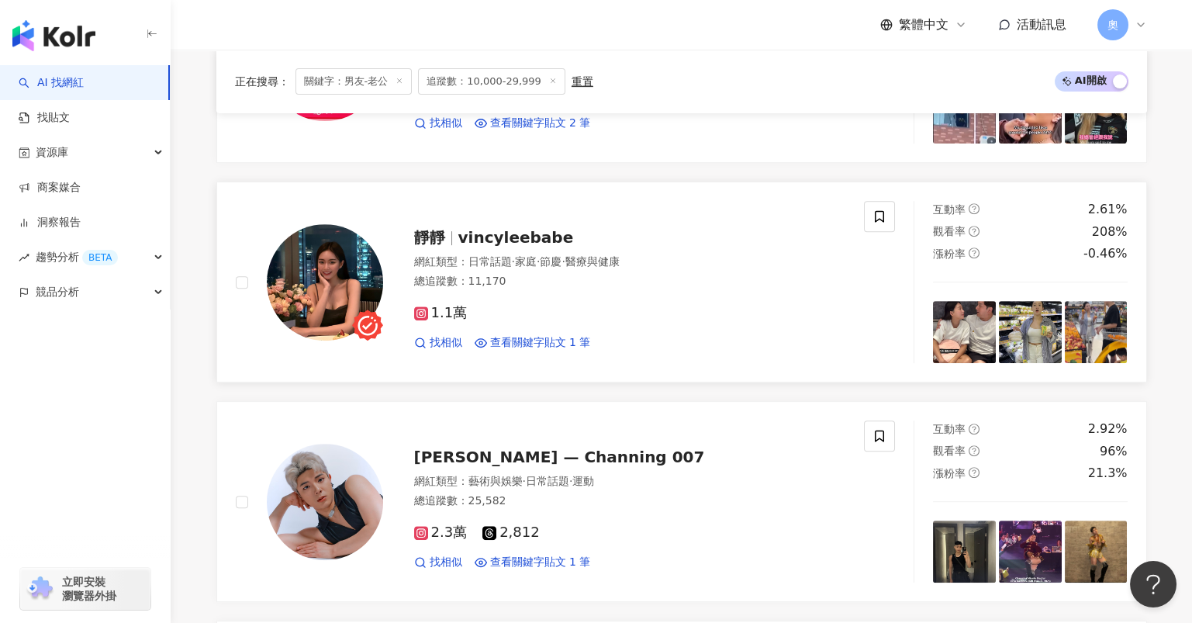
click at [465, 245] on div "靜靜 vincyleebabe 網紅類型 ： 日常話題 · 家庭 · 節慶 · 醫療與健康 總追蹤數 ： 11,170 1.1萬 找相似 查看關鍵字貼文 1 筆" at bounding box center [614, 282] width 463 height 136
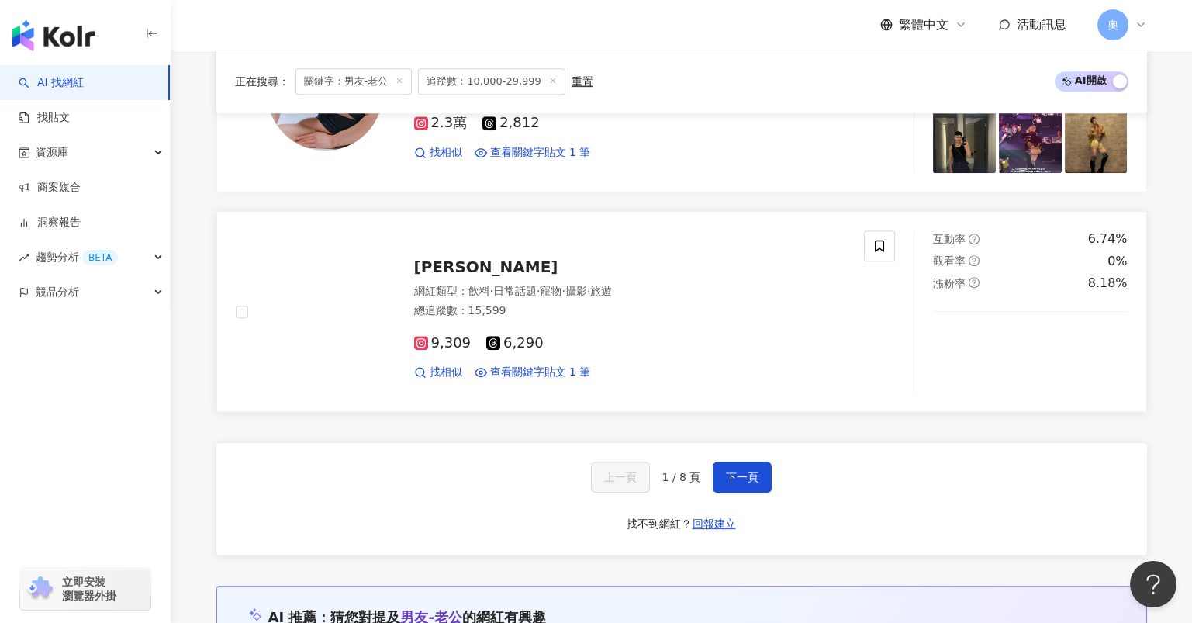
scroll to position [2849, 0]
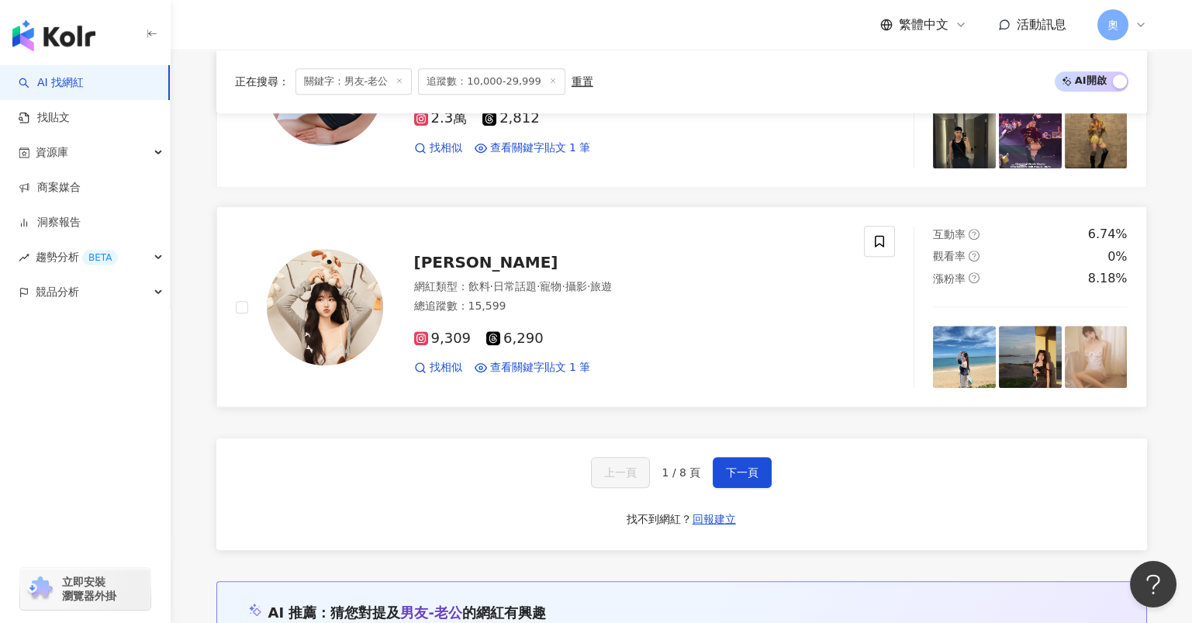
click at [468, 258] on span "黃怜 baumei" at bounding box center [486, 262] width 144 height 19
click at [737, 477] on button "下一頁" at bounding box center [742, 472] width 59 height 31
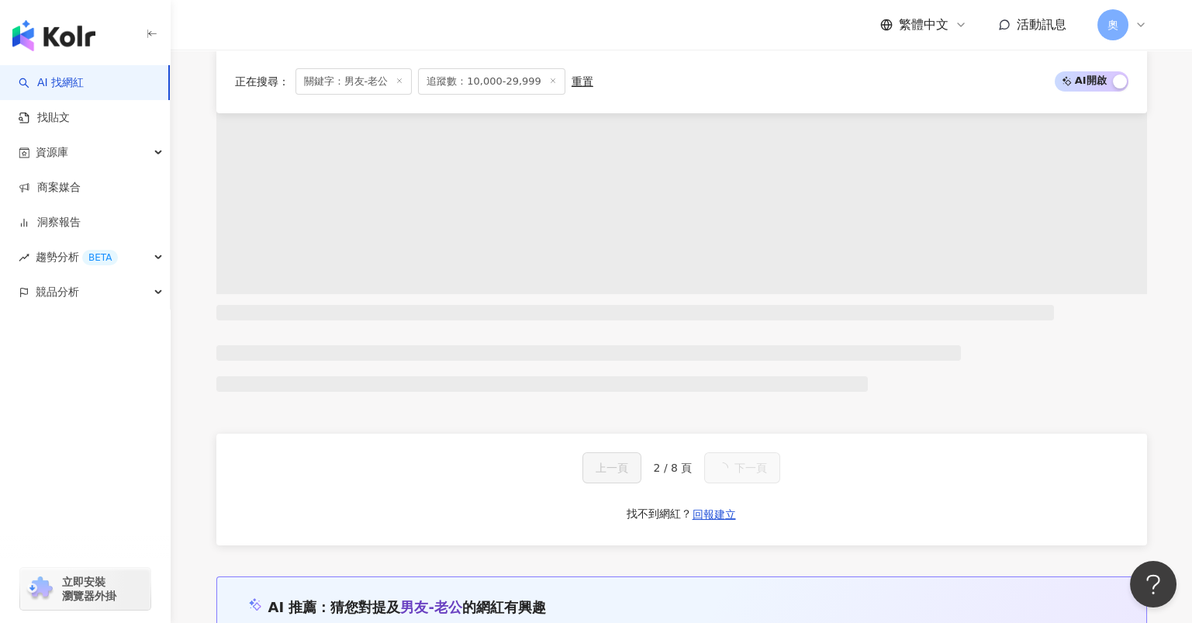
scroll to position [747, 0]
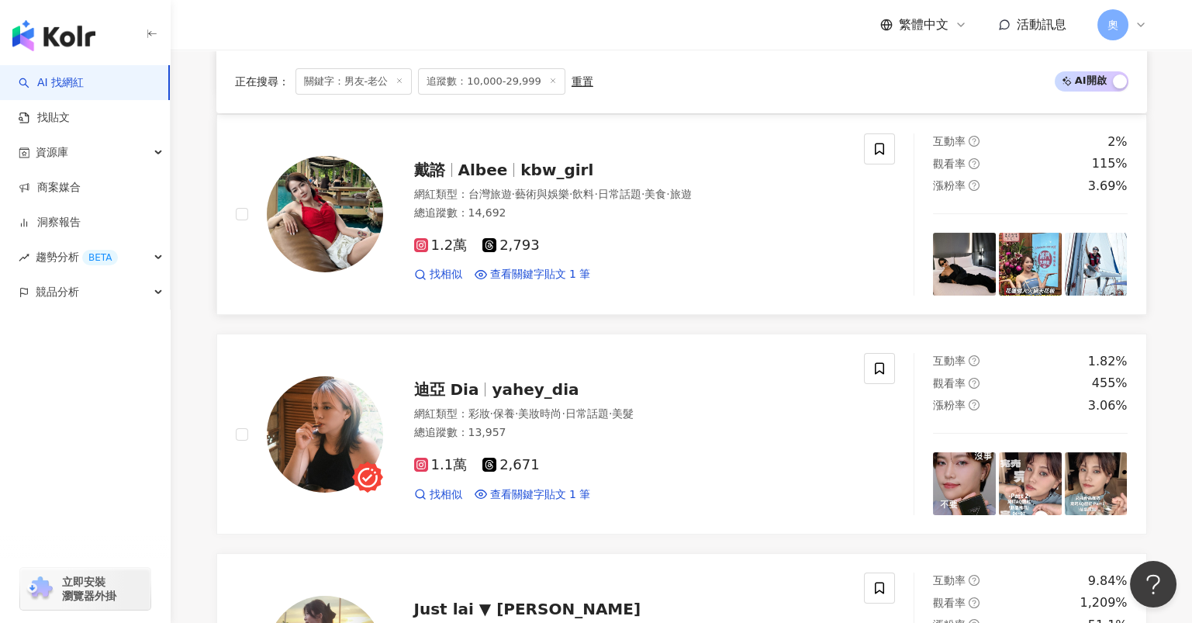
click at [480, 172] on span "Albee" at bounding box center [483, 170] width 50 height 19
click at [482, 386] on span "迪亞 Dia" at bounding box center [453, 389] width 78 height 19
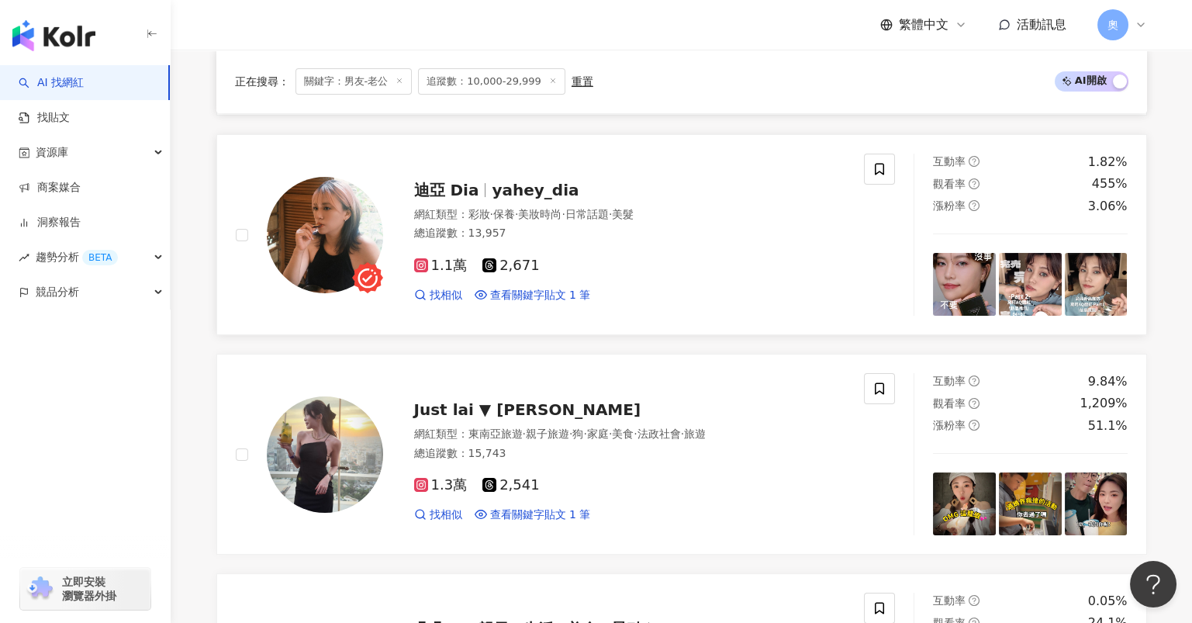
scroll to position [954, 0]
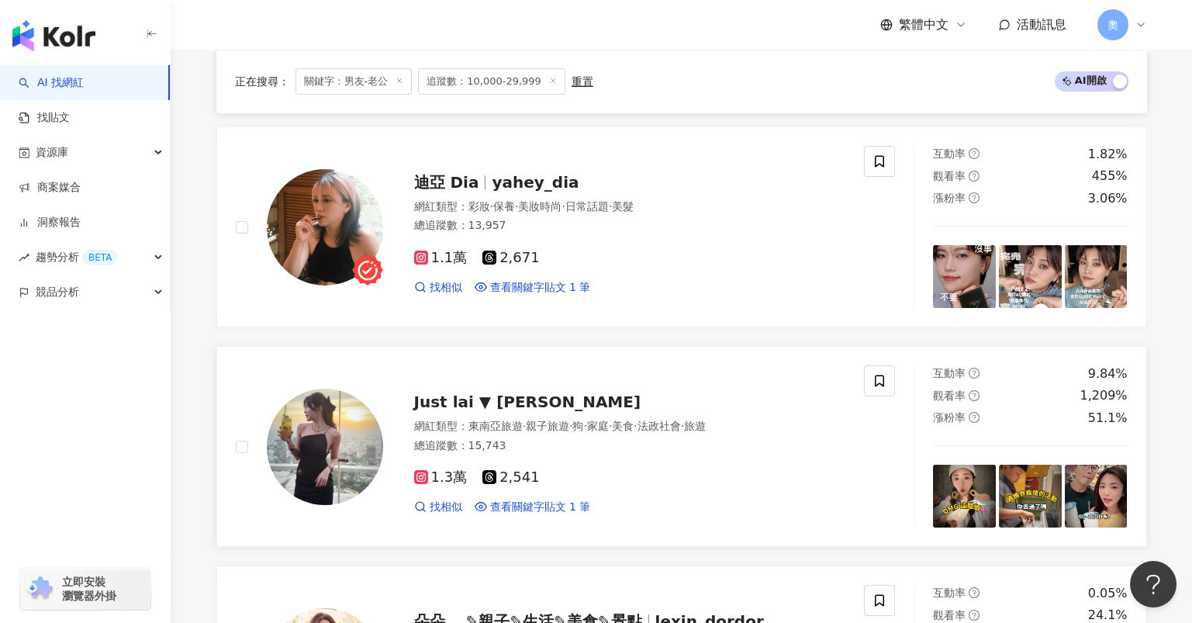
click at [479, 402] on span "Just lai ▼ 賴賴" at bounding box center [527, 401] width 227 height 19
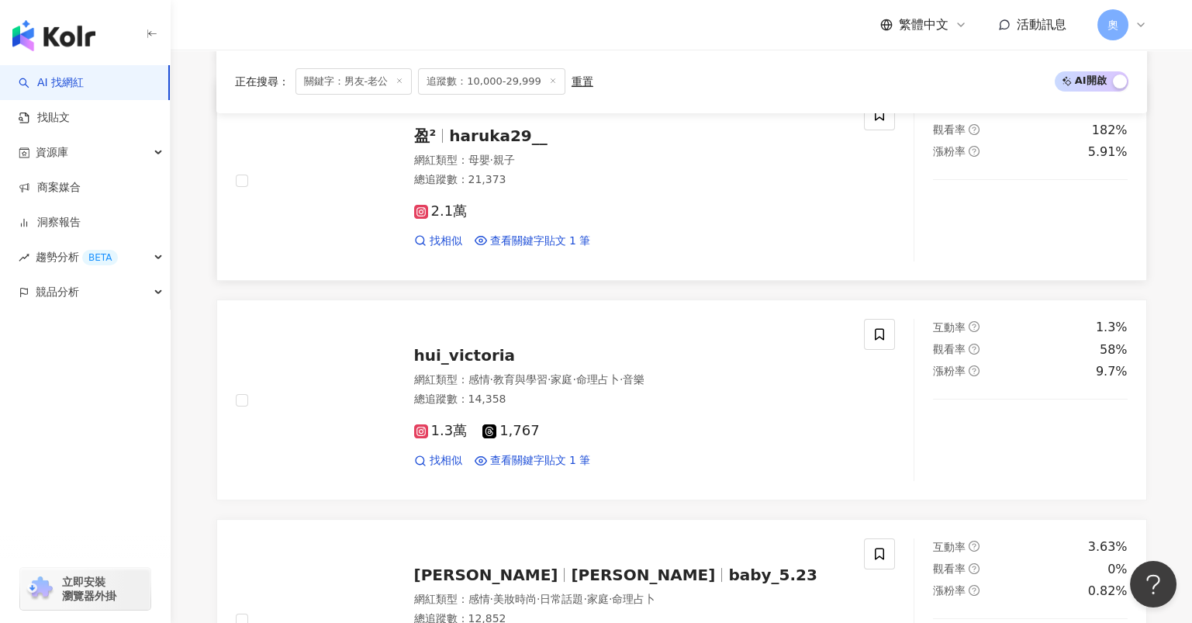
scroll to position [1677, 0]
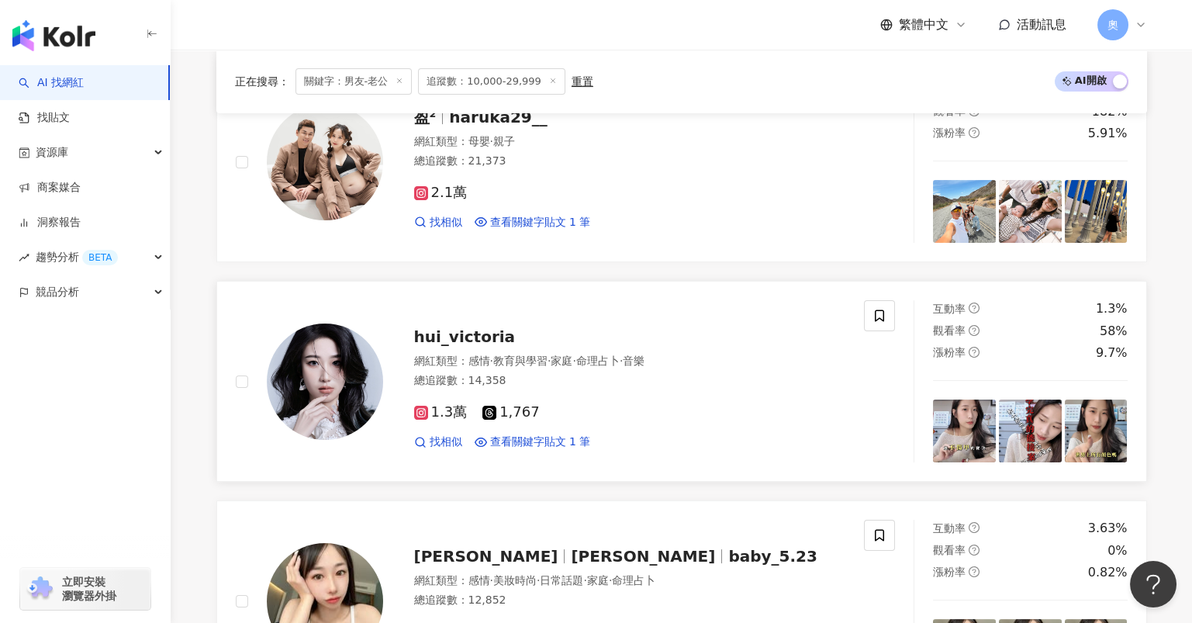
click at [484, 339] on span "hui_victoria" at bounding box center [465, 336] width 102 height 19
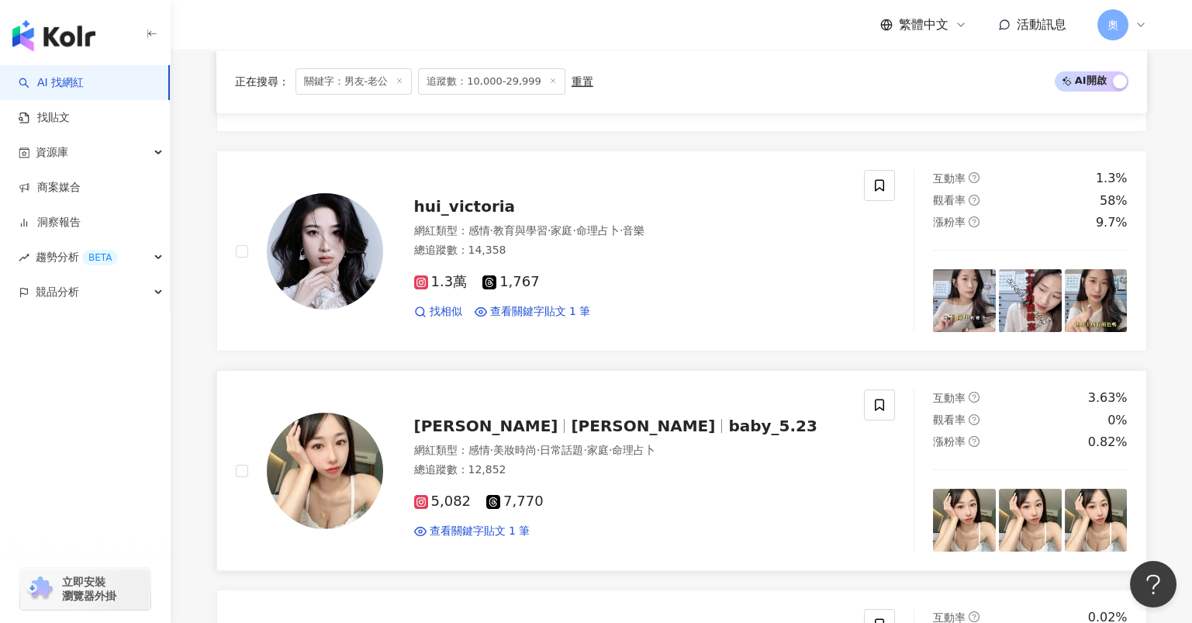
scroll to position [1988, 0]
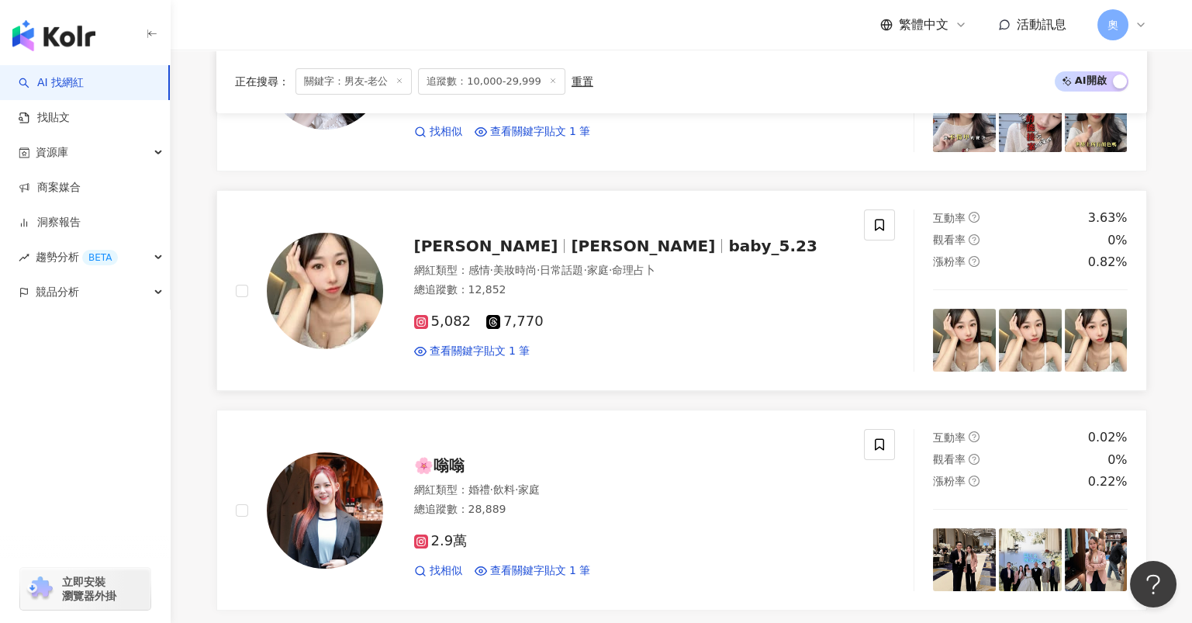
click at [585, 241] on div "茜茜 Lucy baby_5.23" at bounding box center [630, 246] width 432 height 22
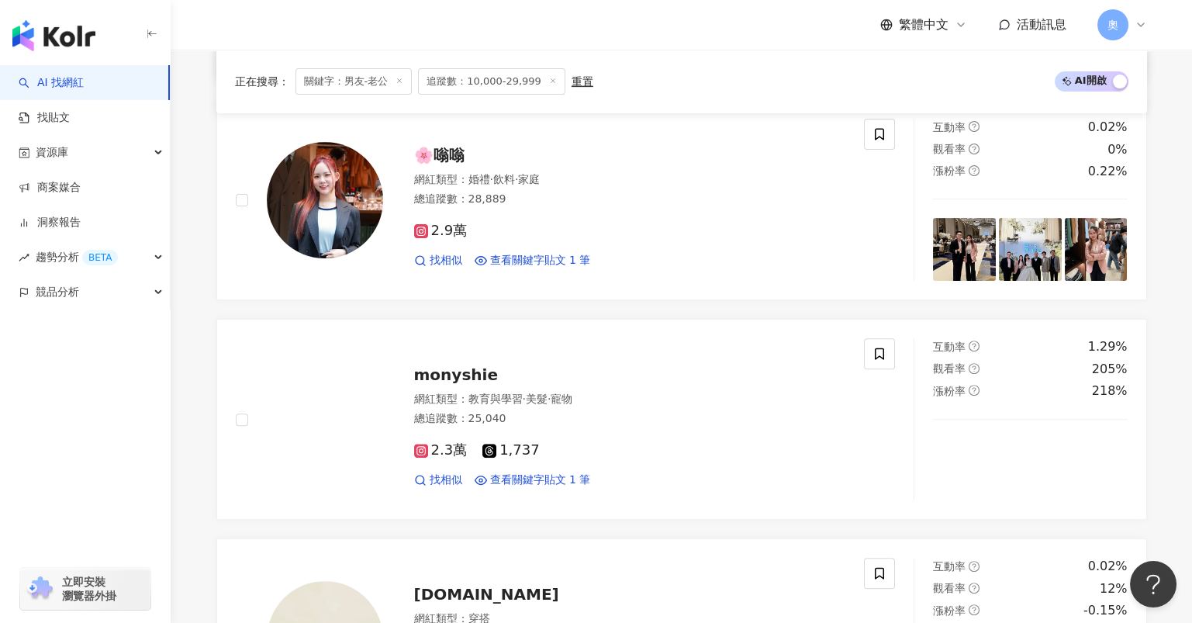
scroll to position [2401, 0]
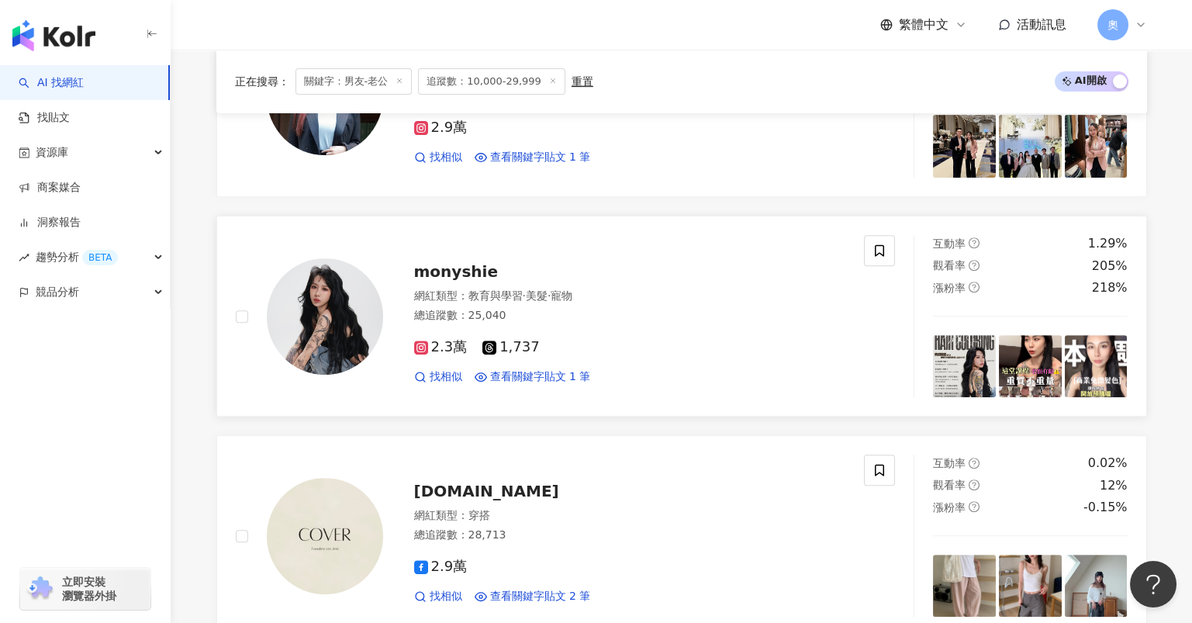
click at [465, 267] on span "monyshie" at bounding box center [456, 271] width 84 height 19
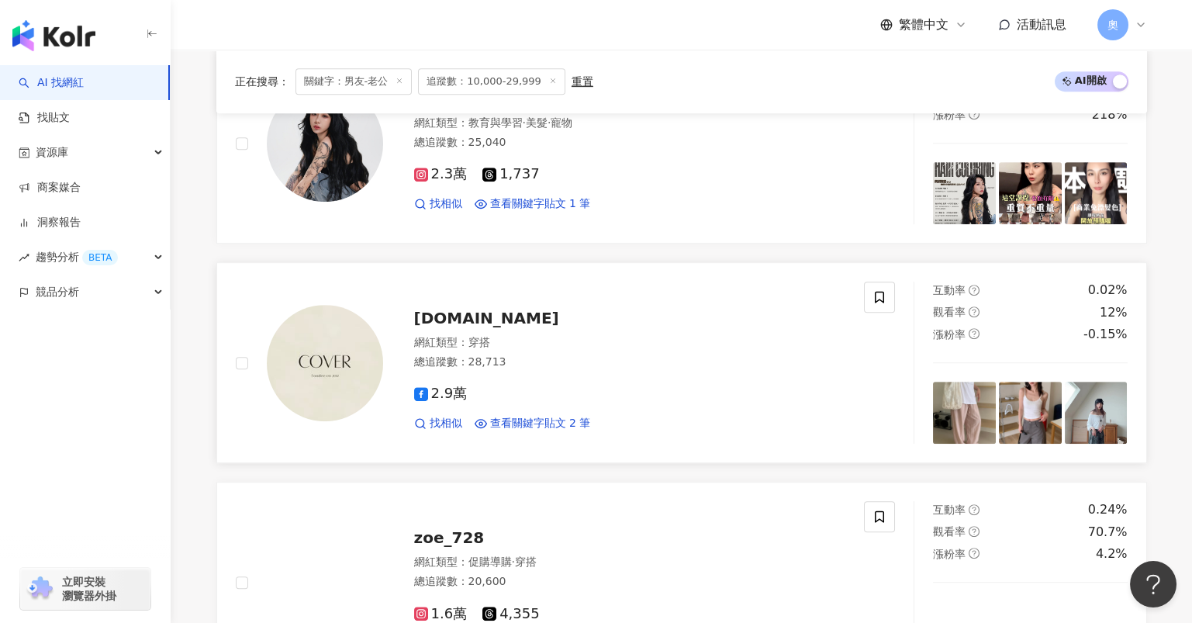
scroll to position [2815, 0]
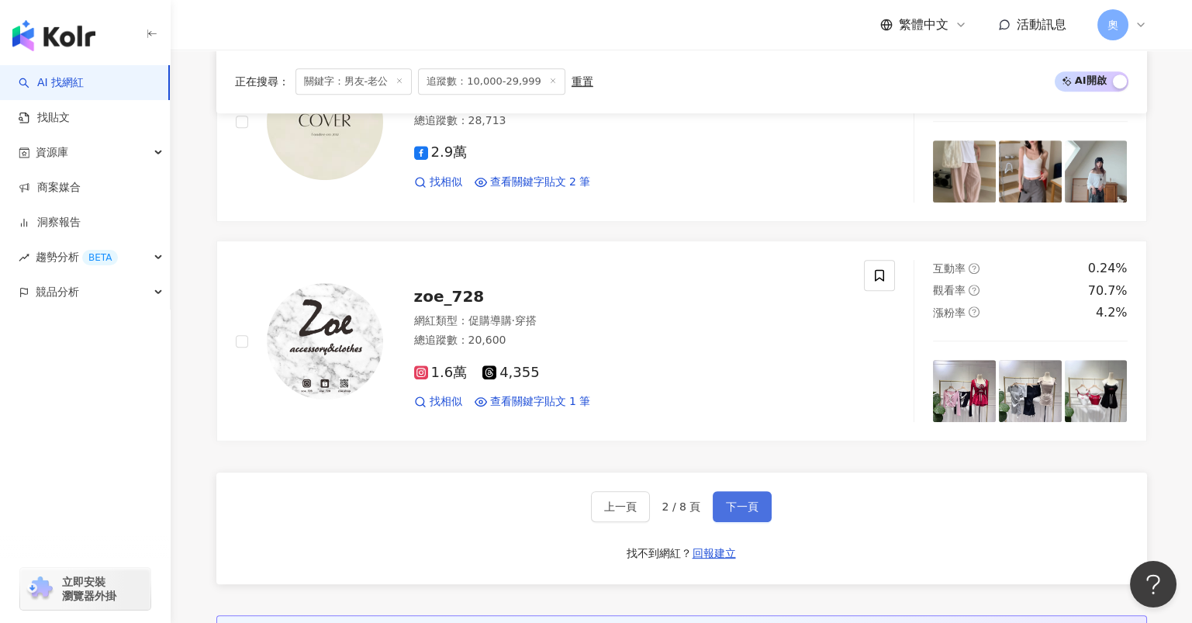
click at [740, 500] on span "下一頁" at bounding box center [742, 506] width 33 height 12
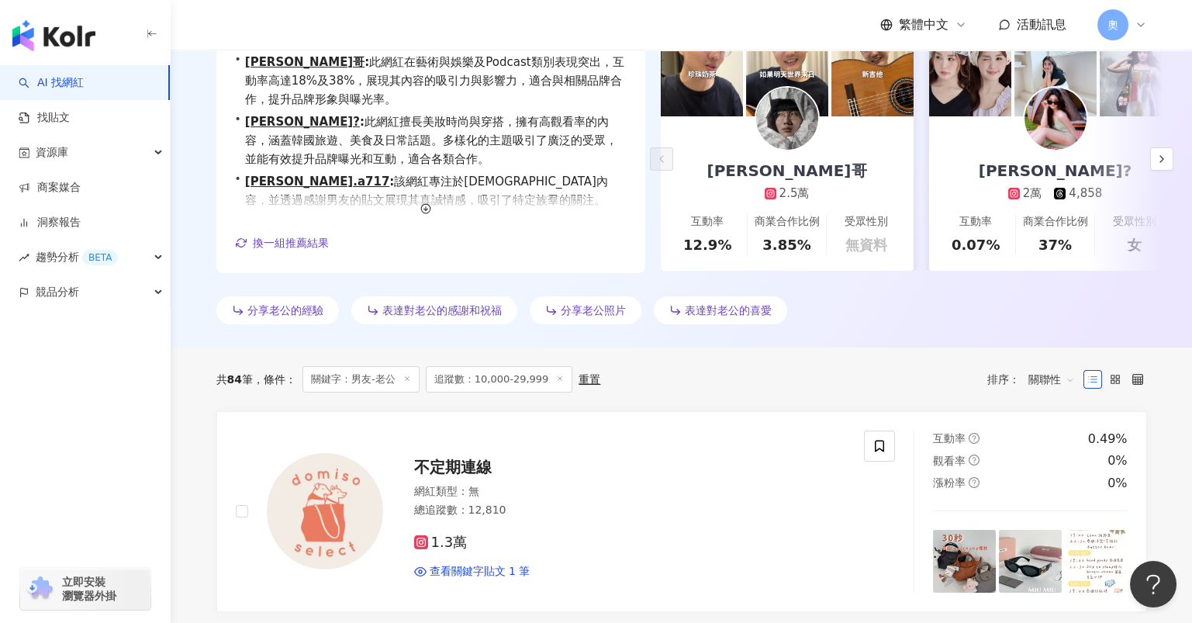
scroll to position [0, 0]
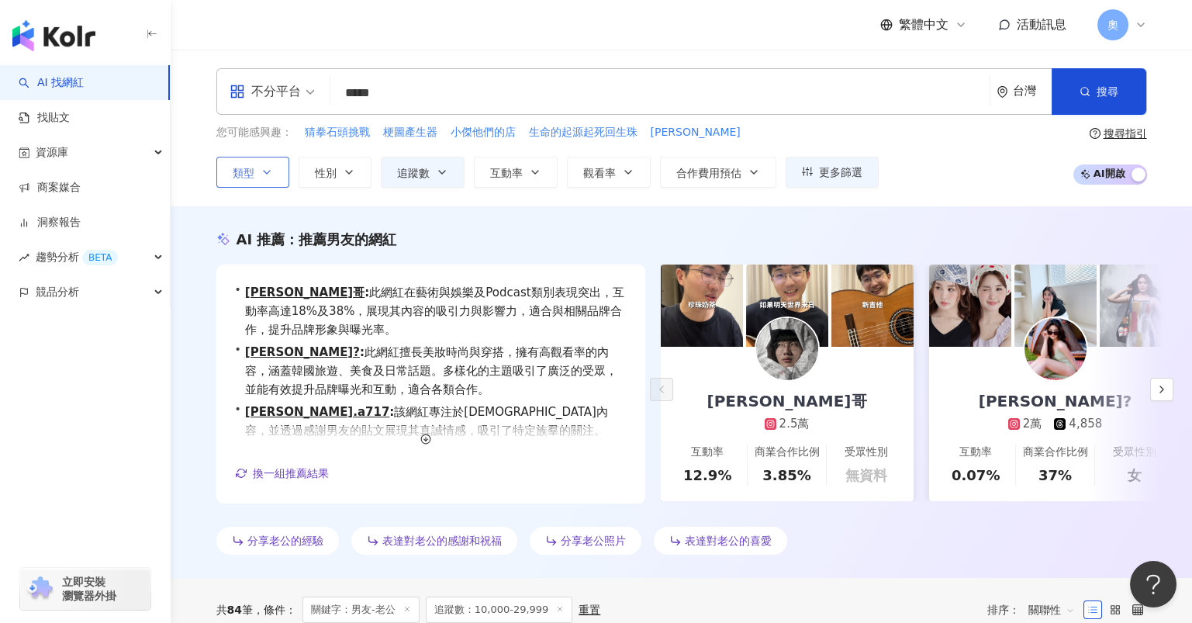
click at [238, 174] on span "類型" at bounding box center [244, 173] width 22 height 12
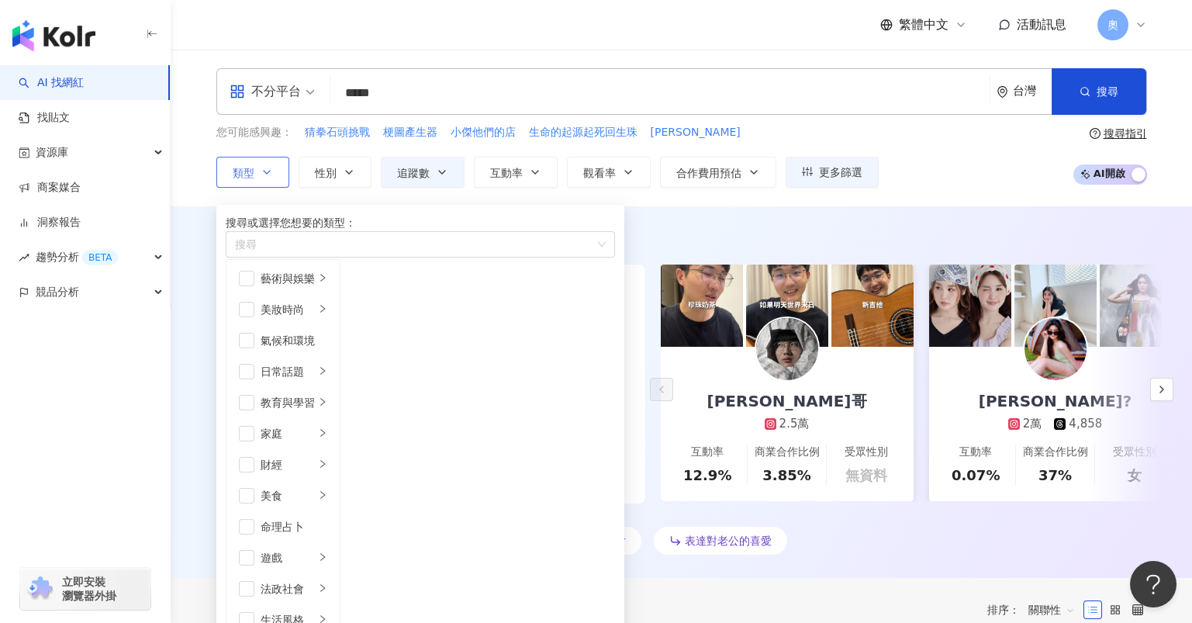
scroll to position [330, 0]
click at [719, 299] on img at bounding box center [702, 305] width 82 height 82
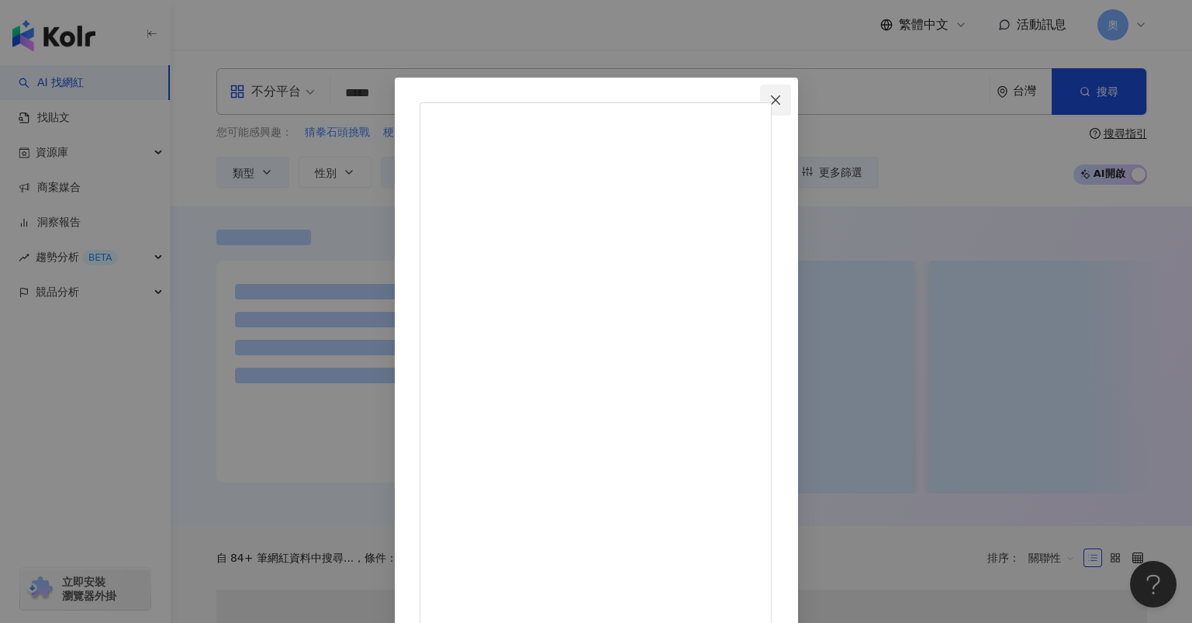
click at [791, 88] on button "Close" at bounding box center [775, 100] width 31 height 31
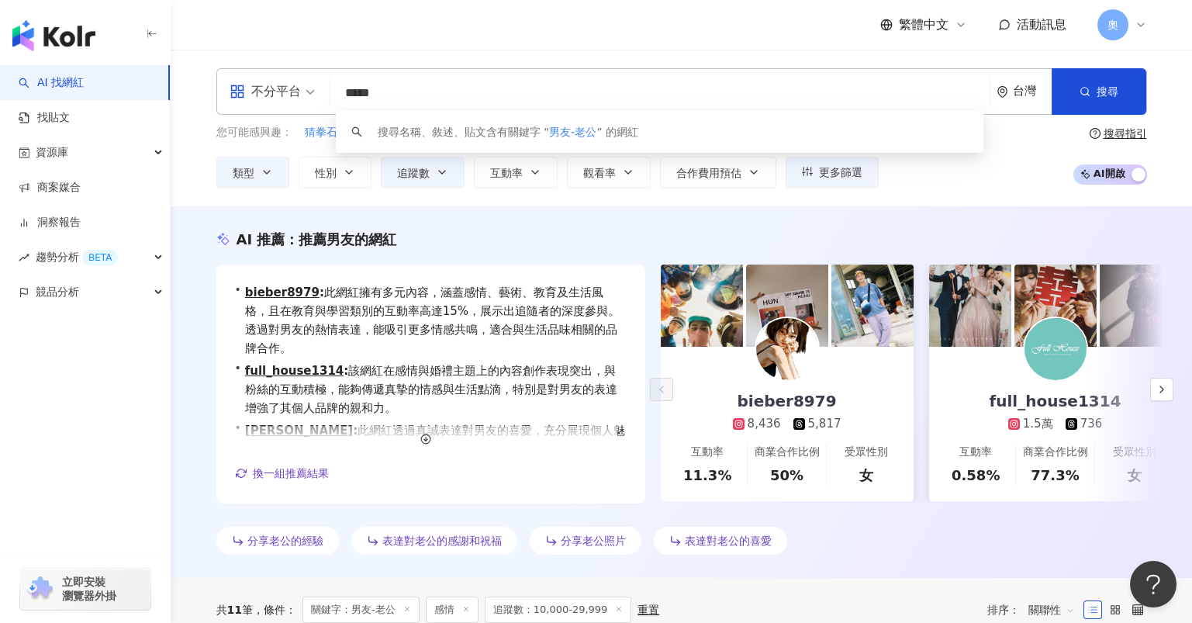
drag, startPoint x: 446, startPoint y: 98, endPoint x: 375, endPoint y: 89, distance: 71.9
click at [375, 89] on input "*****" at bounding box center [660, 92] width 647 height 29
click at [306, 95] on span "不分平台" at bounding box center [272, 91] width 85 height 25
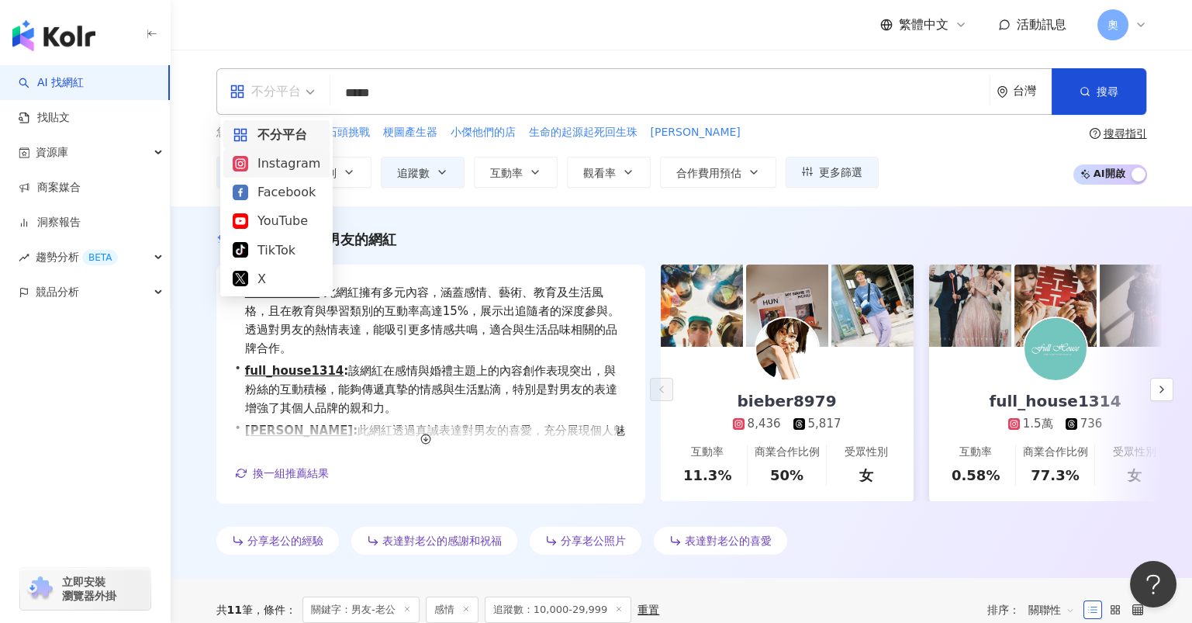
click at [295, 166] on div "Instagram" at bounding box center [277, 163] width 88 height 19
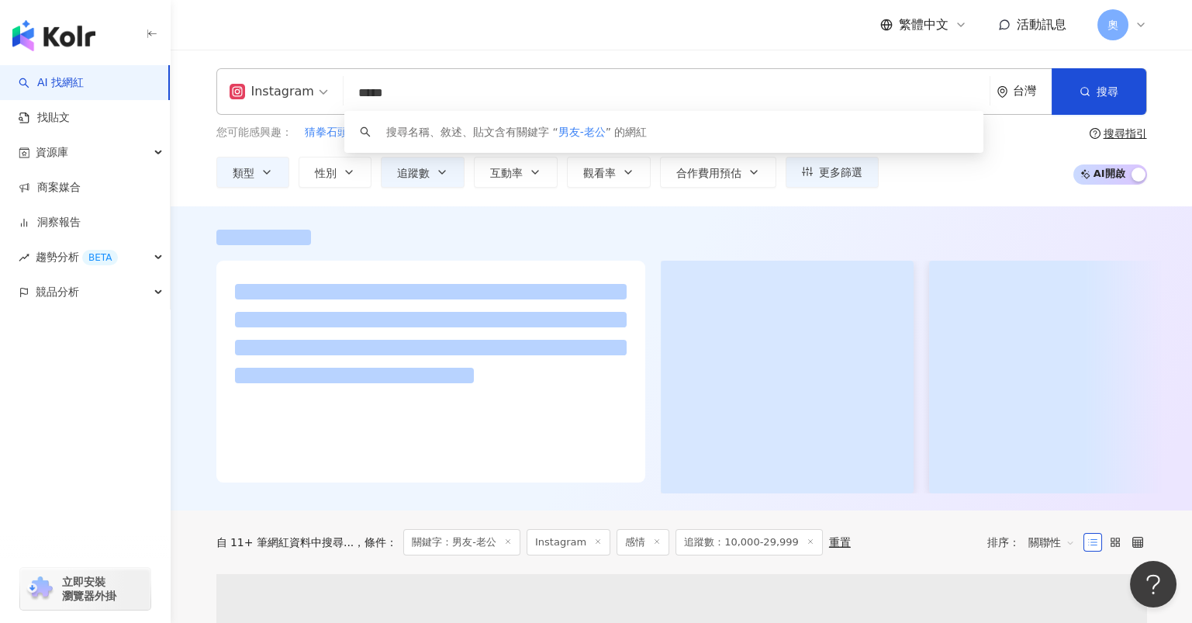
click at [505, 89] on input "*****" at bounding box center [667, 92] width 634 height 29
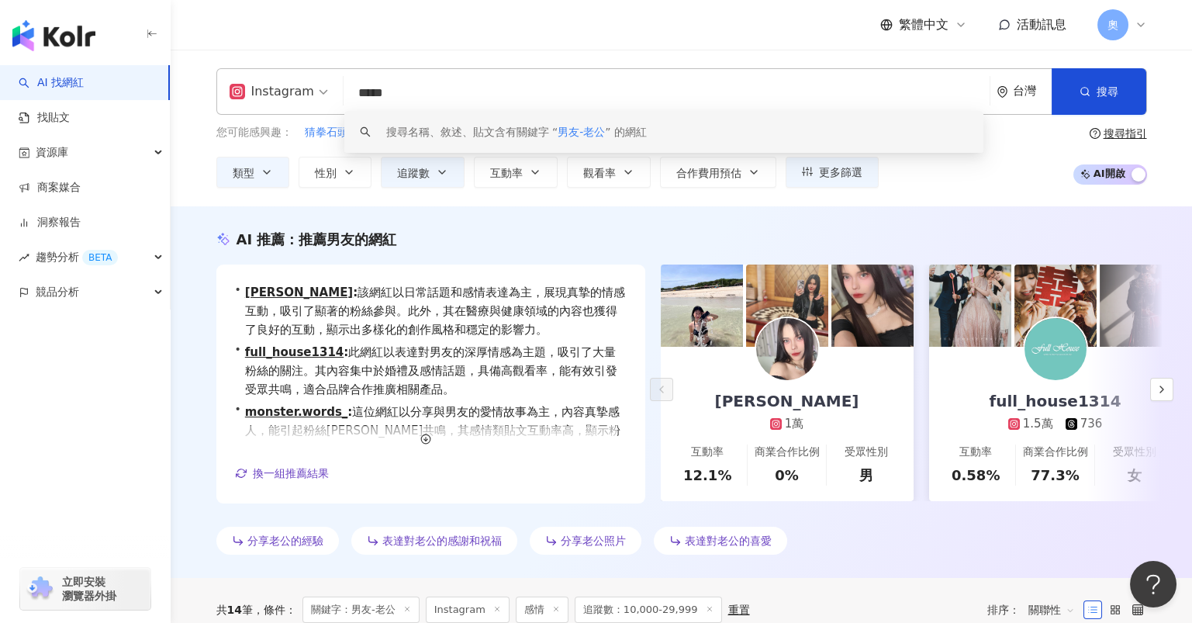
click at [199, 219] on div "AI 推薦 ： 推薦男友的網紅 • 陳如苹 : 該網紅以日常話題和感情表達為主，展現真摯的情感互動，吸引了顯著的粉絲參與。此外，其在醫療與健康領域的內容也獲得…" at bounding box center [681, 391] width 1021 height 371
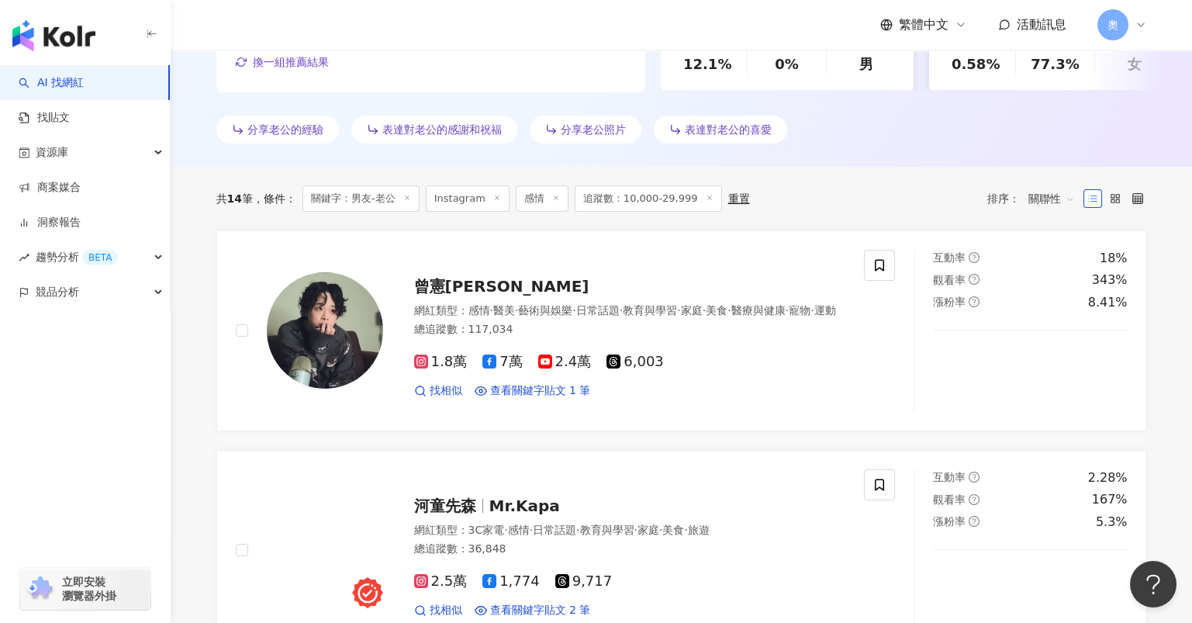
scroll to position [413, 0]
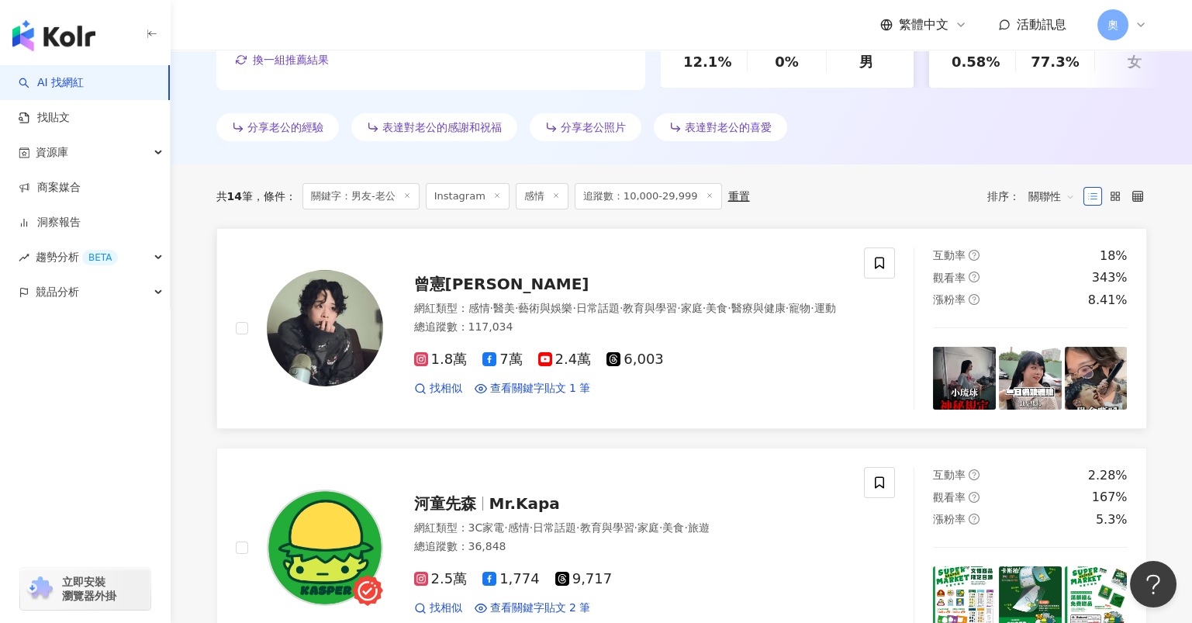
click at [492, 285] on span "曾憲莫 Amo Tseng" at bounding box center [501, 284] width 175 height 19
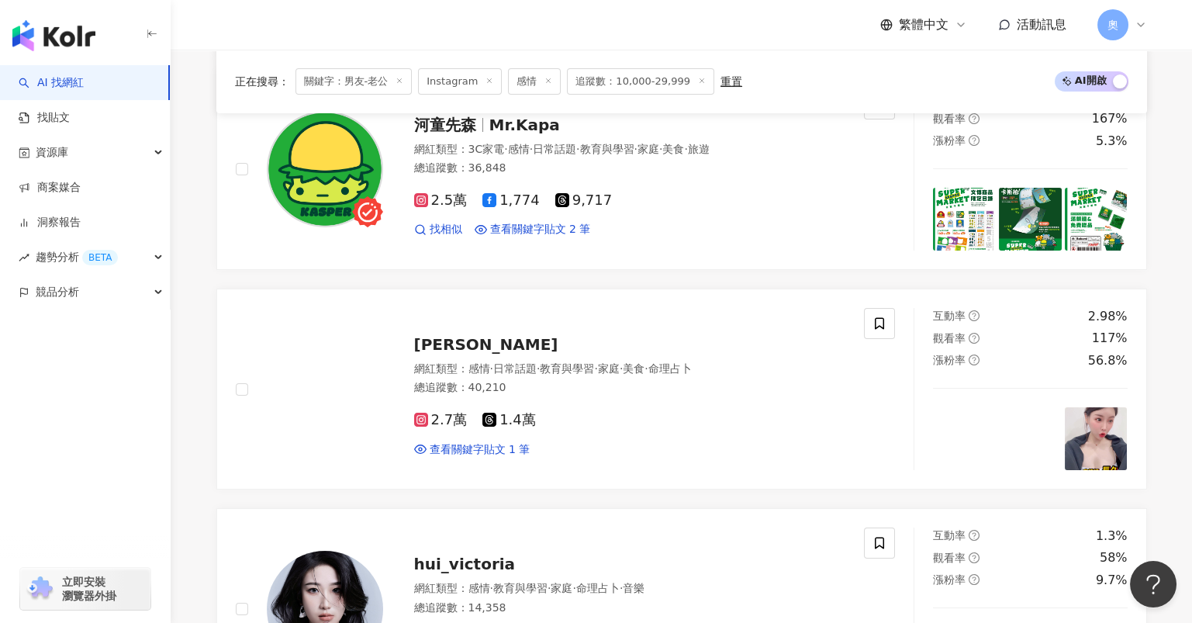
scroll to position [827, 0]
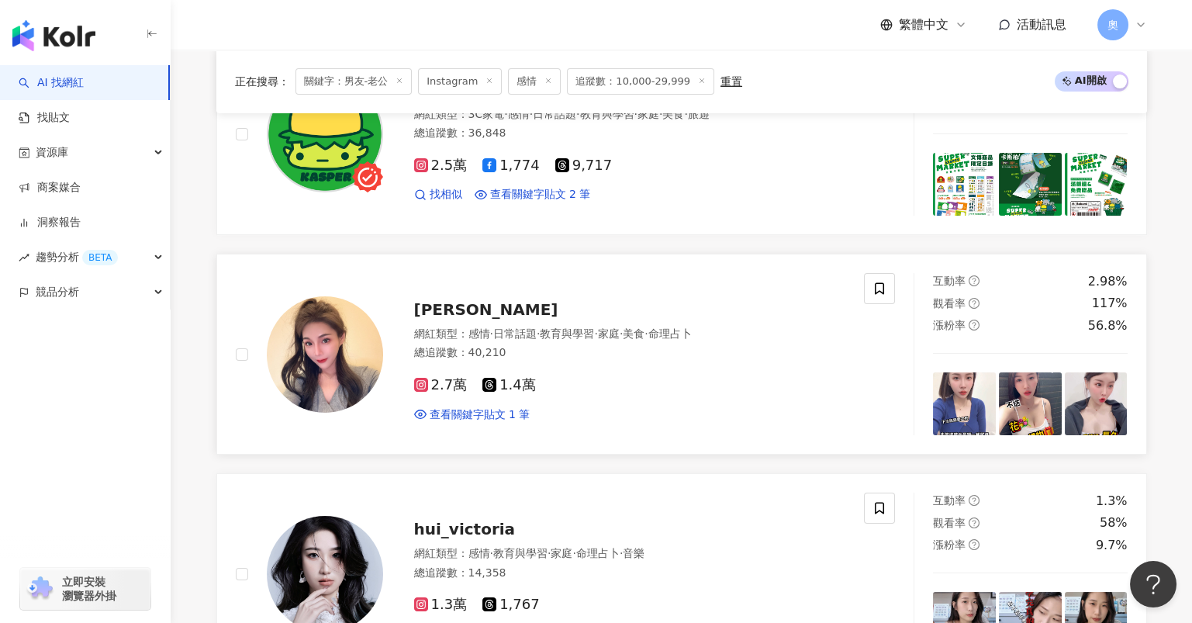
click at [448, 307] on span "LIN CI" at bounding box center [486, 309] width 144 height 19
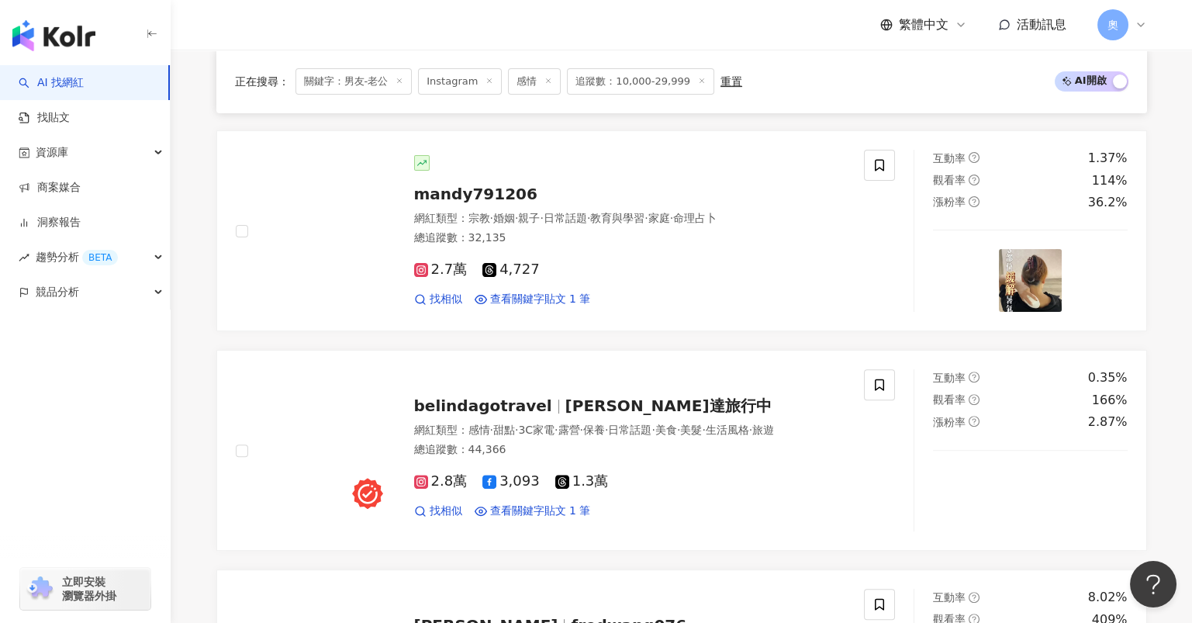
scroll to position [2274, 0]
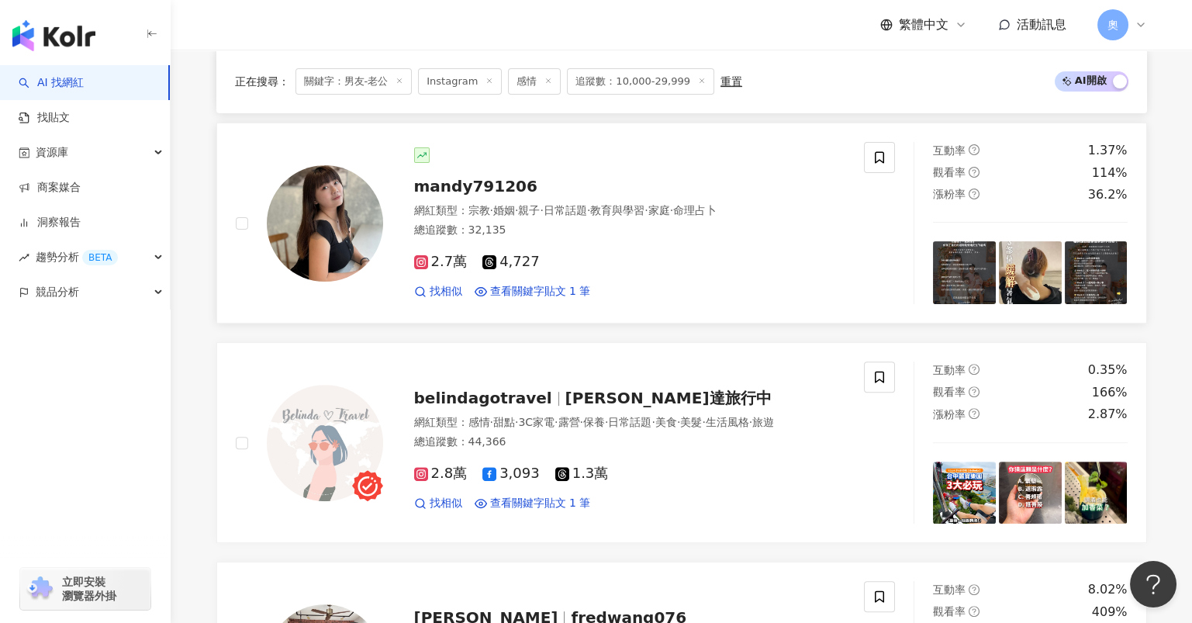
click at [505, 183] on span "mandy791206" at bounding box center [475, 186] width 123 height 19
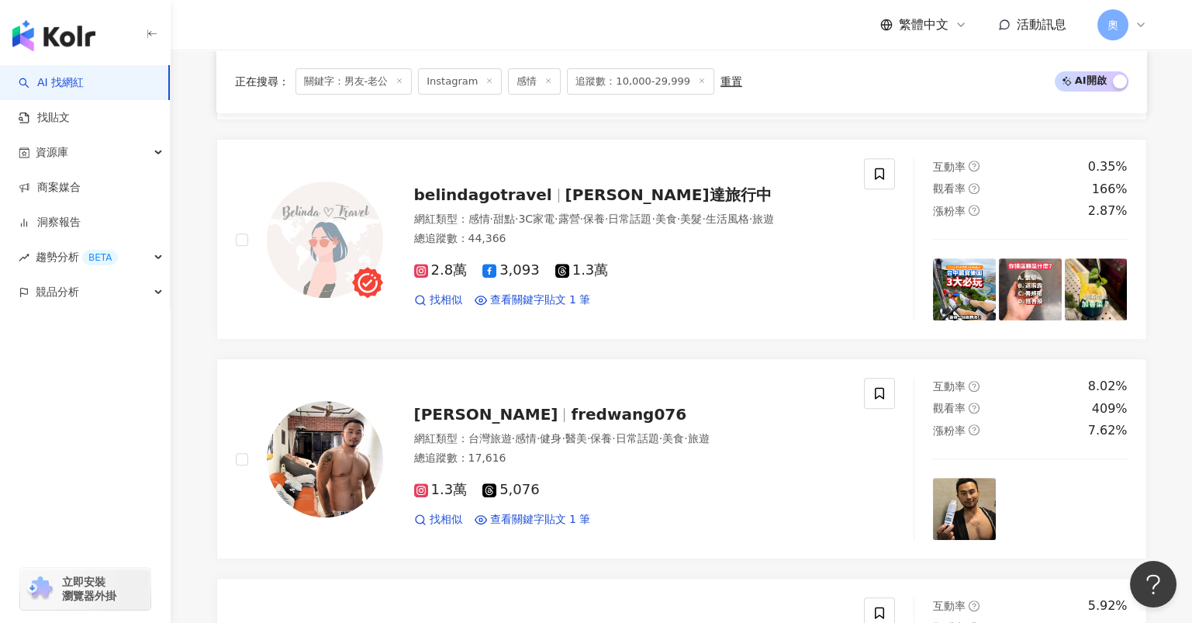
scroll to position [2482, 0]
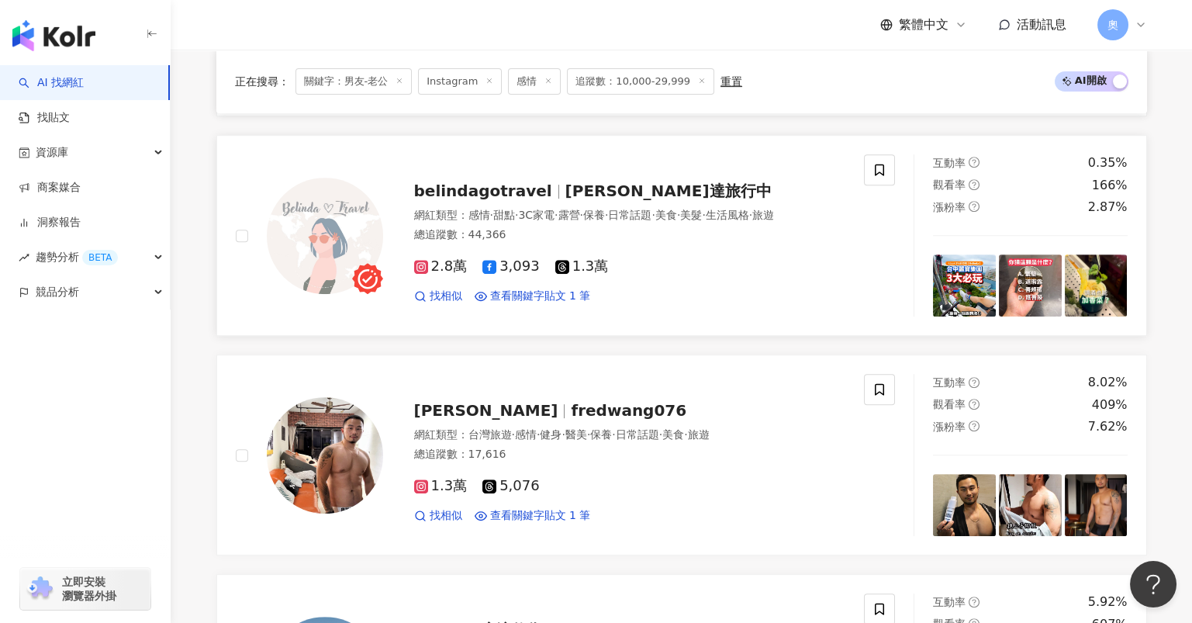
click at [539, 181] on span "belindagotravel" at bounding box center [489, 190] width 151 height 19
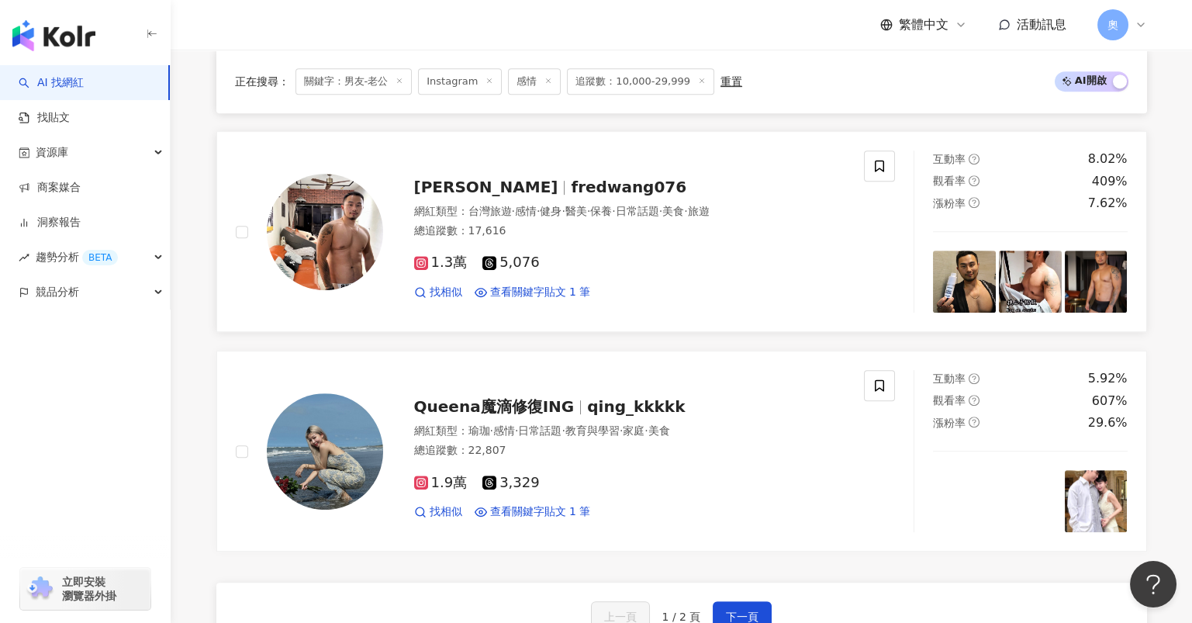
scroll to position [2895, 0]
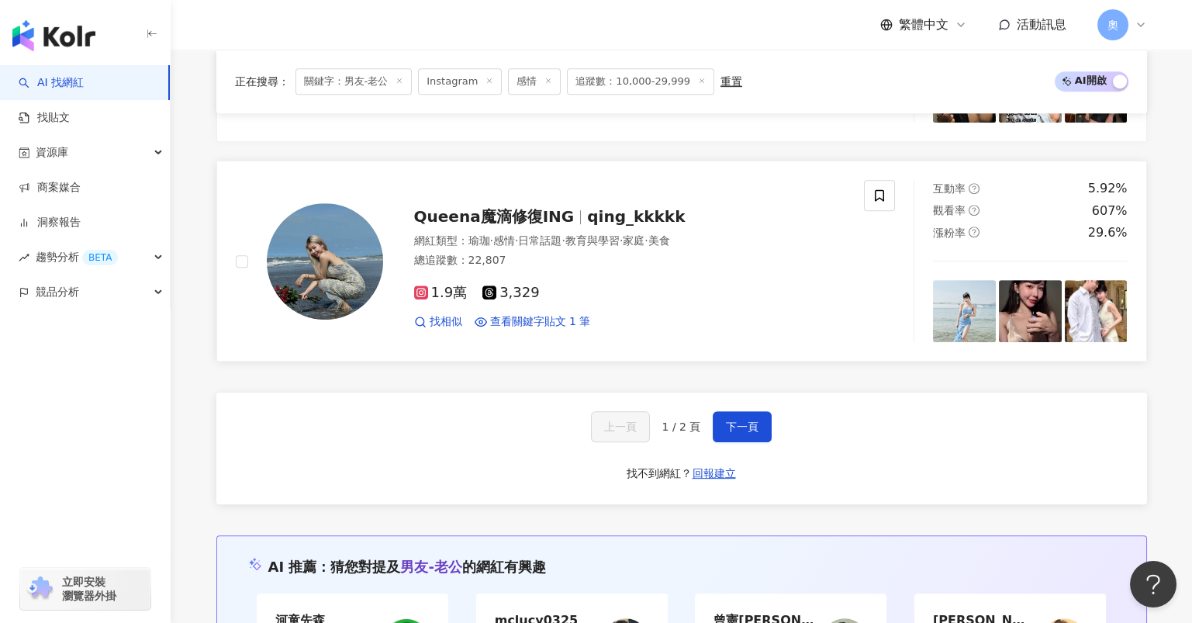
click at [574, 211] on span "Queena魔滴修復ING" at bounding box center [501, 216] width 174 height 19
click at [727, 420] on span "下一頁" at bounding box center [742, 426] width 33 height 12
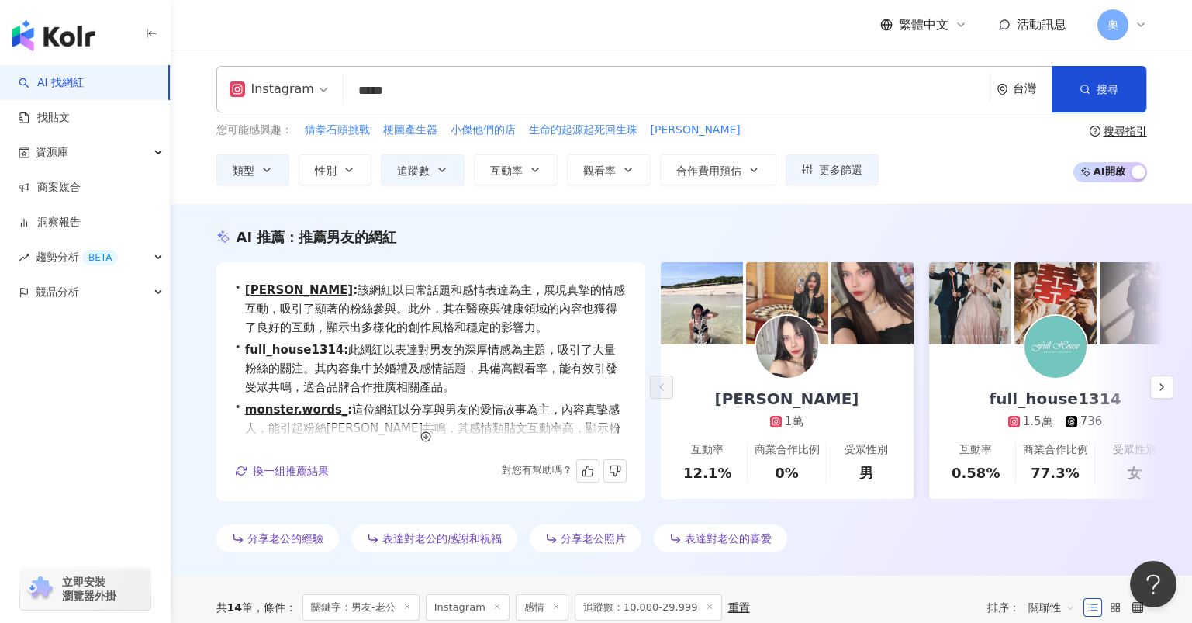
scroll to position [0, 0]
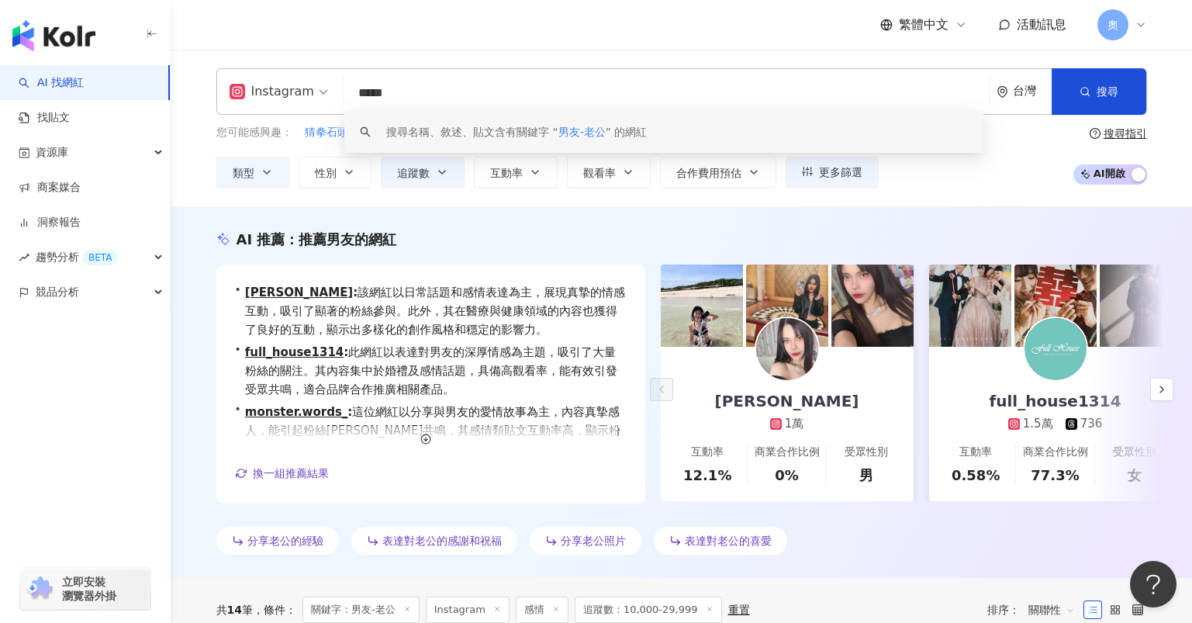
drag, startPoint x: 409, startPoint y: 93, endPoint x: 284, endPoint y: 109, distance: 126.6
click at [286, 109] on div "Instagram ***** 台灣 搜尋 keyword 搜尋名稱、敘述、貼文含有關鍵字 “ 男友-老公 ” 的網紅" at bounding box center [681, 91] width 931 height 47
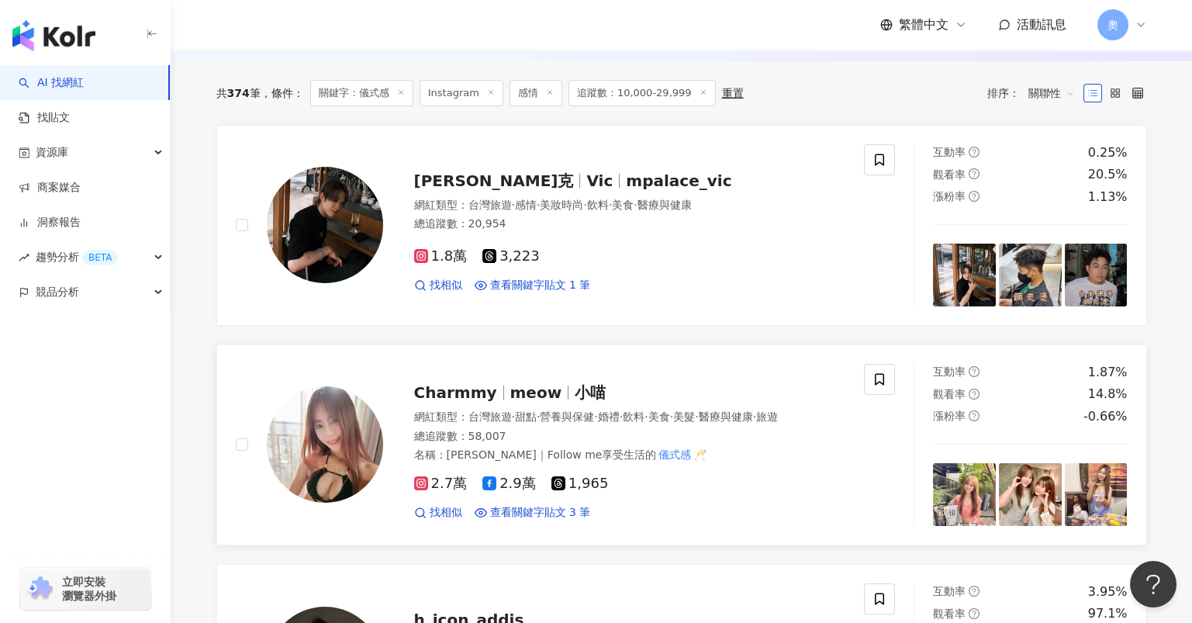
scroll to position [723, 0]
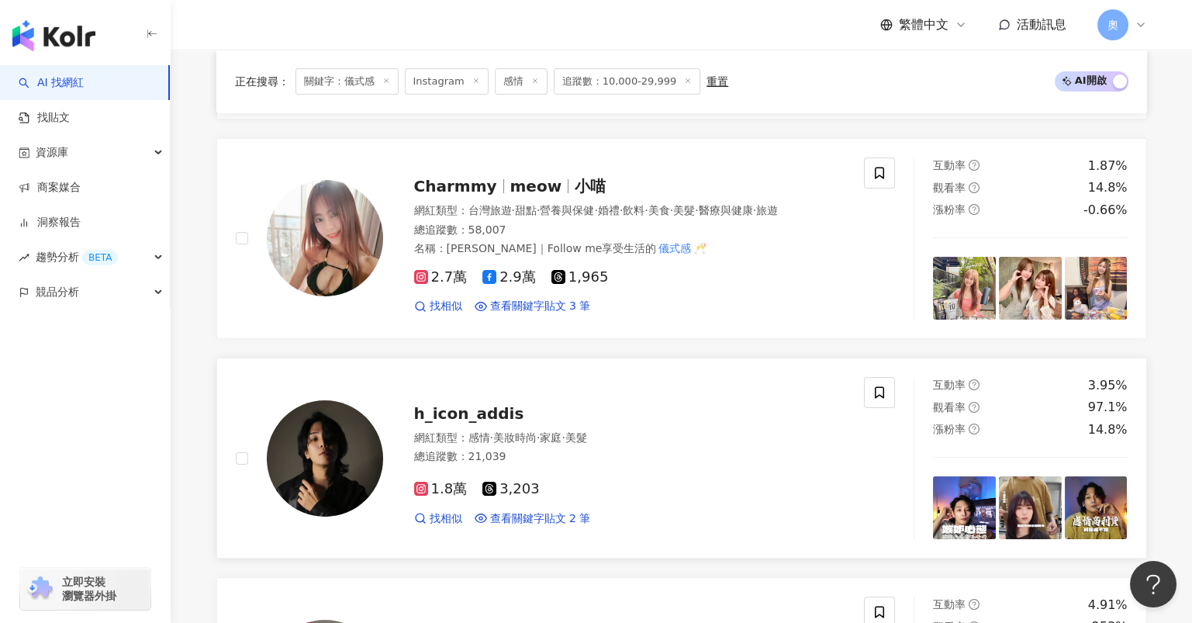
type input "***"
click at [458, 420] on span "h_icon_addis" at bounding box center [469, 413] width 110 height 19
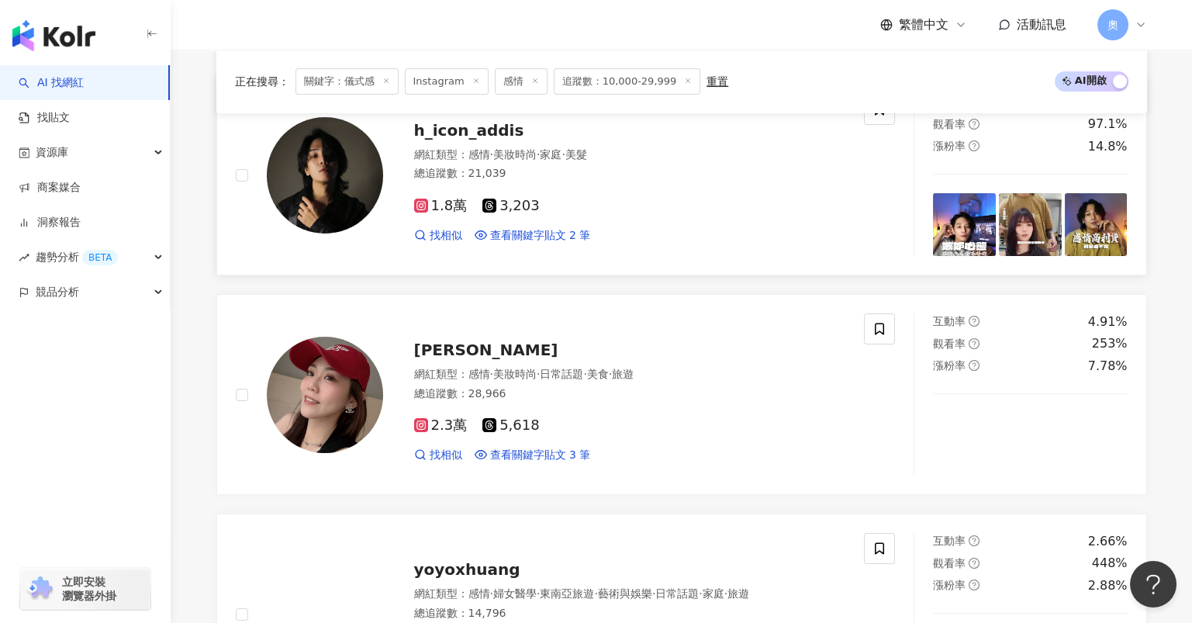
scroll to position [1034, 0]
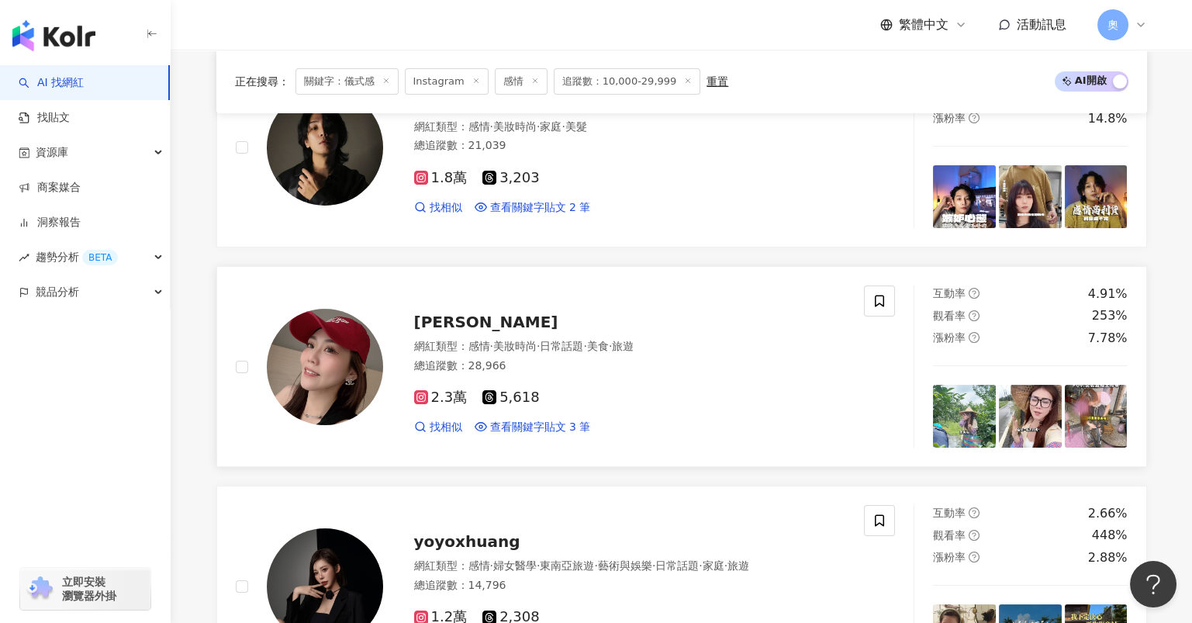
click at [449, 326] on span "余妍萱" at bounding box center [486, 322] width 144 height 19
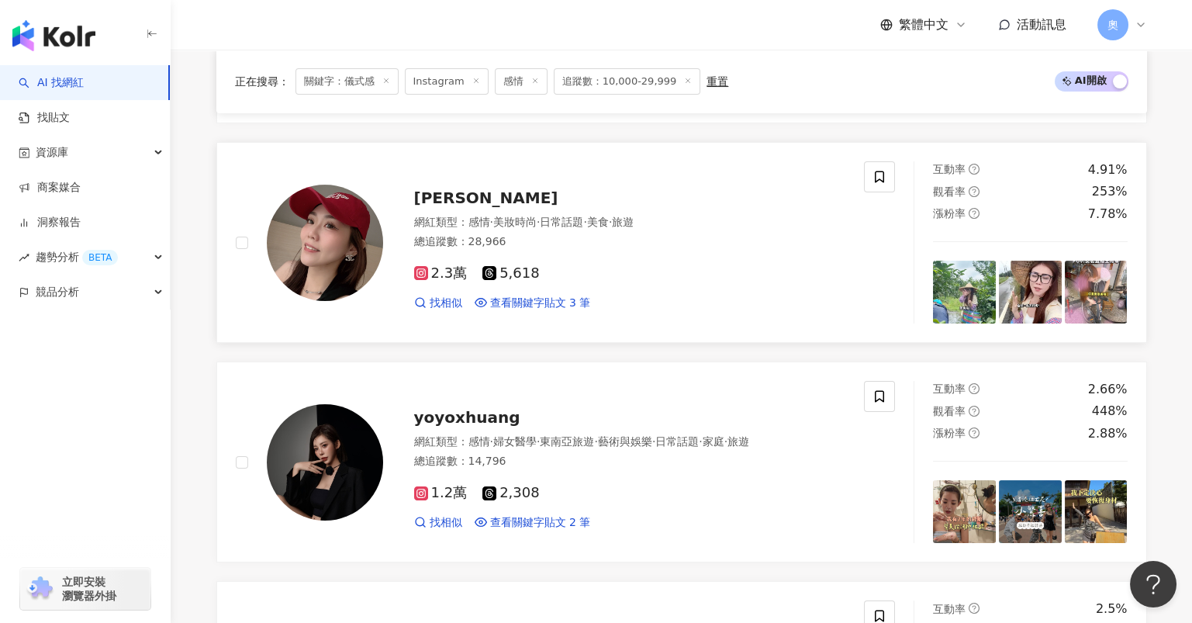
scroll to position [1343, 0]
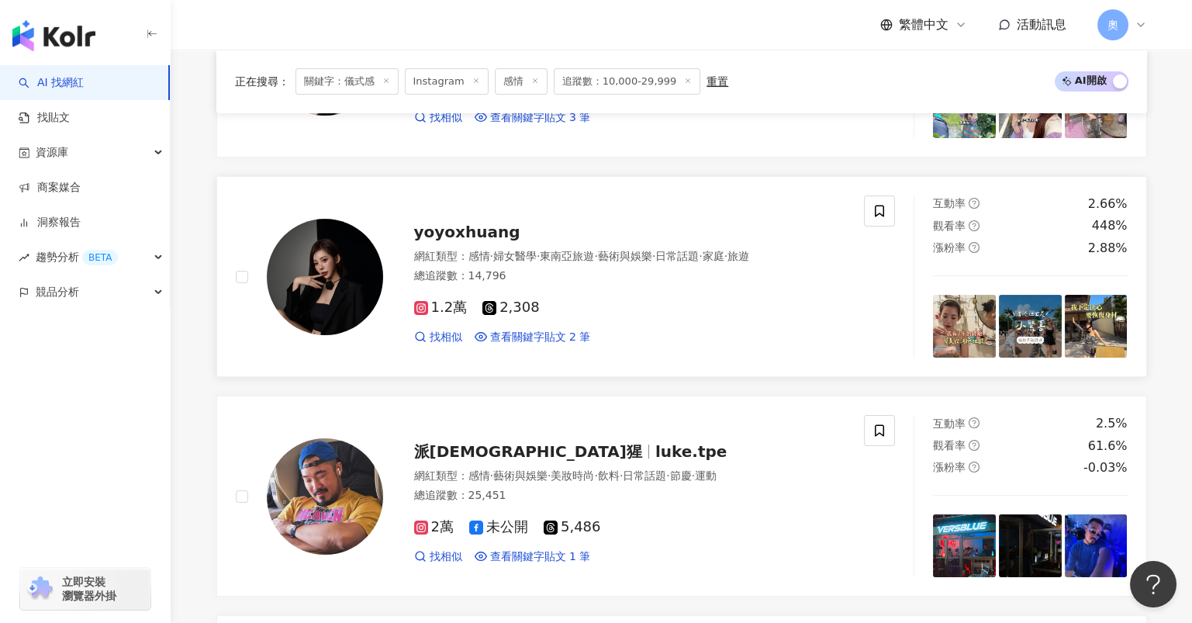
click at [448, 240] on span "yoyoxhuang" at bounding box center [467, 232] width 106 height 19
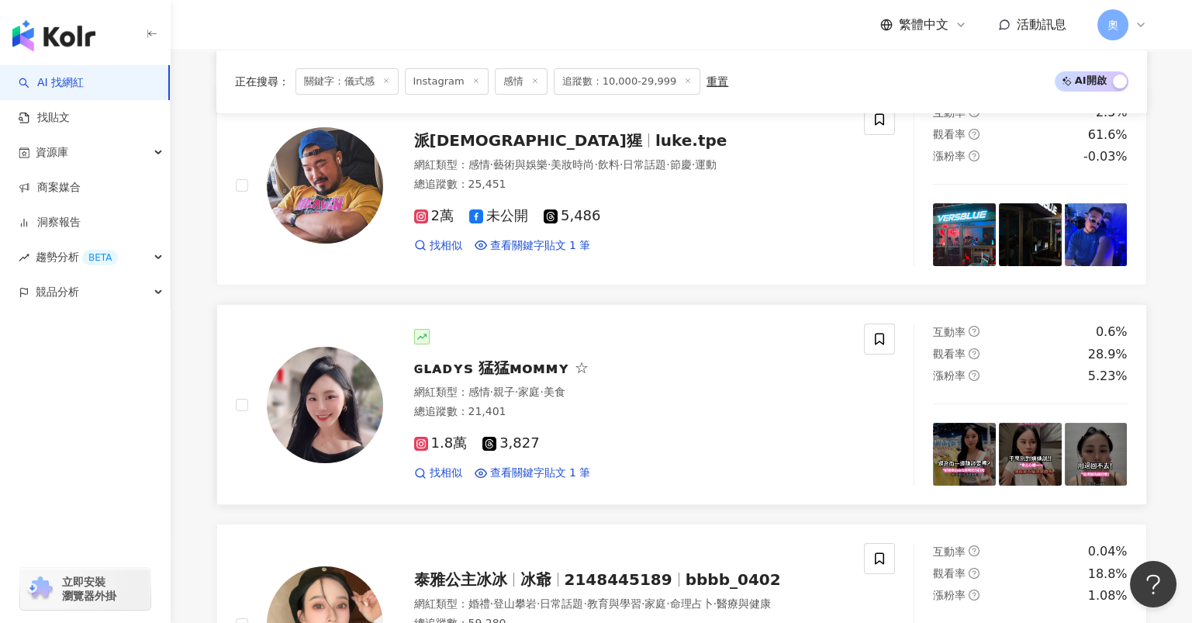
click at [485, 371] on span "ɢʟᴀᴅʏs 猛猛ᴍoᴍᴍʏ ☆" at bounding box center [501, 367] width 174 height 19
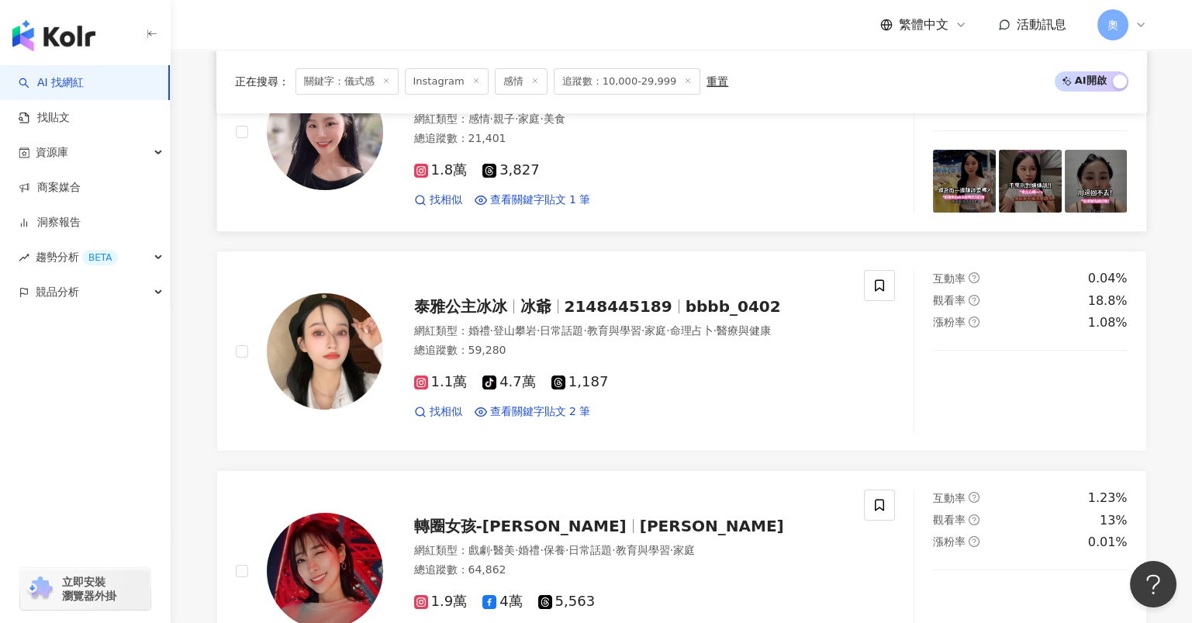
scroll to position [1963, 0]
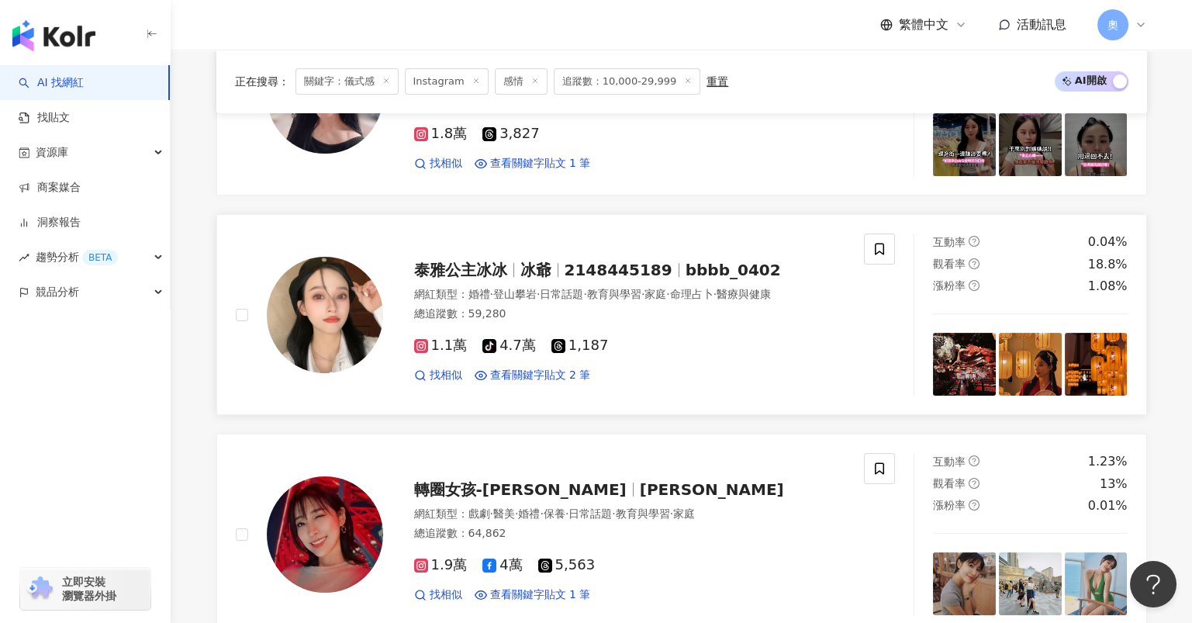
click at [513, 265] on div at bounding box center [513, 270] width 1 height 14
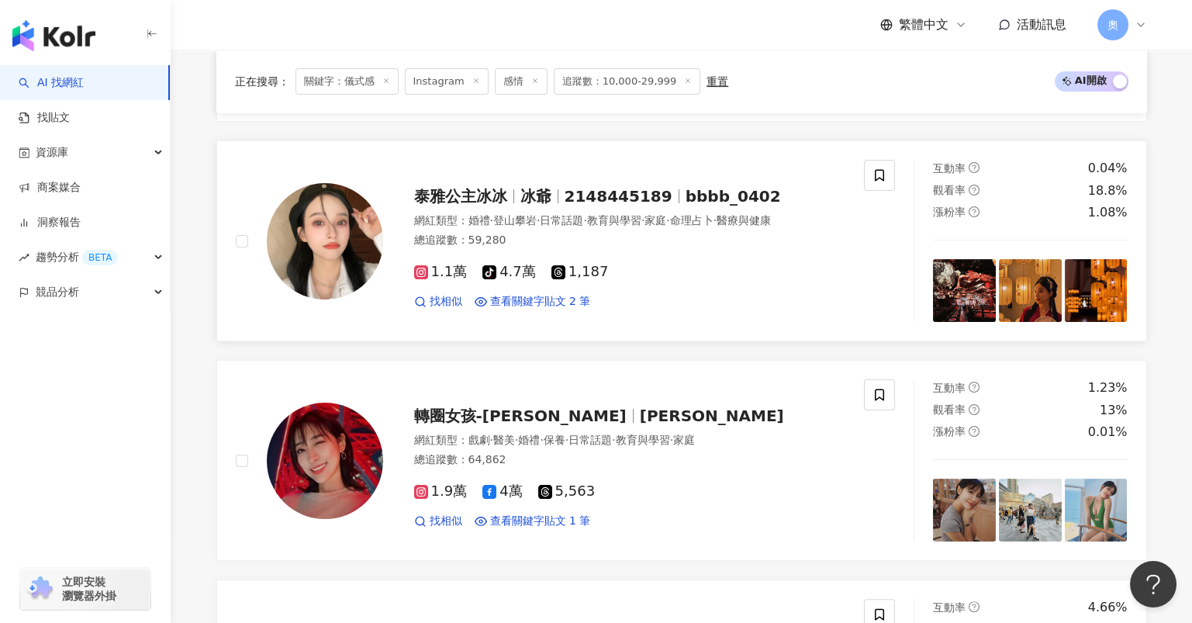
scroll to position [2171, 0]
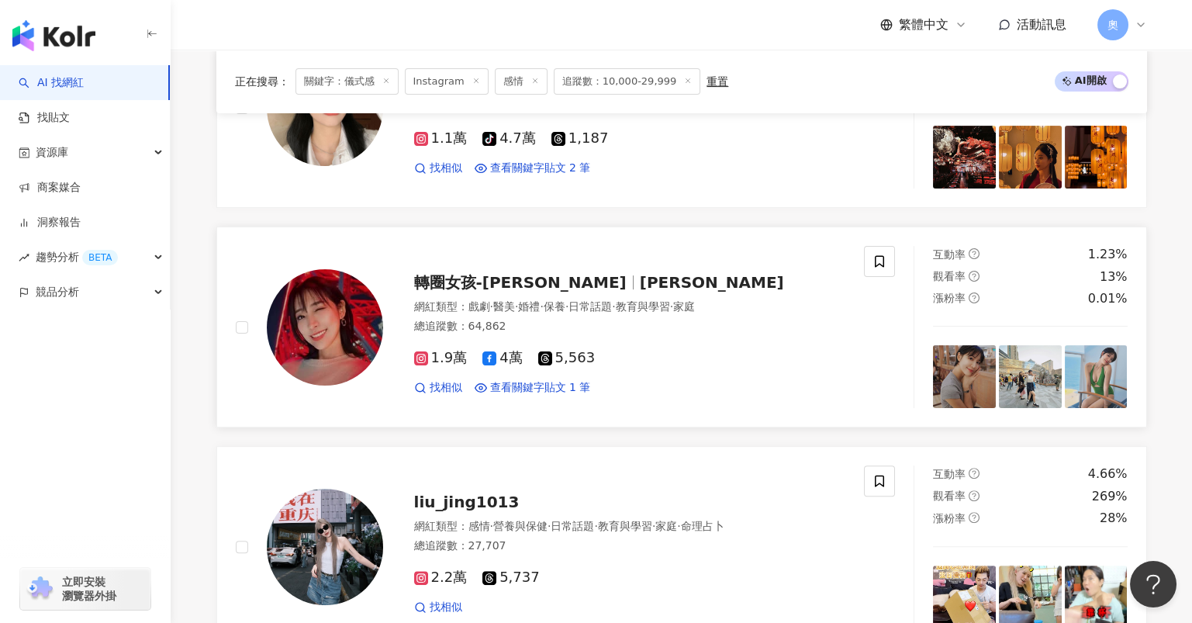
click at [485, 281] on span "轉圈女孩-徐子婷" at bounding box center [520, 282] width 212 height 19
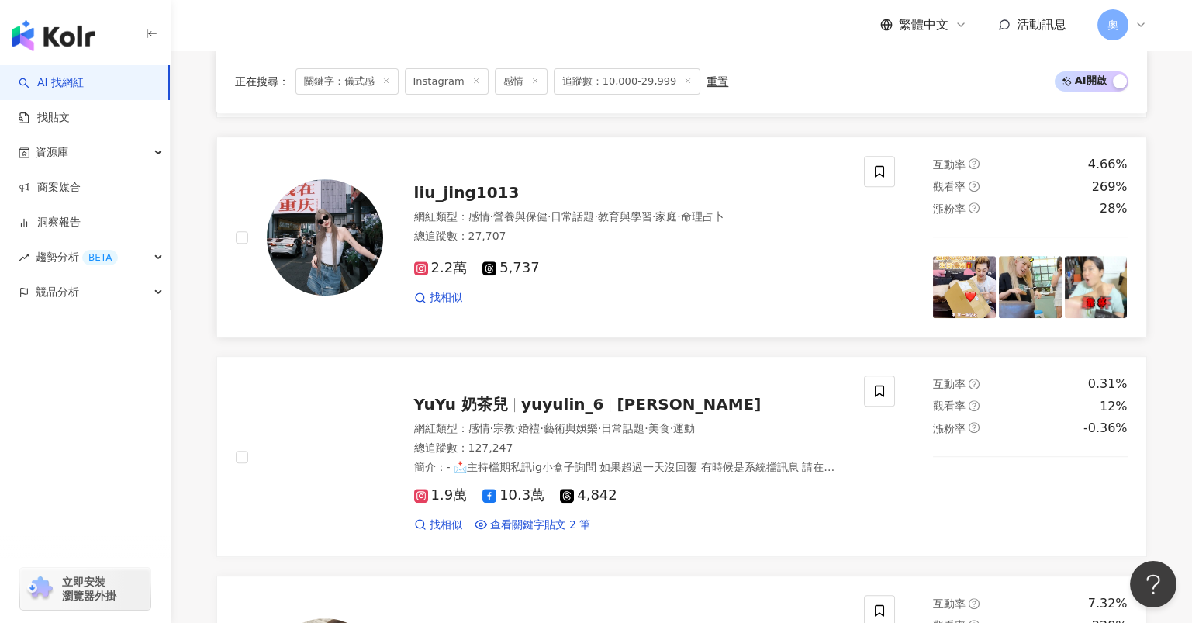
scroll to position [2482, 0]
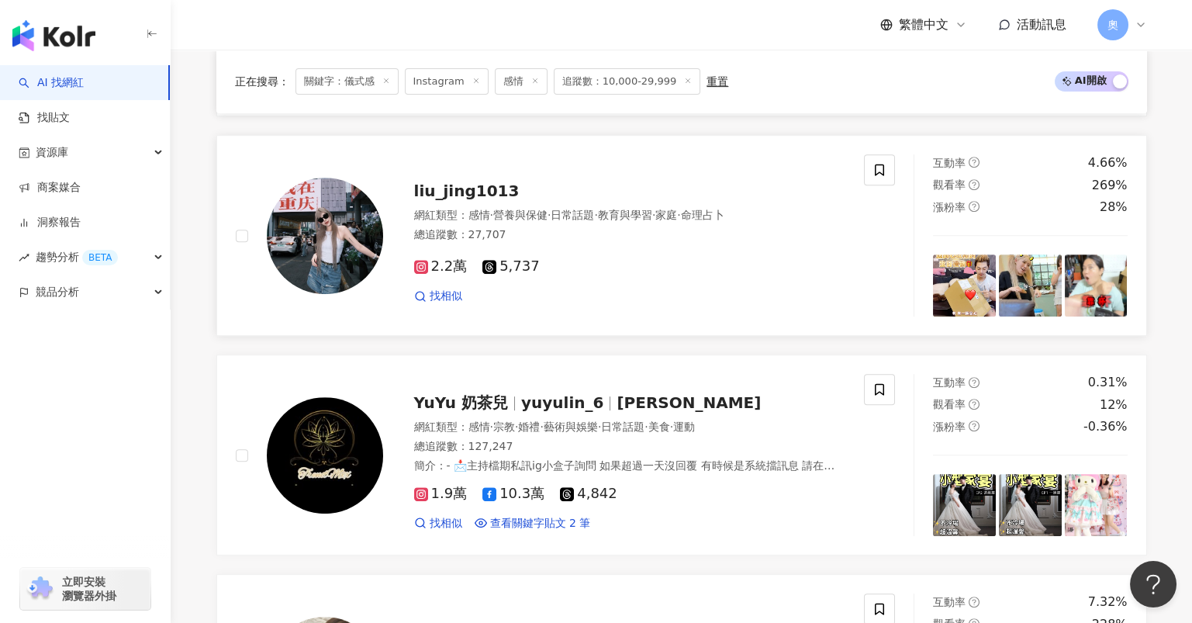
click at [465, 195] on span "liu_jing1013" at bounding box center [466, 190] width 105 height 19
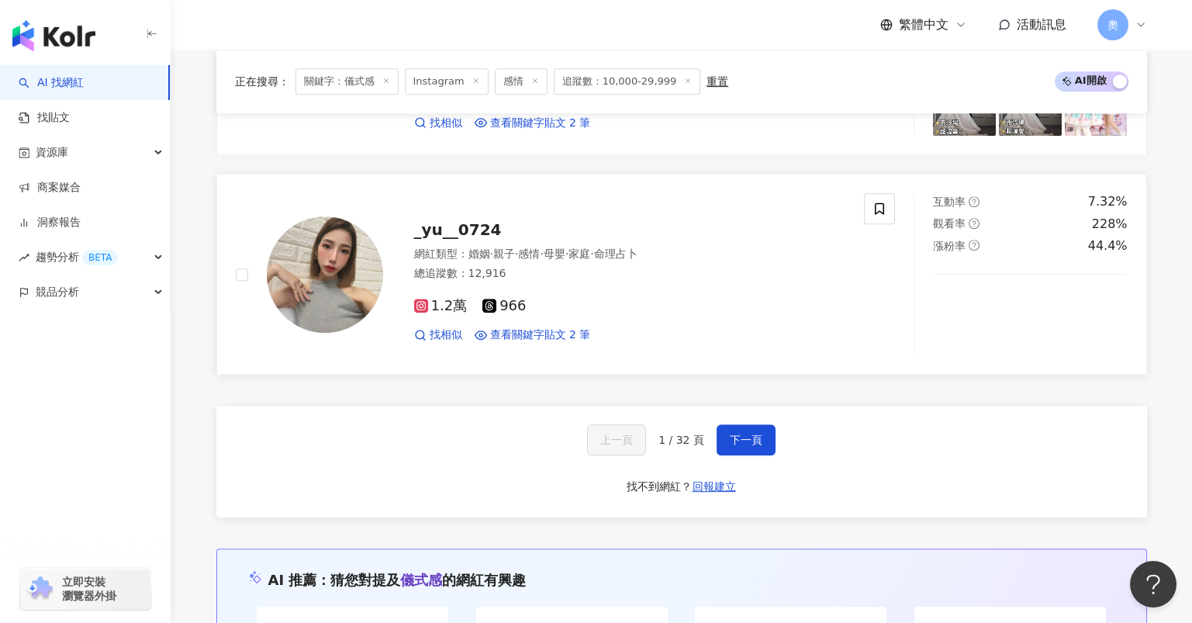
scroll to position [2895, 0]
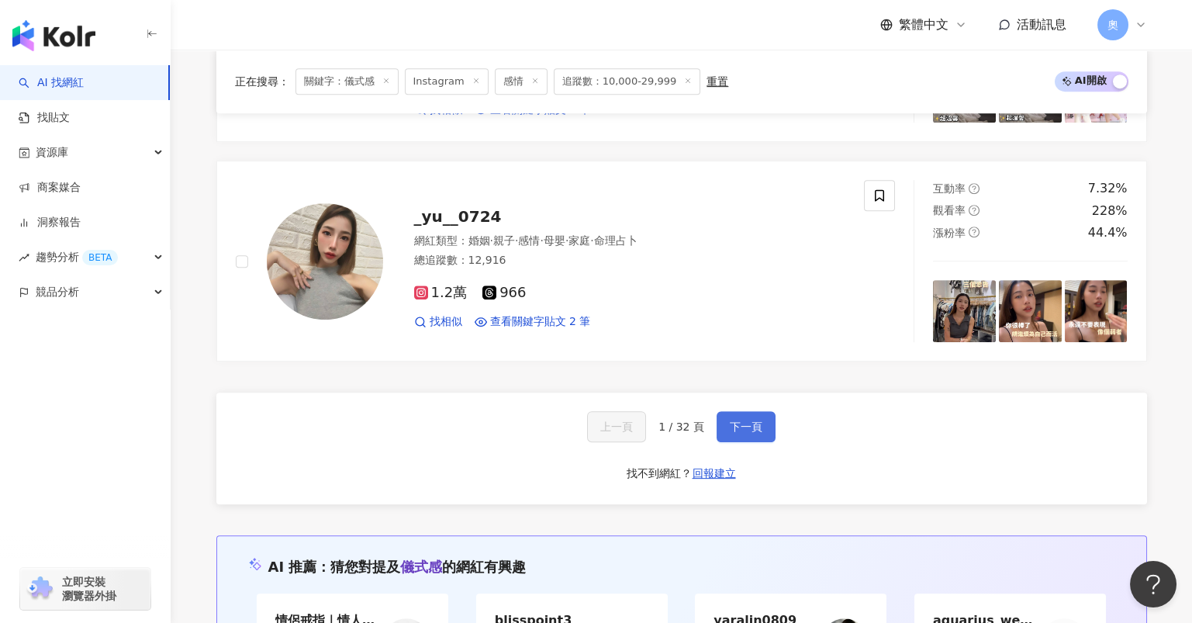
click at [748, 433] on button "下一頁" at bounding box center [746, 426] width 59 height 31
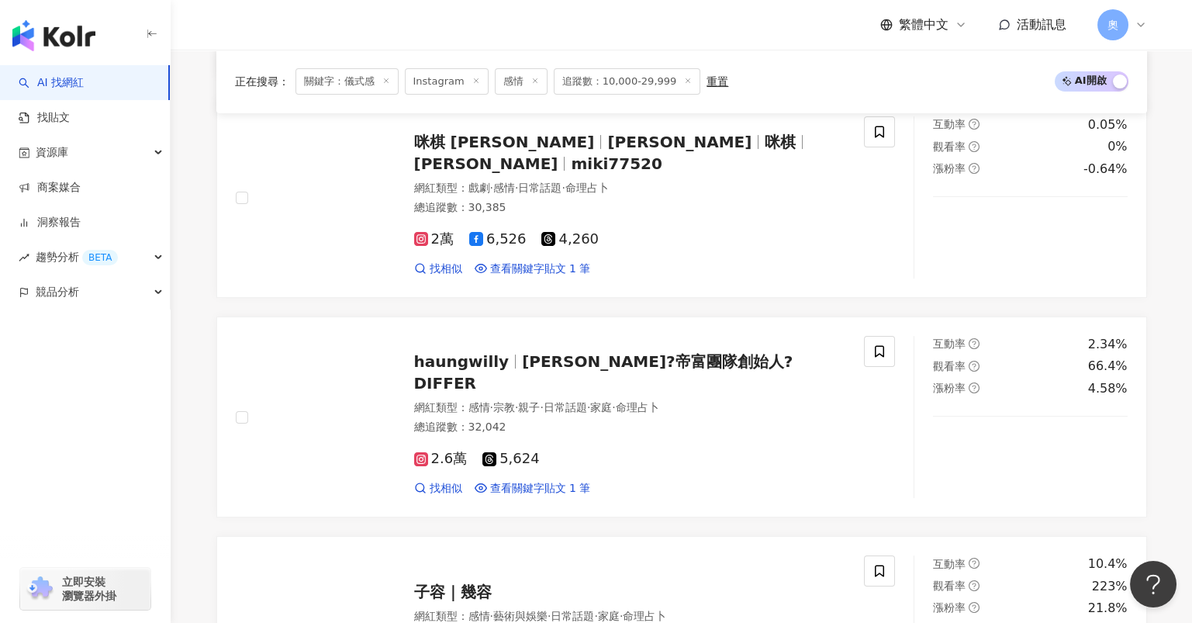
scroll to position [2891, 0]
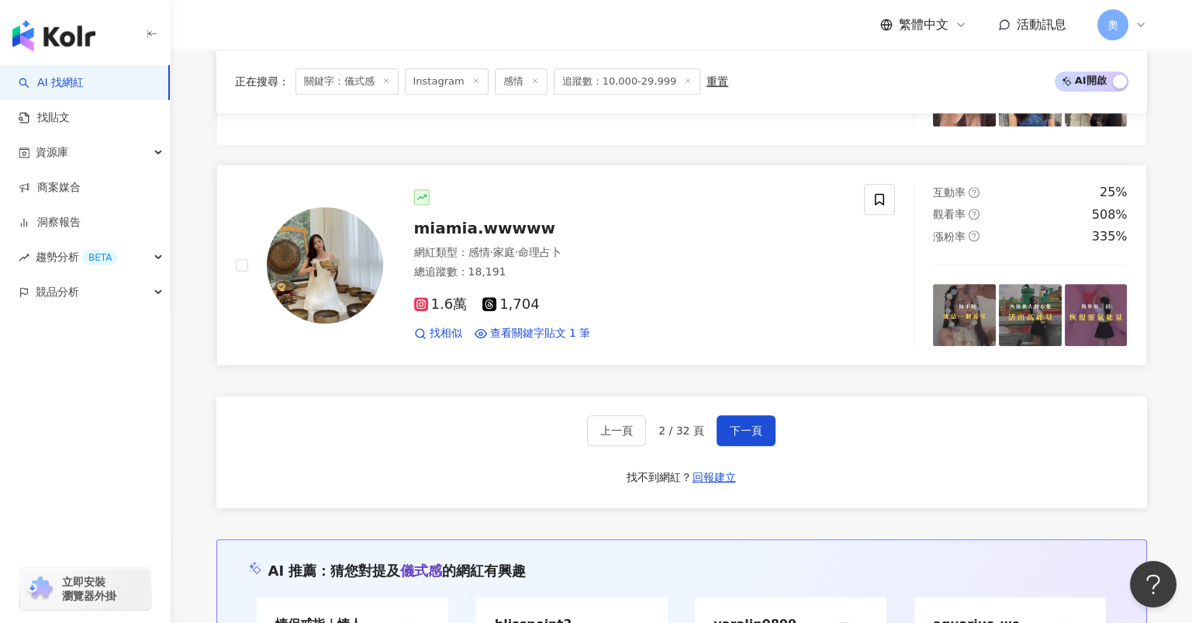
click at [486, 219] on span "miamia.wwwww" at bounding box center [484, 228] width 141 height 19
click at [723, 426] on button "下一頁" at bounding box center [746, 430] width 59 height 31
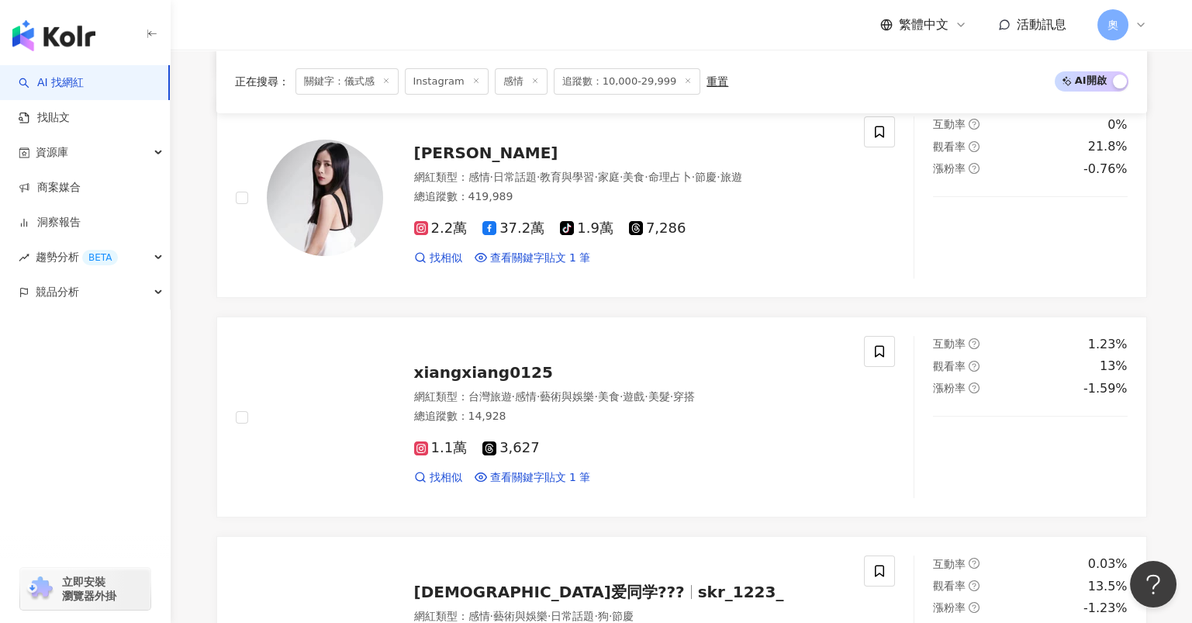
scroll to position [2896, 0]
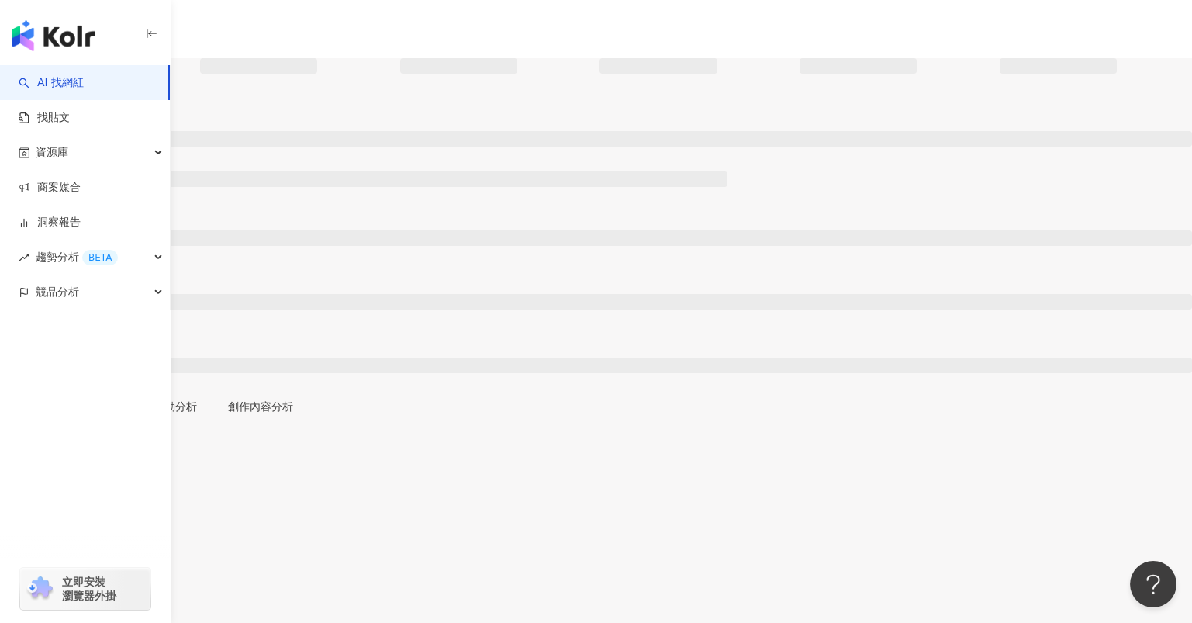
scroll to position [206, 0]
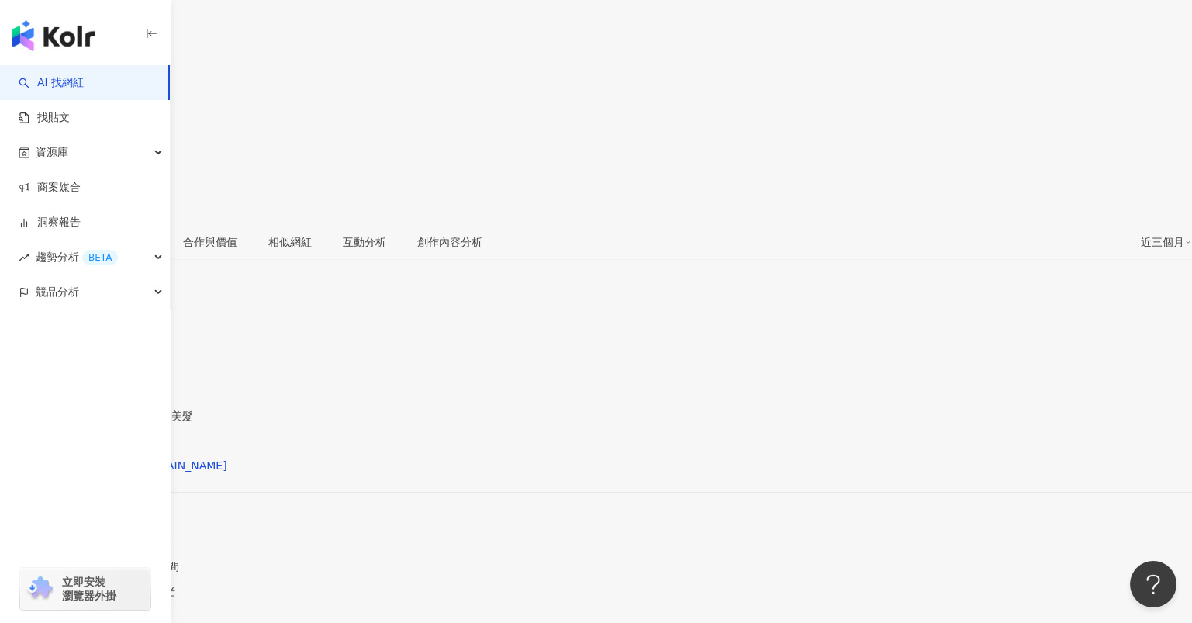
click at [227, 459] on div "[URL][DOMAIN_NAME][DOMAIN_NAME]" at bounding box center [122, 465] width 212 height 12
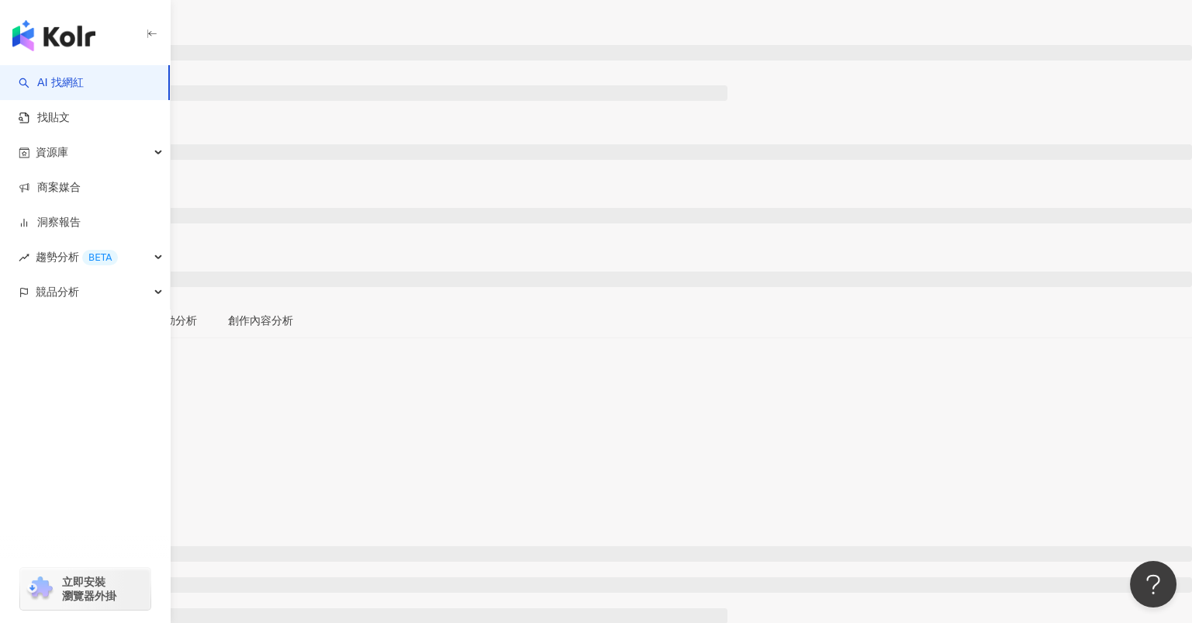
scroll to position [102, 0]
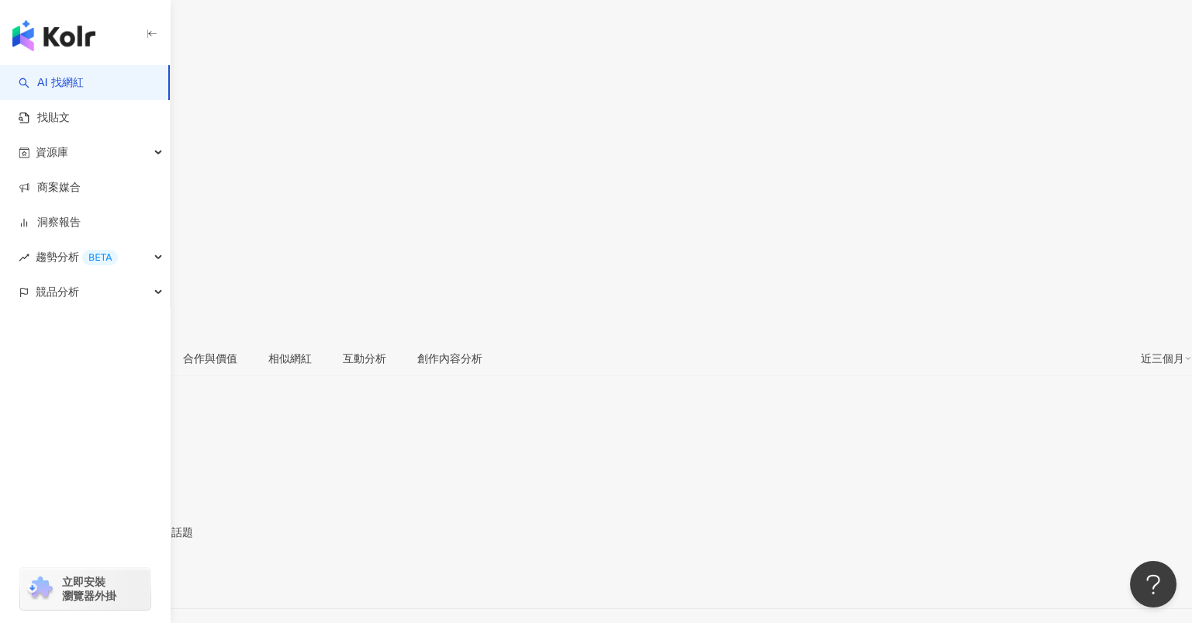
click at [136, 575] on div "[URL][DOMAIN_NAME]" at bounding box center [76, 581] width 121 height 12
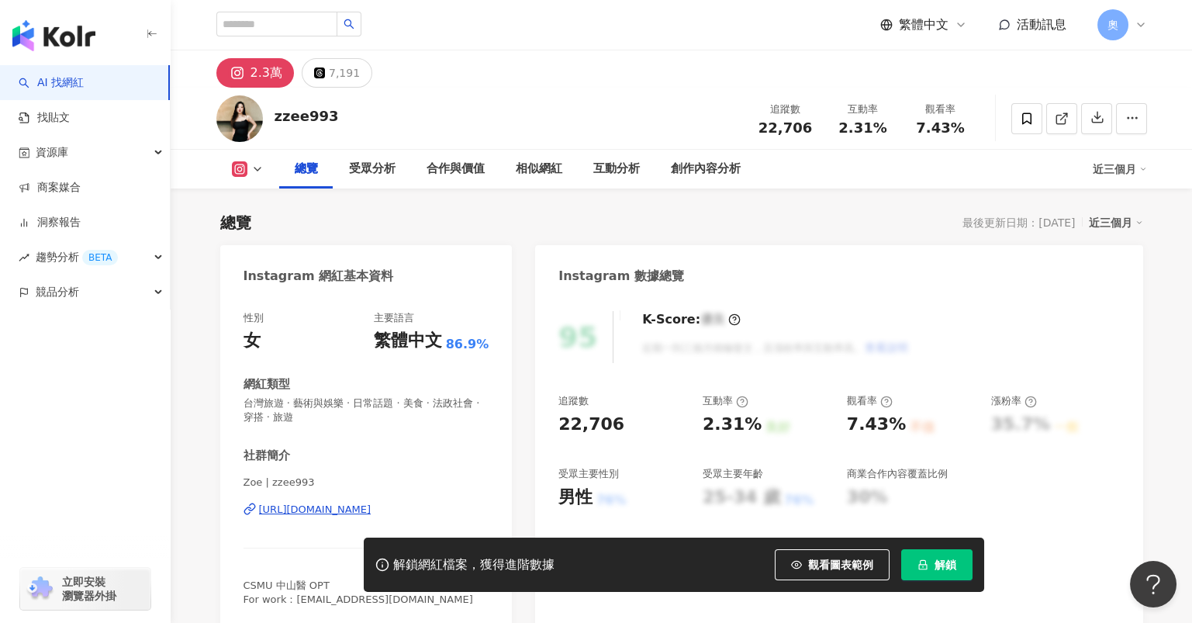
click at [326, 510] on div "[URL][DOMAIN_NAME]" at bounding box center [315, 510] width 112 height 14
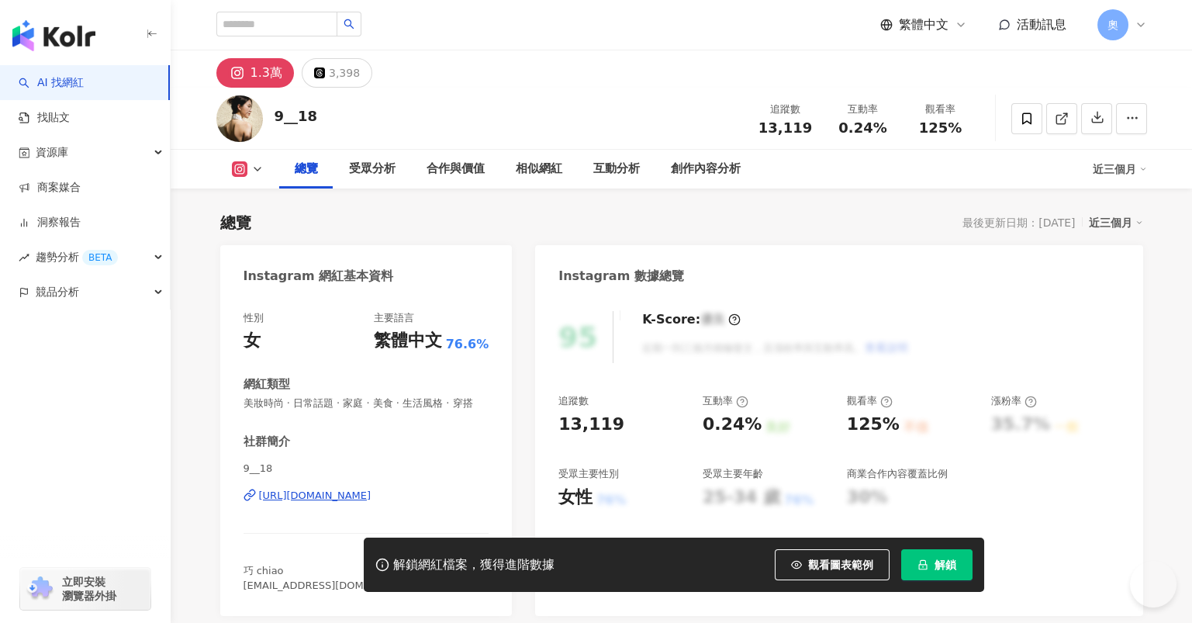
click at [370, 402] on span "美妝時尚 · 日常話題 · 家庭 · 美食 · 生活風格 · 穿搭" at bounding box center [366, 403] width 246 height 14
click at [370, 489] on div "https://www.instagram.com/9__18/" at bounding box center [315, 496] width 112 height 14
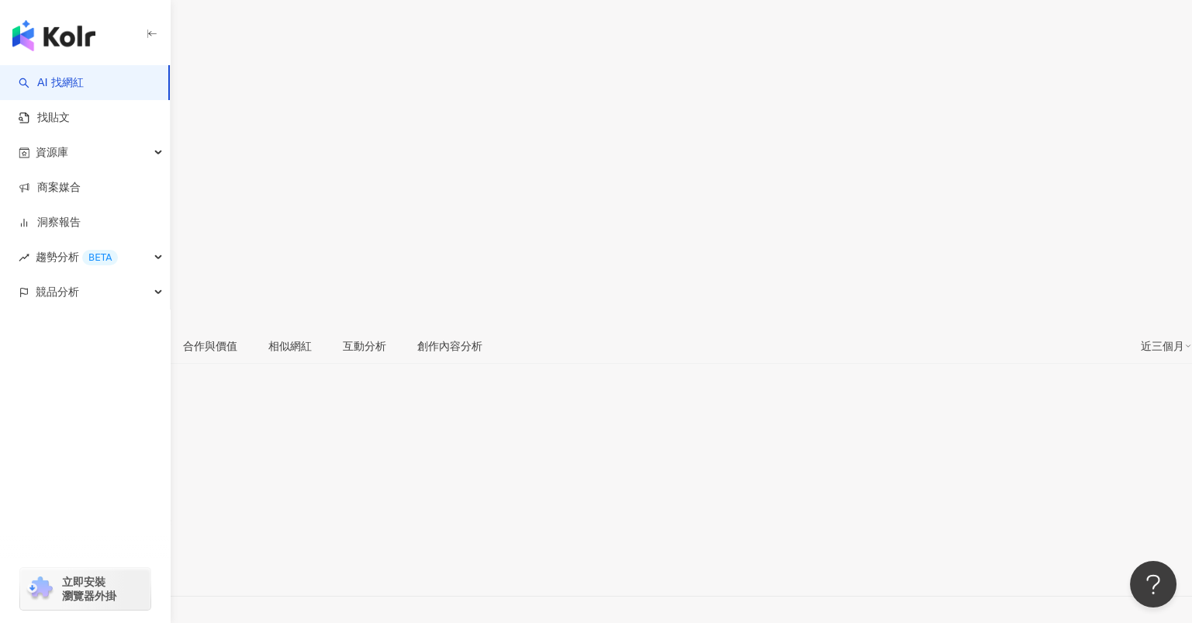
scroll to position [0, 0]
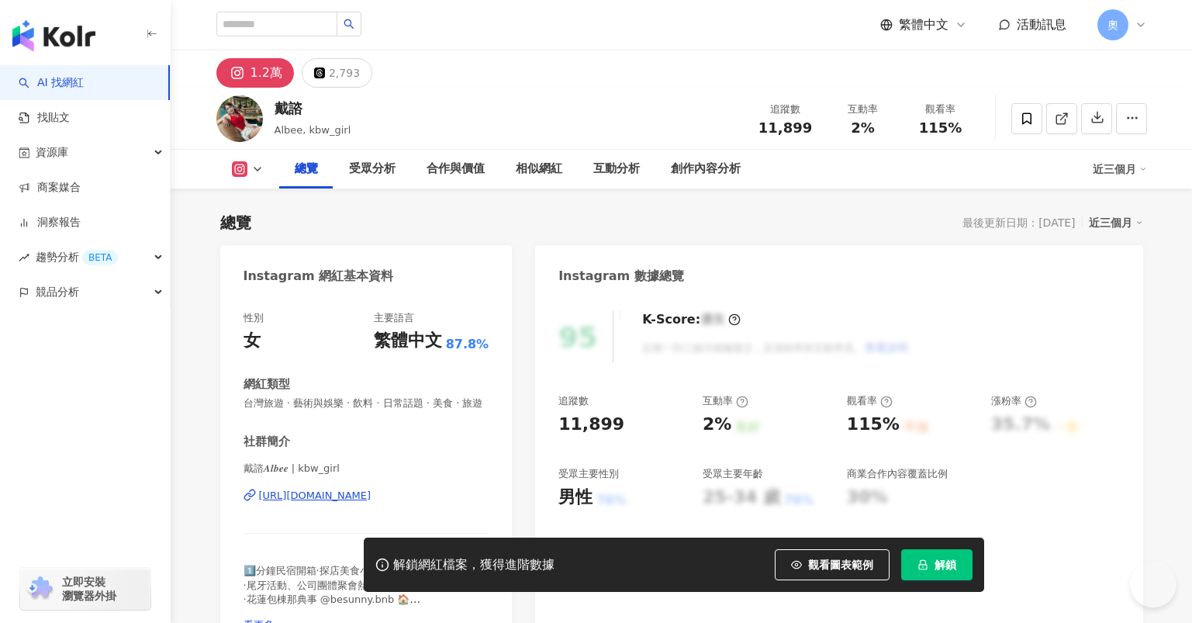
click at [344, 503] on div "https://www.instagram.com/kbw_girl/" at bounding box center [315, 496] width 112 height 14
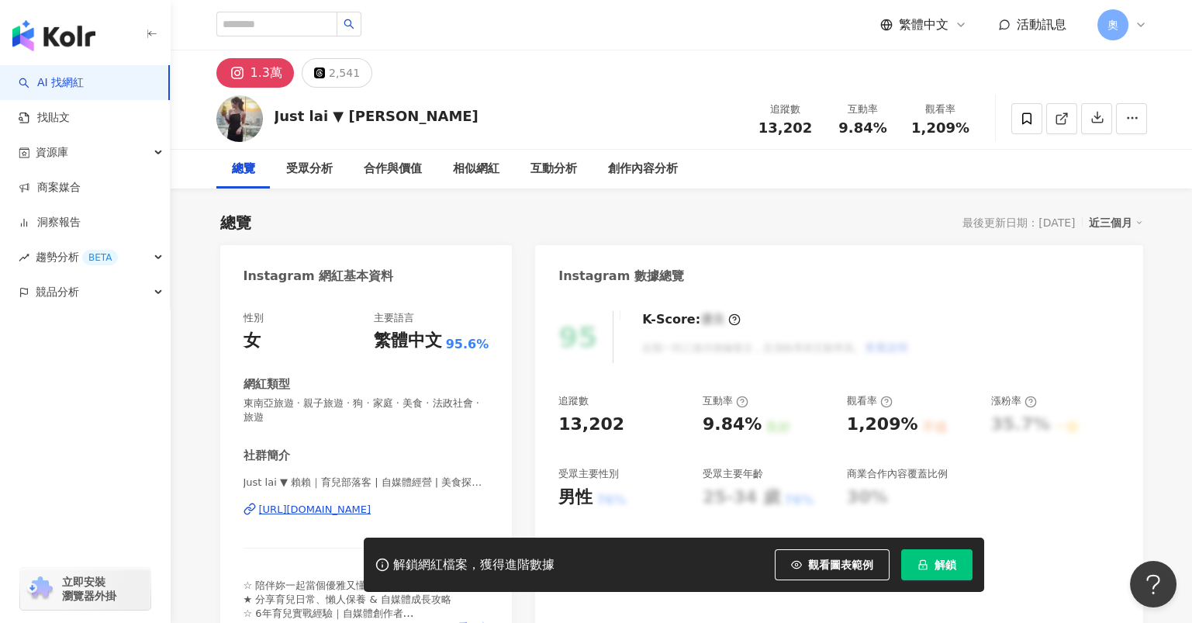
click at [371, 506] on div "https://www.instagram.com/lai781107/" at bounding box center [315, 510] width 112 height 14
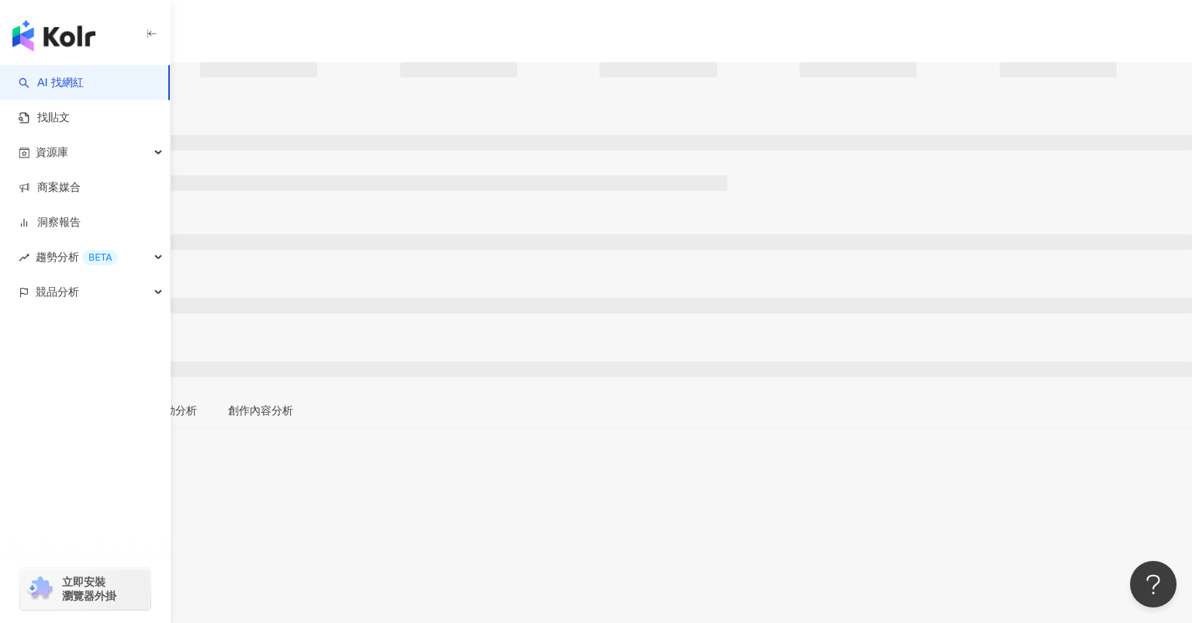
scroll to position [102, 0]
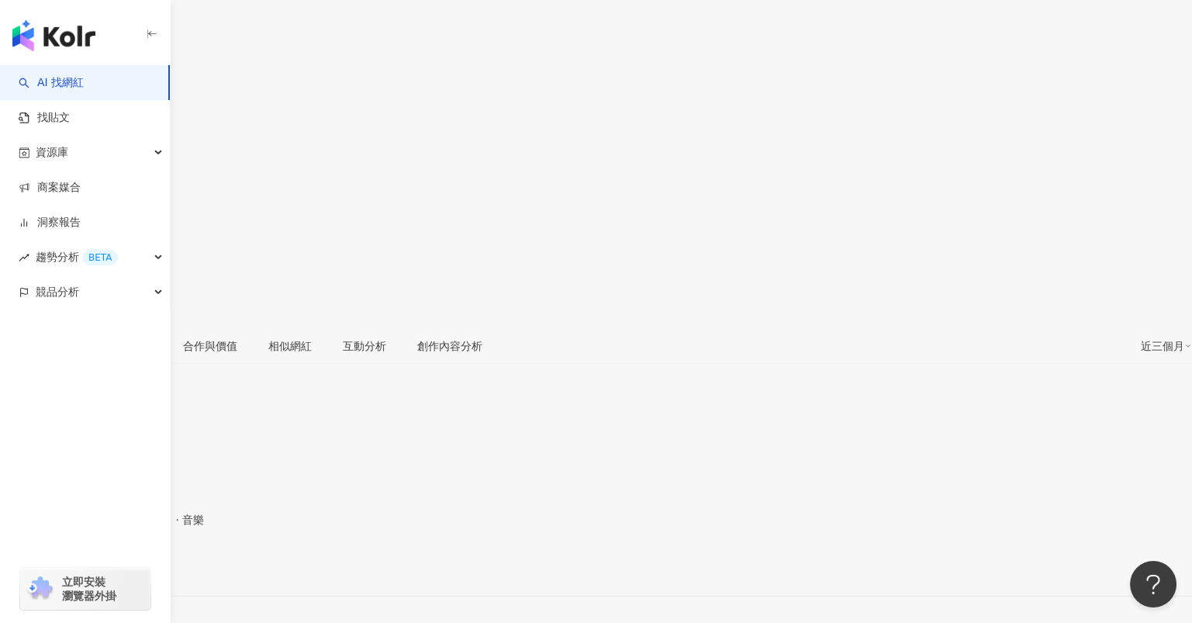
click at [136, 563] on div "https://www.instagram.com/hui_victoria/" at bounding box center [76, 569] width 121 height 12
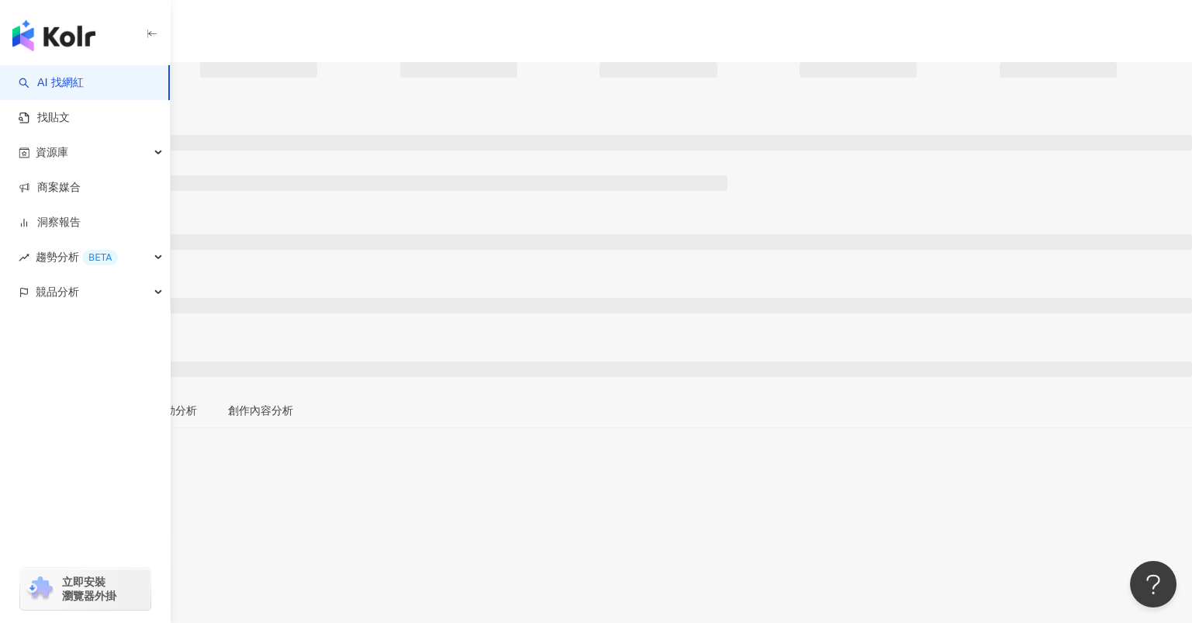
scroll to position [102, 0]
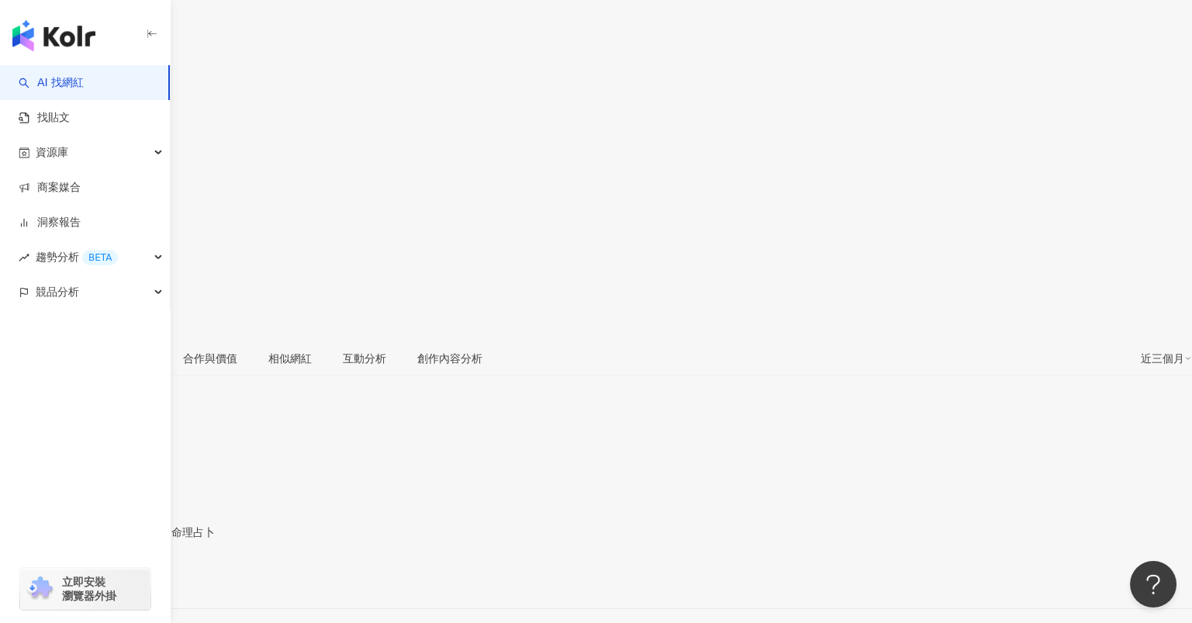
click at [374, 562] on div "[PERSON_NAME]🌸 | baby_5.23 [URL][DOMAIN_NAME]" at bounding box center [596, 594] width 1192 height 65
click at [136, 575] on div "[URL][DOMAIN_NAME]" at bounding box center [76, 581] width 121 height 12
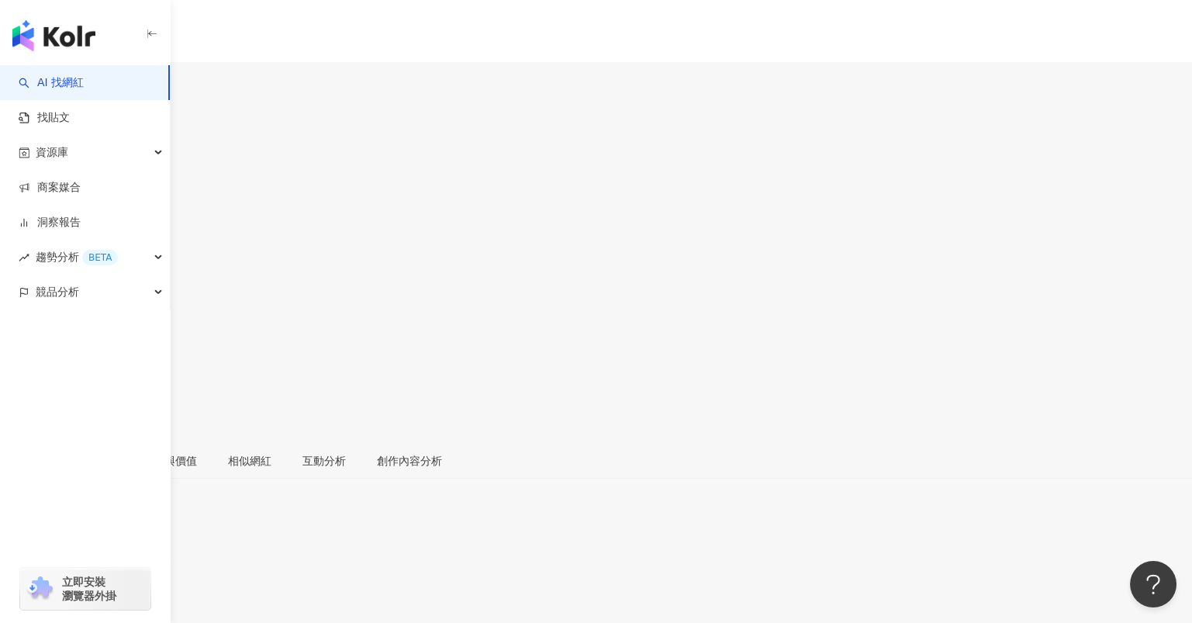
scroll to position [206, 0]
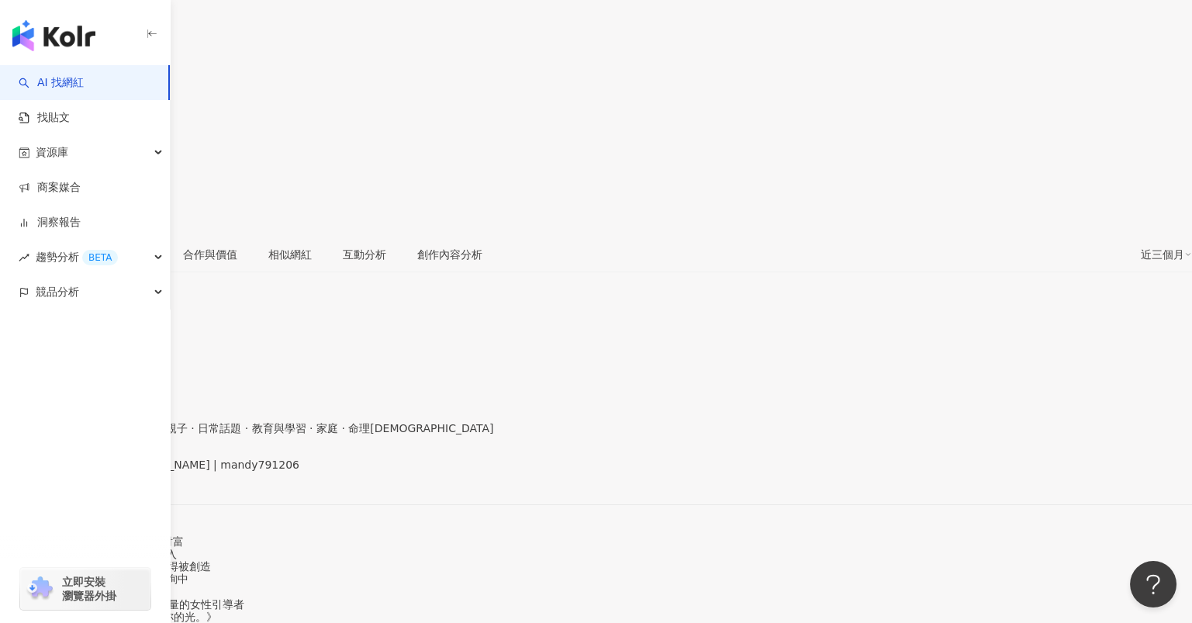
click at [136, 471] on div "https://www.instagram.com/mandy791206/" at bounding box center [76, 477] width 121 height 12
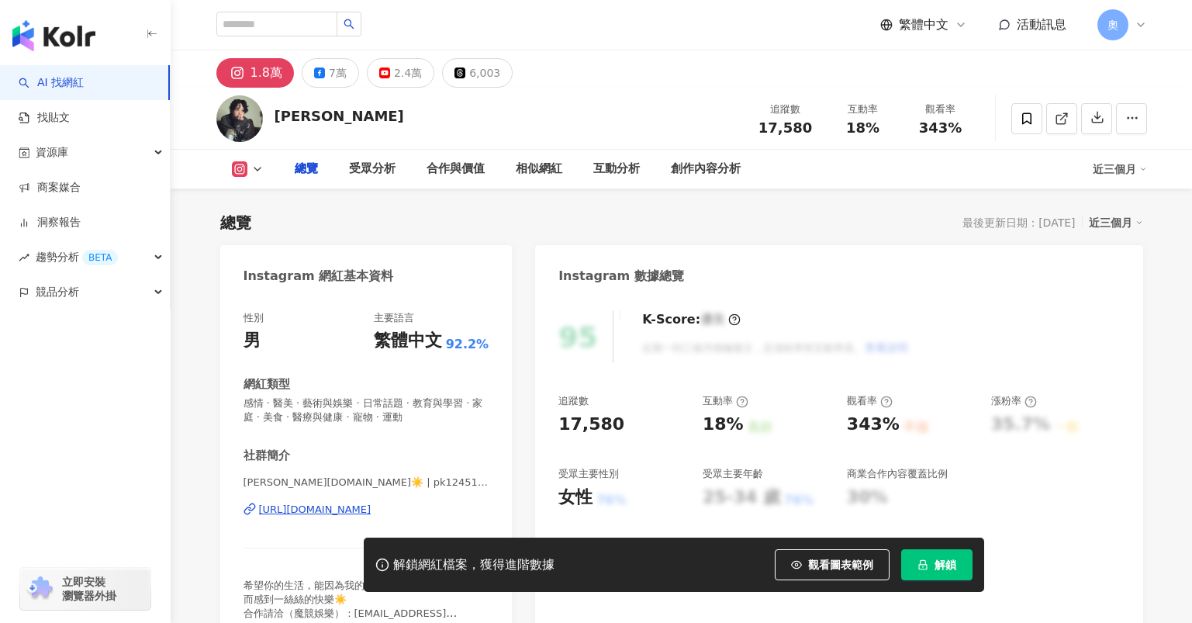
click at [337, 516] on div "https://www.instagram.com/pk1245123/" at bounding box center [315, 510] width 112 height 14
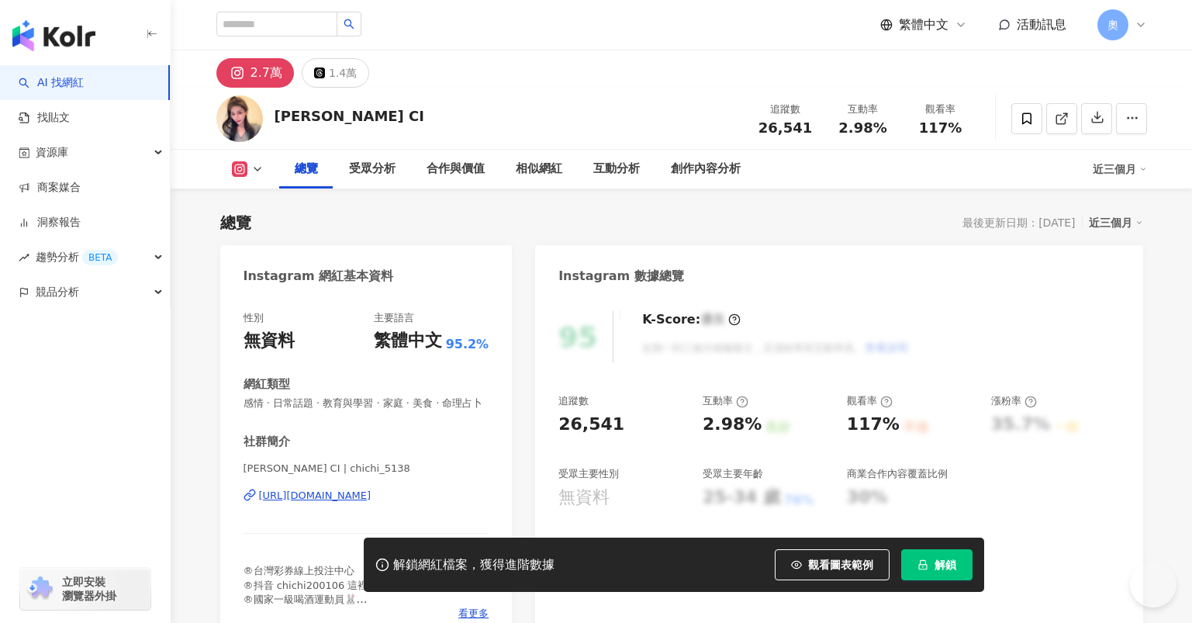
click at [363, 503] on div "https://www.instagram.com/chichi_5138/" at bounding box center [315, 496] width 112 height 14
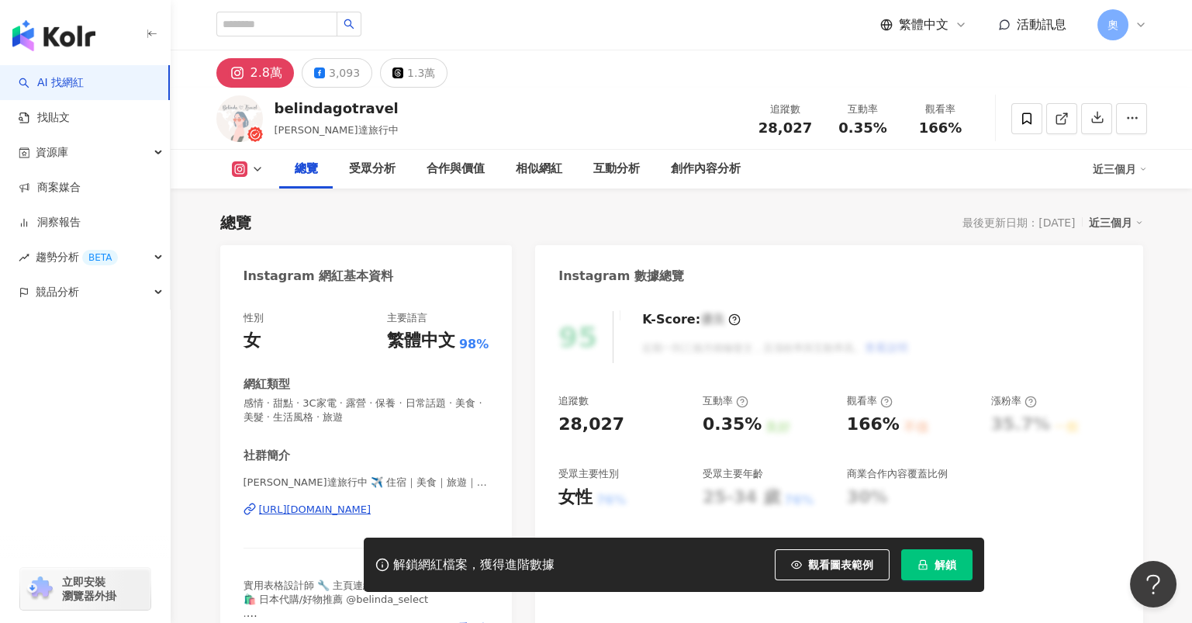
click at [292, 510] on div "[URL][DOMAIN_NAME]" at bounding box center [315, 510] width 112 height 14
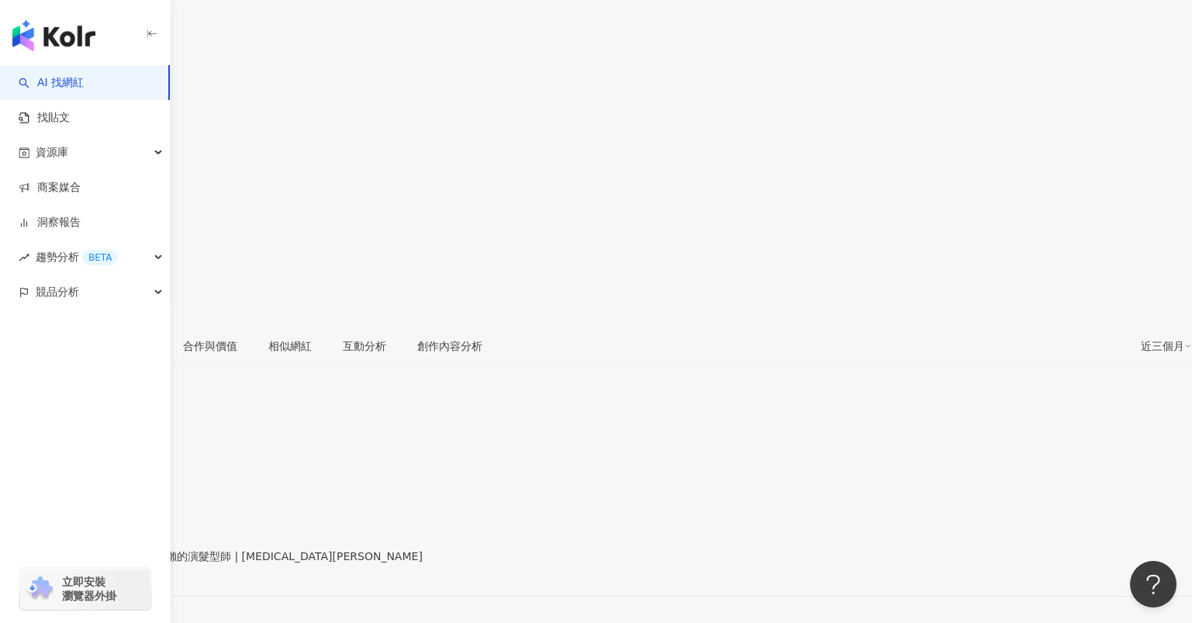
click at [136, 563] on div "https://www.instagram.com/hicon_addis/" at bounding box center [76, 569] width 121 height 12
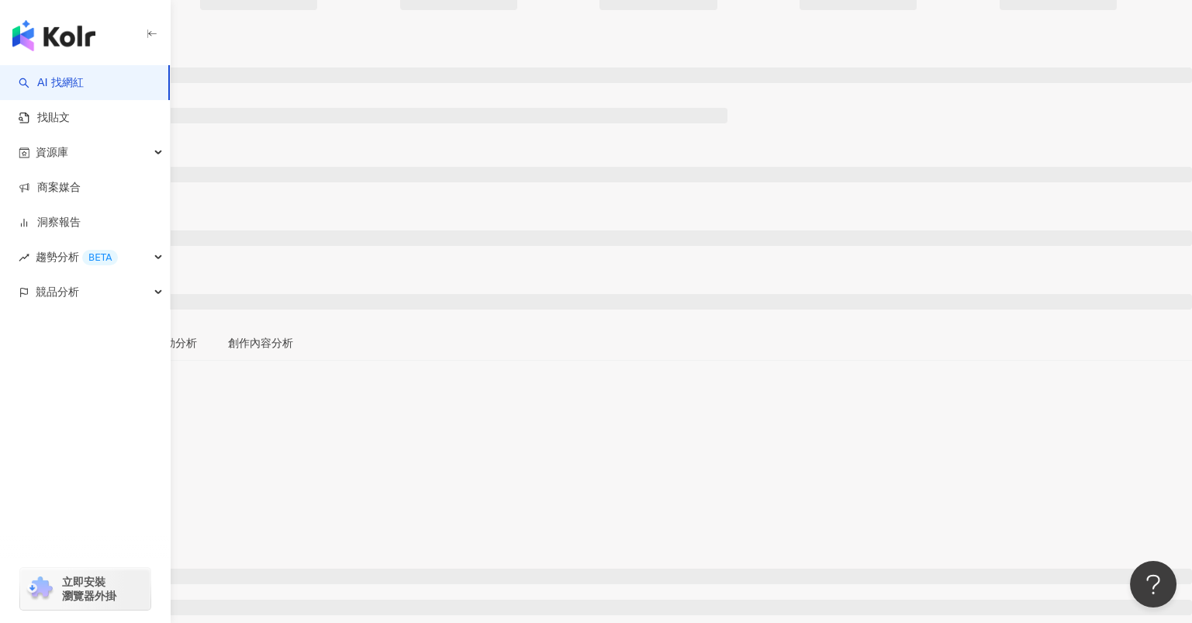
scroll to position [102, 0]
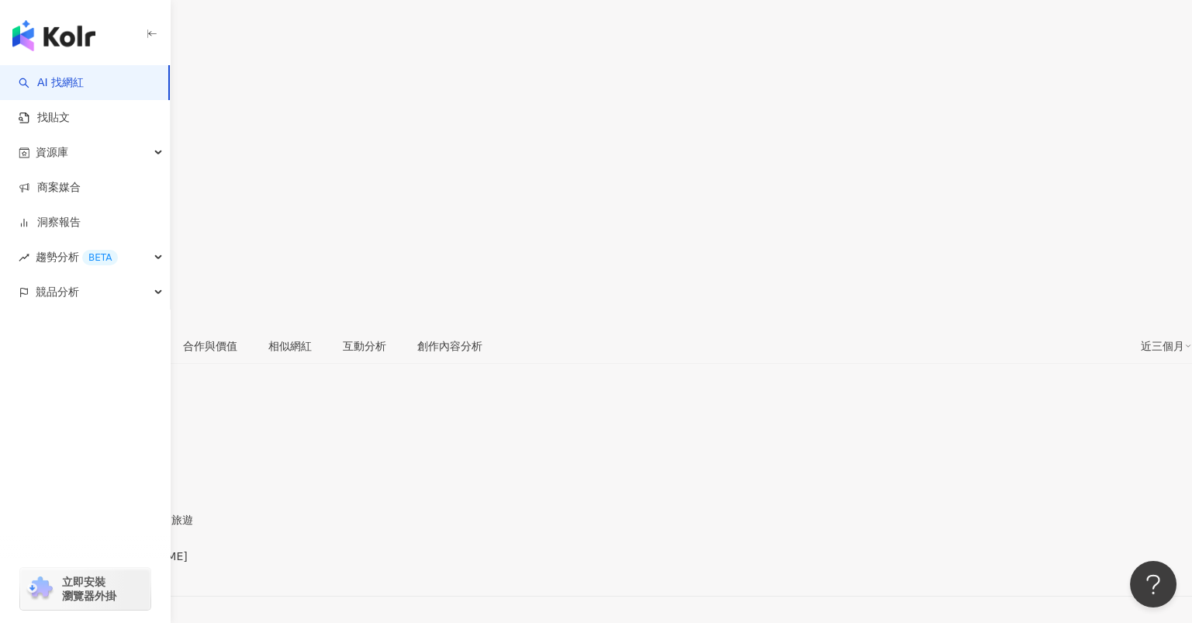
click at [136, 563] on div "https://www.instagram.com/buddy__baby/" at bounding box center [76, 569] width 121 height 12
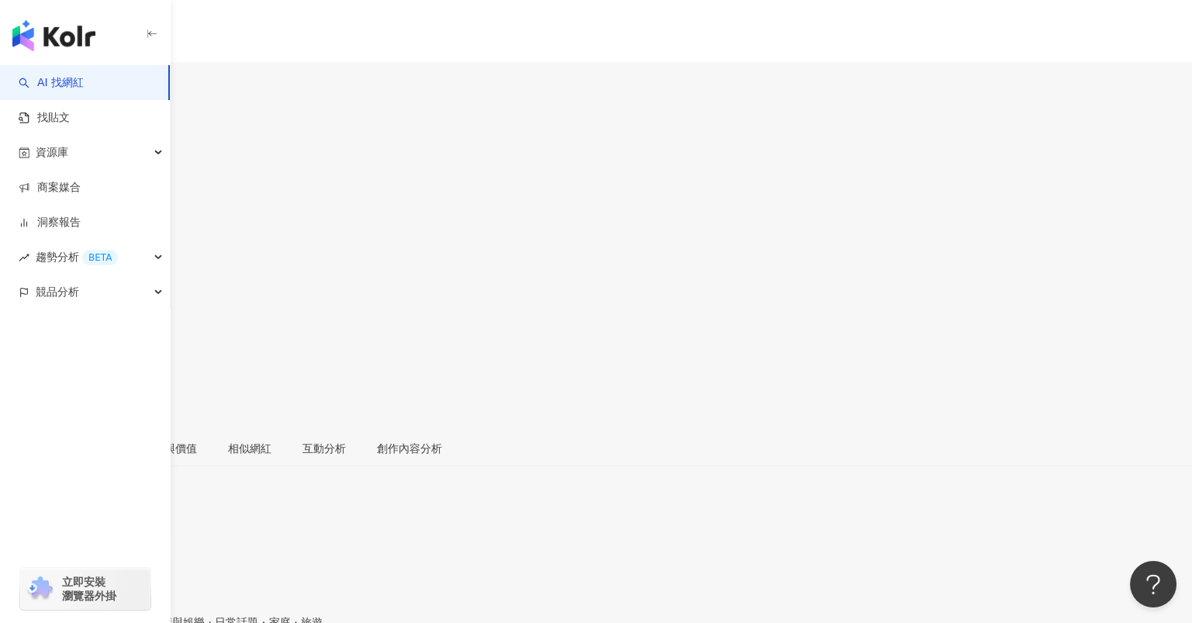
drag, startPoint x: 517, startPoint y: 449, endPoint x: 492, endPoint y: 466, distance: 30.8
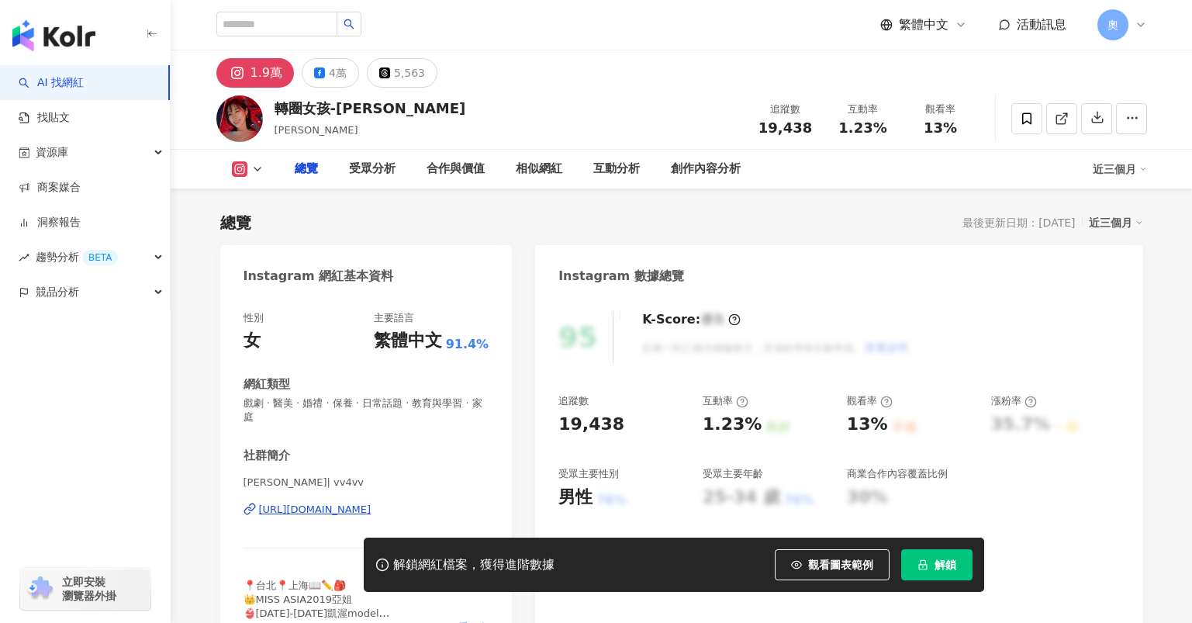
click at [365, 509] on div "https://www.instagram.com/vv4vv/" at bounding box center [315, 510] width 112 height 14
click at [371, 513] on div "https://www.instagram.com/vv4vv/" at bounding box center [315, 510] width 112 height 14
